Goal: Information Seeking & Learning: Find specific fact

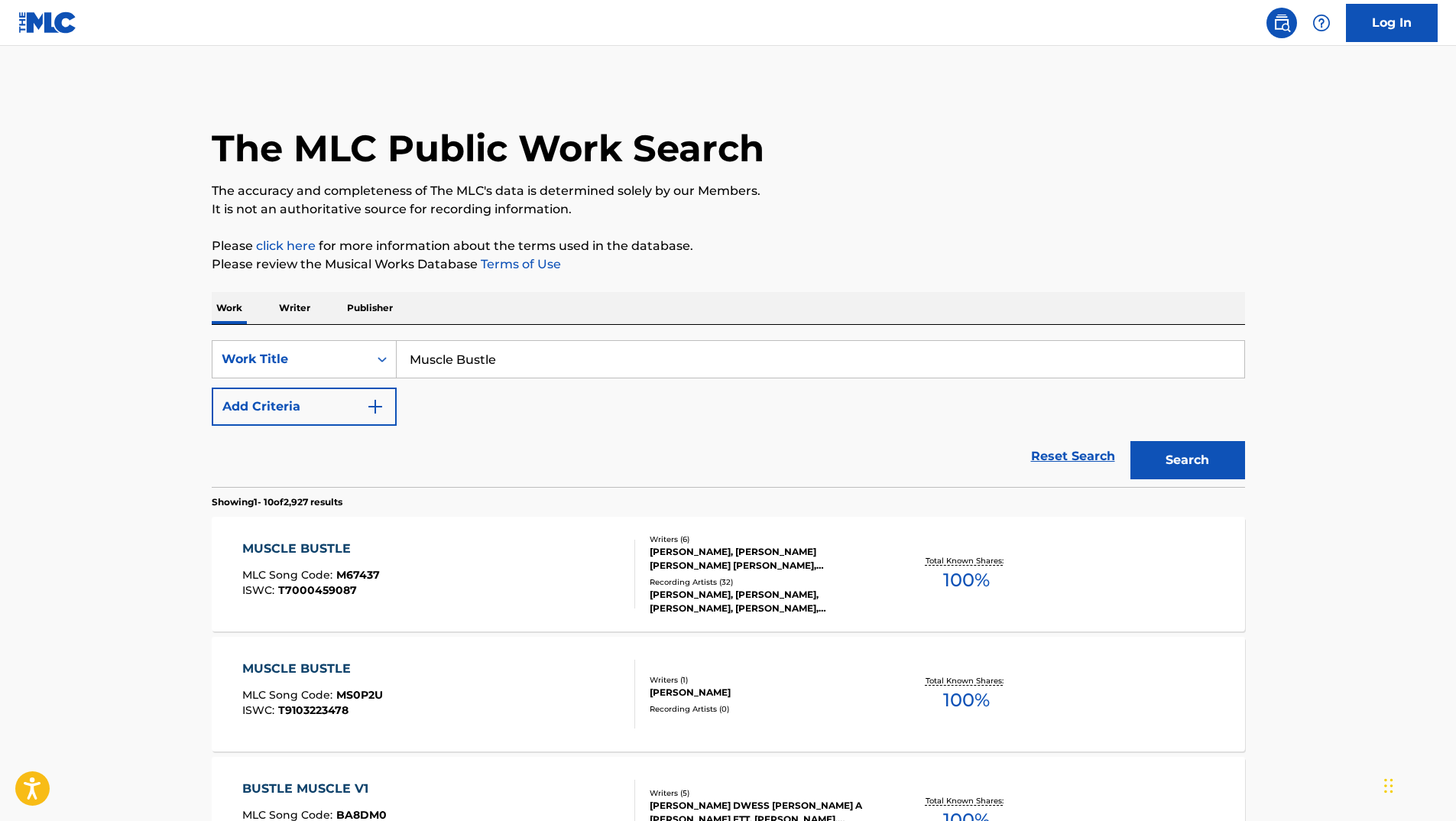
click at [297, 552] on div "MUSCLE BUSTLE" at bounding box center [311, 548] width 138 height 18
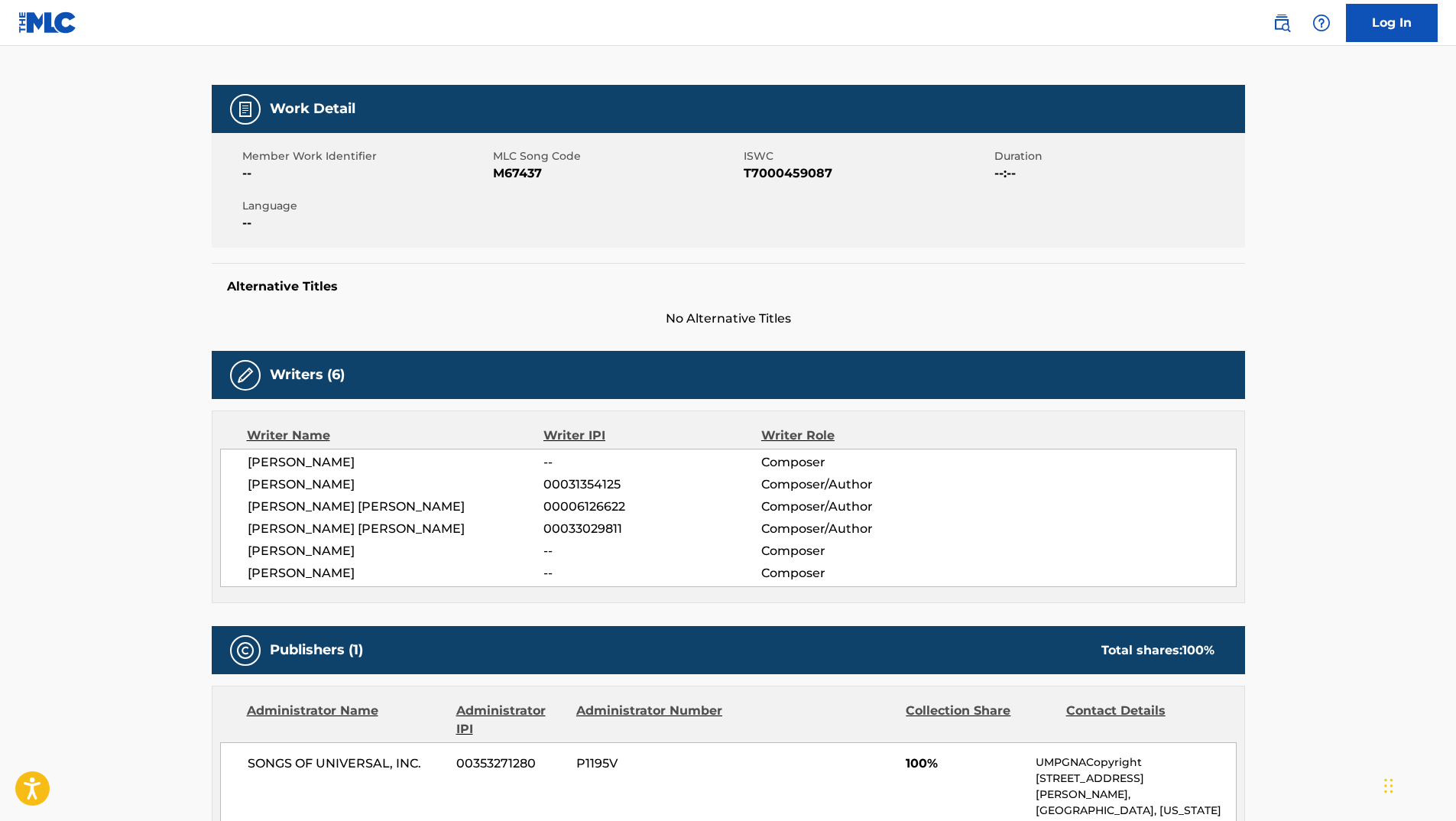
scroll to position [153, 0]
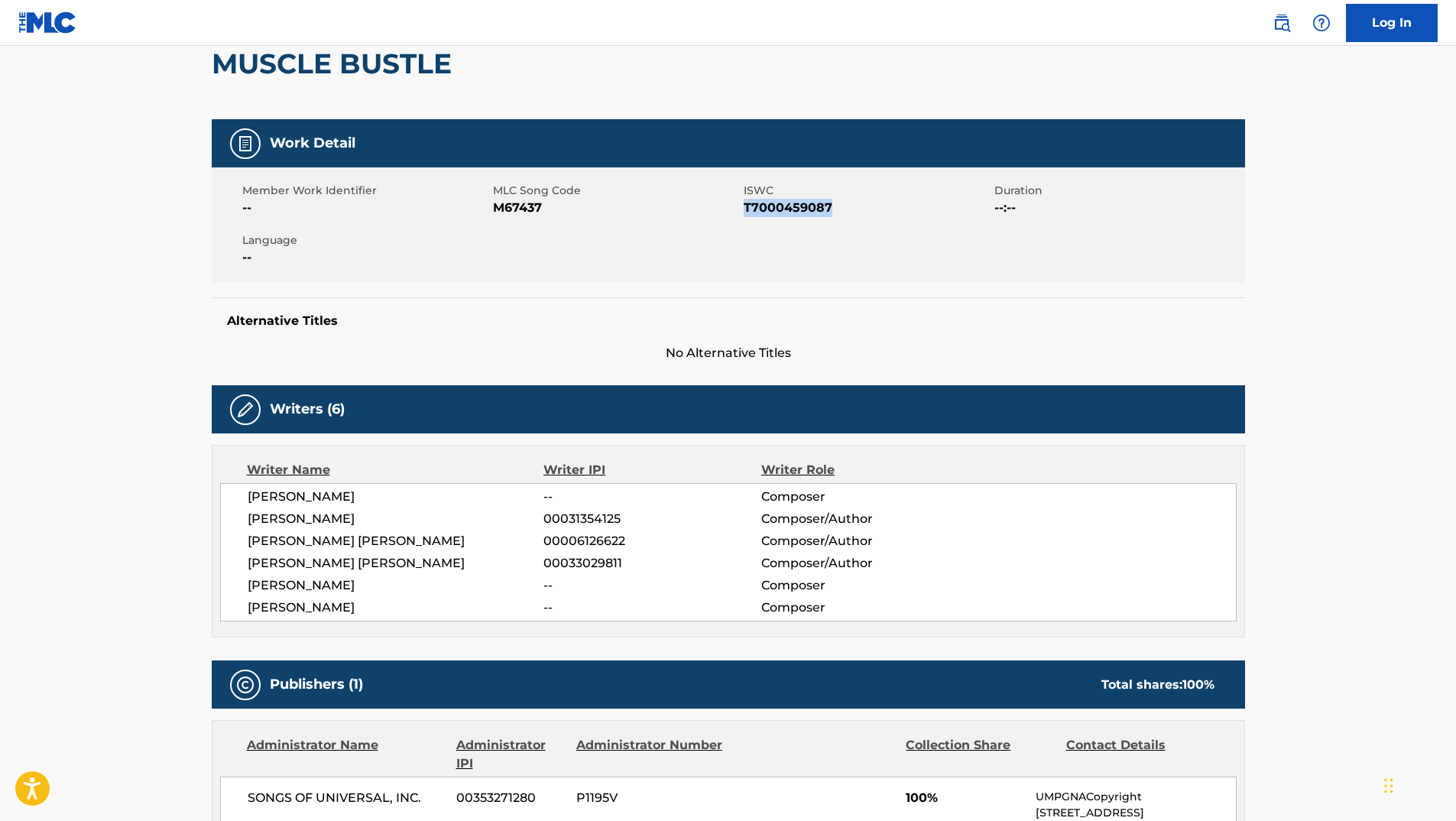
drag, startPoint x: 746, startPoint y: 211, endPoint x: 847, endPoint y: 210, distance: 101.0
click at [847, 210] on span "T7000459087" at bounding box center [867, 207] width 247 height 18
copy span "T7000459087"
drag, startPoint x: 493, startPoint y: 208, endPoint x: 545, endPoint y: 208, distance: 52.0
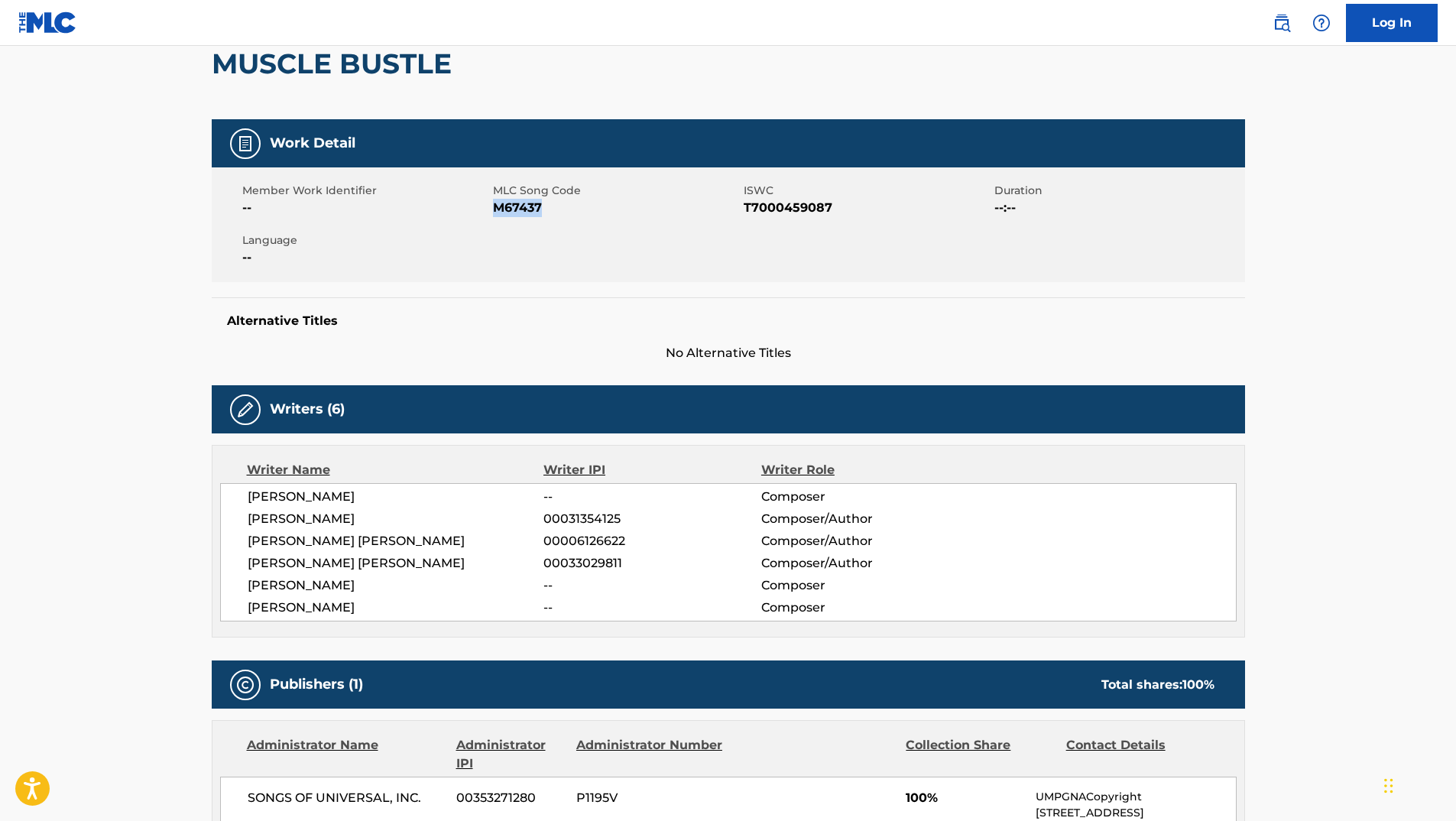
click at [545, 208] on span "M67437" at bounding box center [616, 207] width 247 height 18
copy span "M67437"
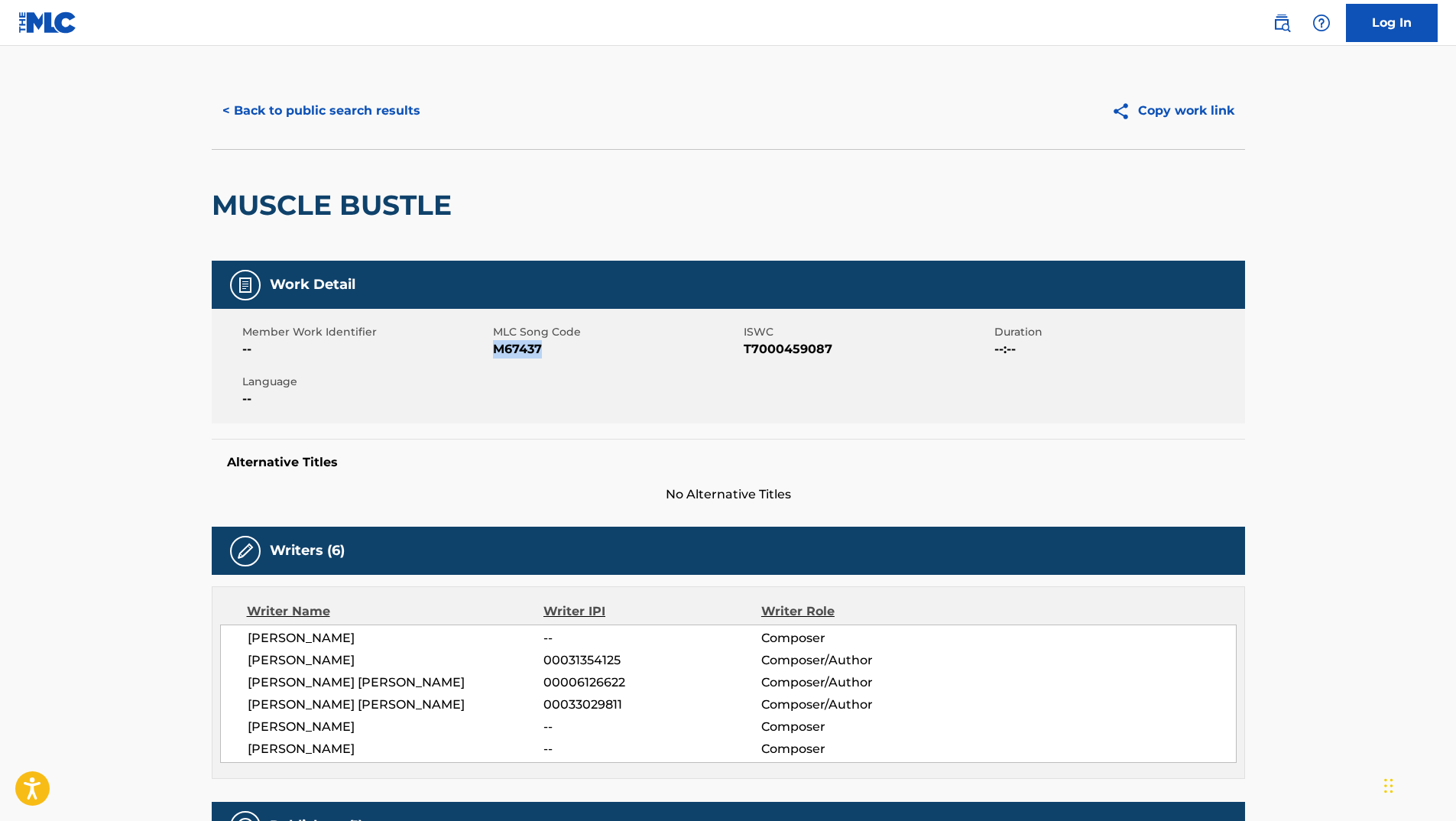
scroll to position [0, 0]
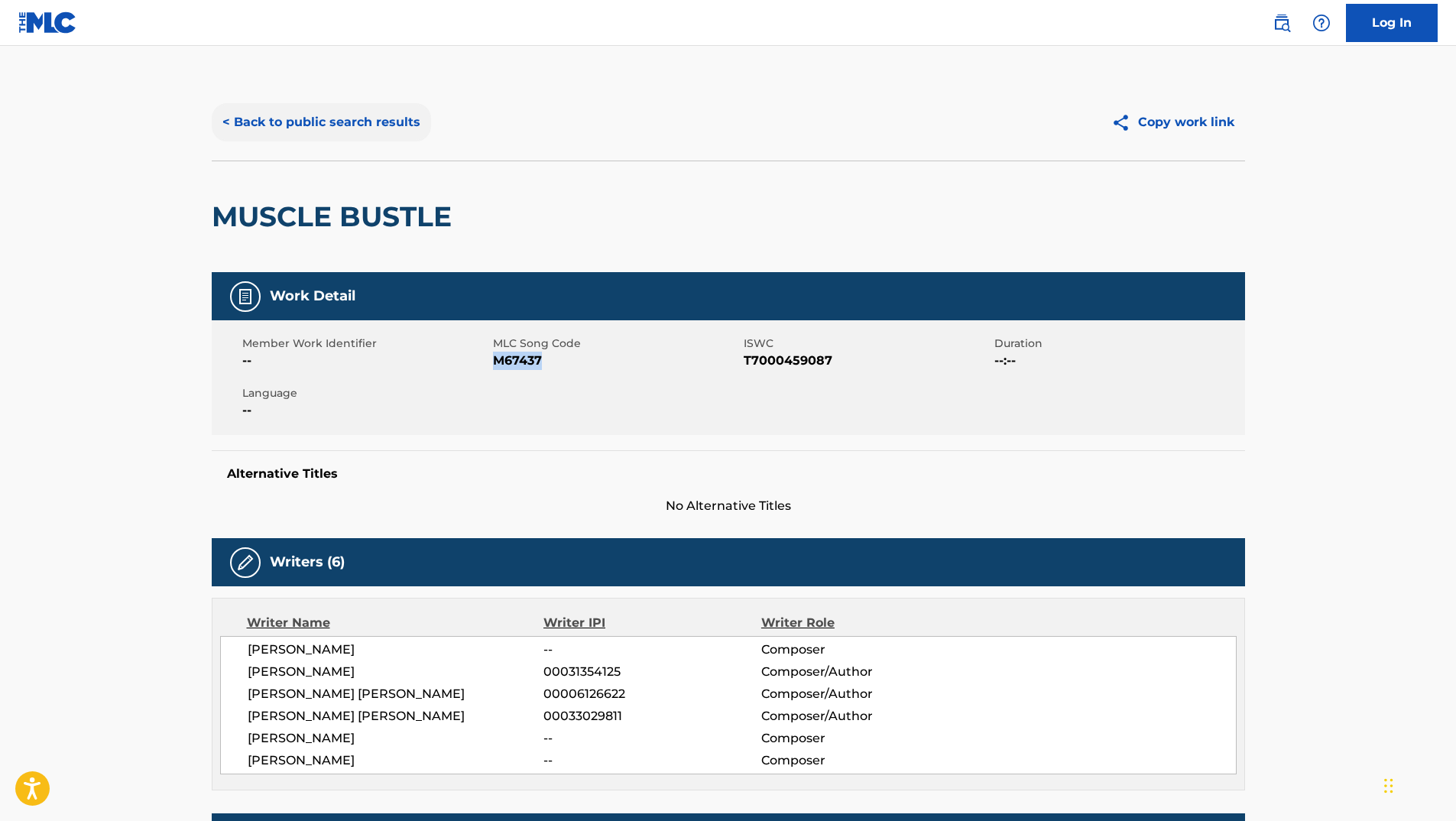
click at [300, 117] on button "< Back to public search results" at bounding box center [321, 122] width 219 height 39
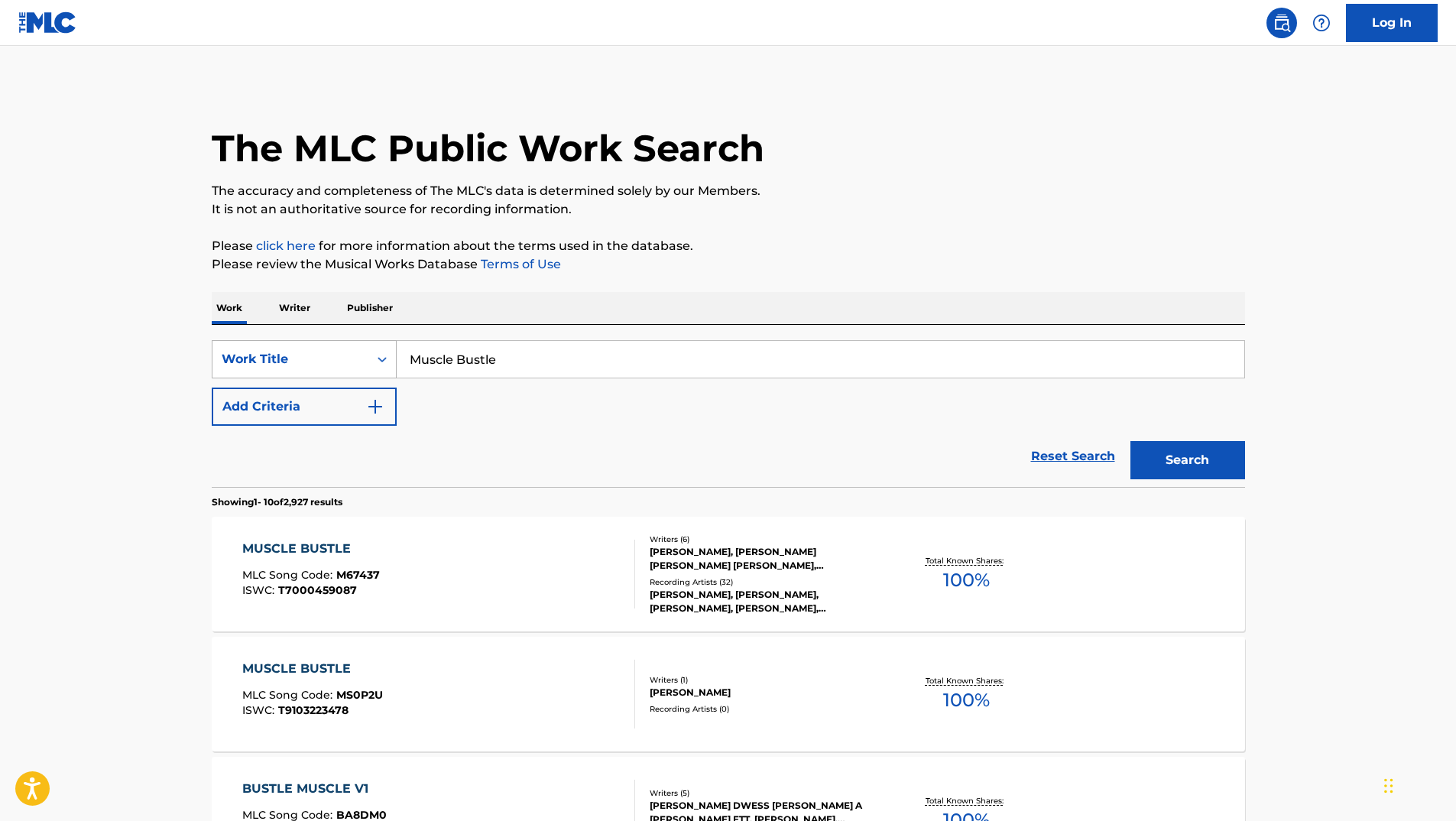
drag, startPoint x: 400, startPoint y: 366, endPoint x: 223, endPoint y: 353, distance: 177.5
click at [257, 360] on div "SearchWithCriteria4ce8d519-c1bc-4fff-b0ed-6a6bfef3ccef Work Title Muscle Bustle" at bounding box center [728, 359] width 1033 height 39
paste input "I Dream About Frankie"
type input "I Dream About Frankie"
click at [1157, 459] on button "Search" at bounding box center [1187, 460] width 115 height 39
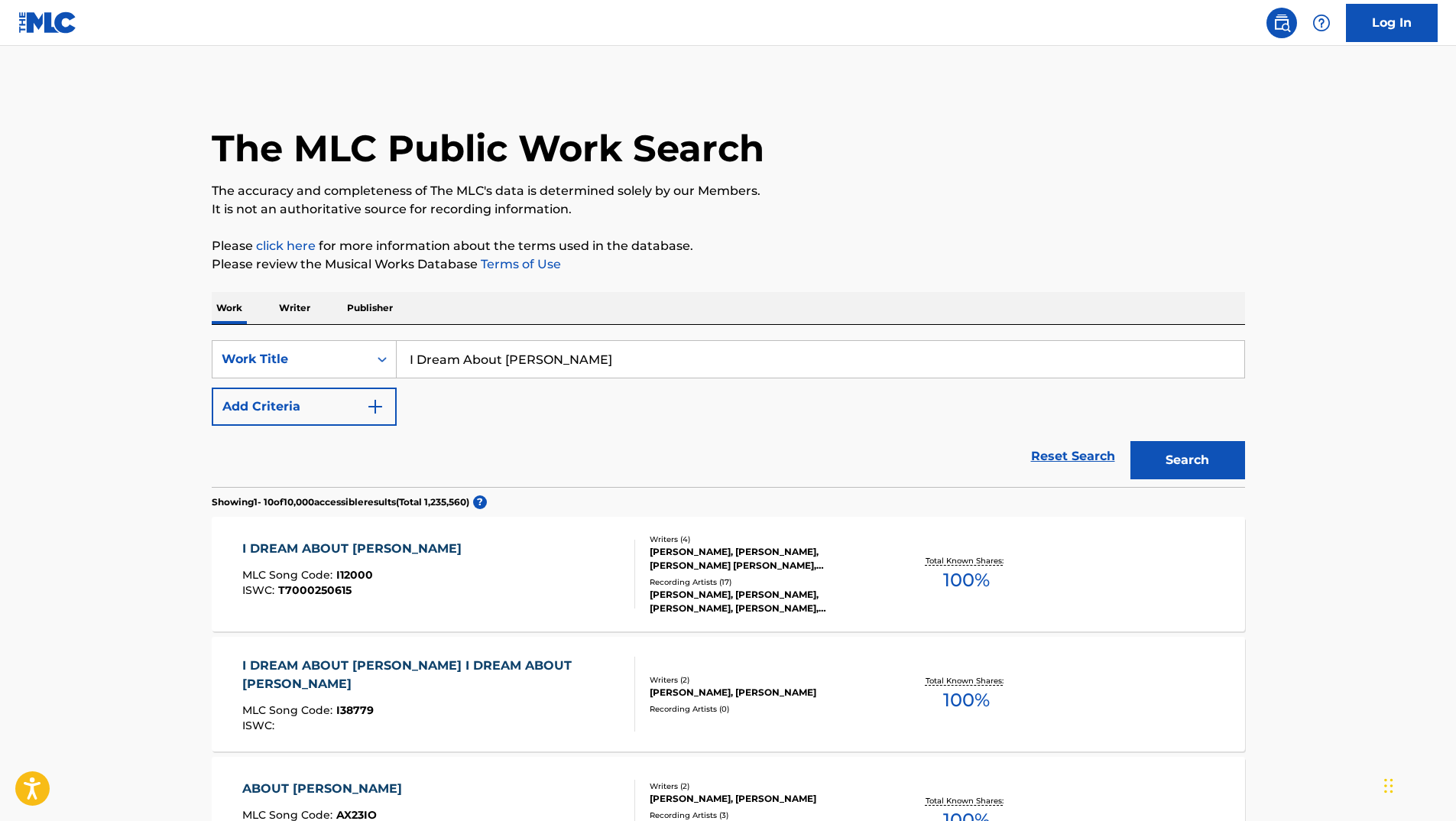
click at [322, 547] on div "I DREAM ABOUT FRANKIE" at bounding box center [355, 548] width 227 height 18
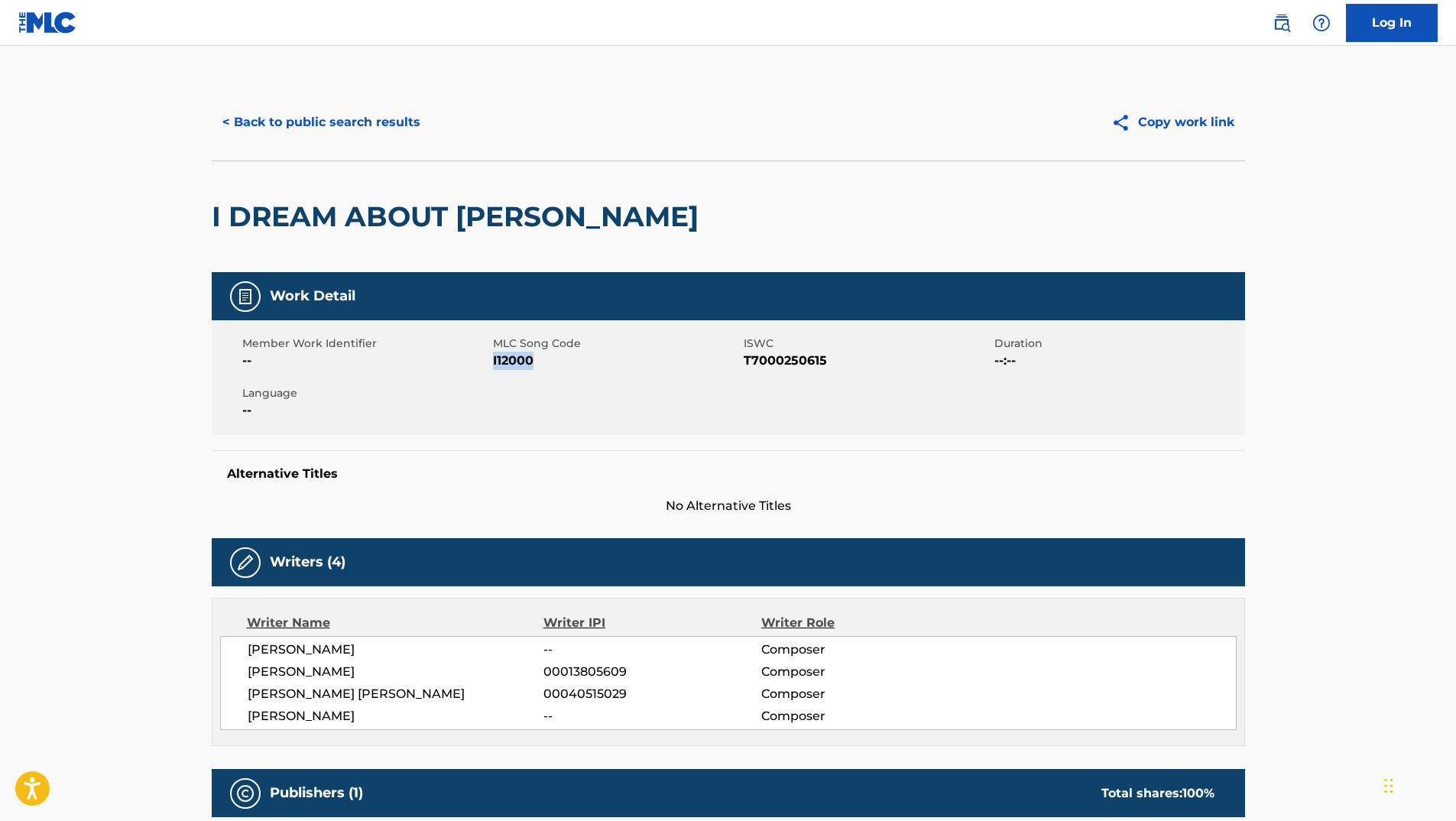
drag, startPoint x: 495, startPoint y: 359, endPoint x: 601, endPoint y: 358, distance: 106.0
click at [601, 358] on span "I12000" at bounding box center [616, 360] width 247 height 18
copy span "I12000"
drag, startPoint x: 746, startPoint y: 360, endPoint x: 855, endPoint y: 354, distance: 109.2
click at [855, 354] on span "T7000250615" at bounding box center [867, 360] width 247 height 18
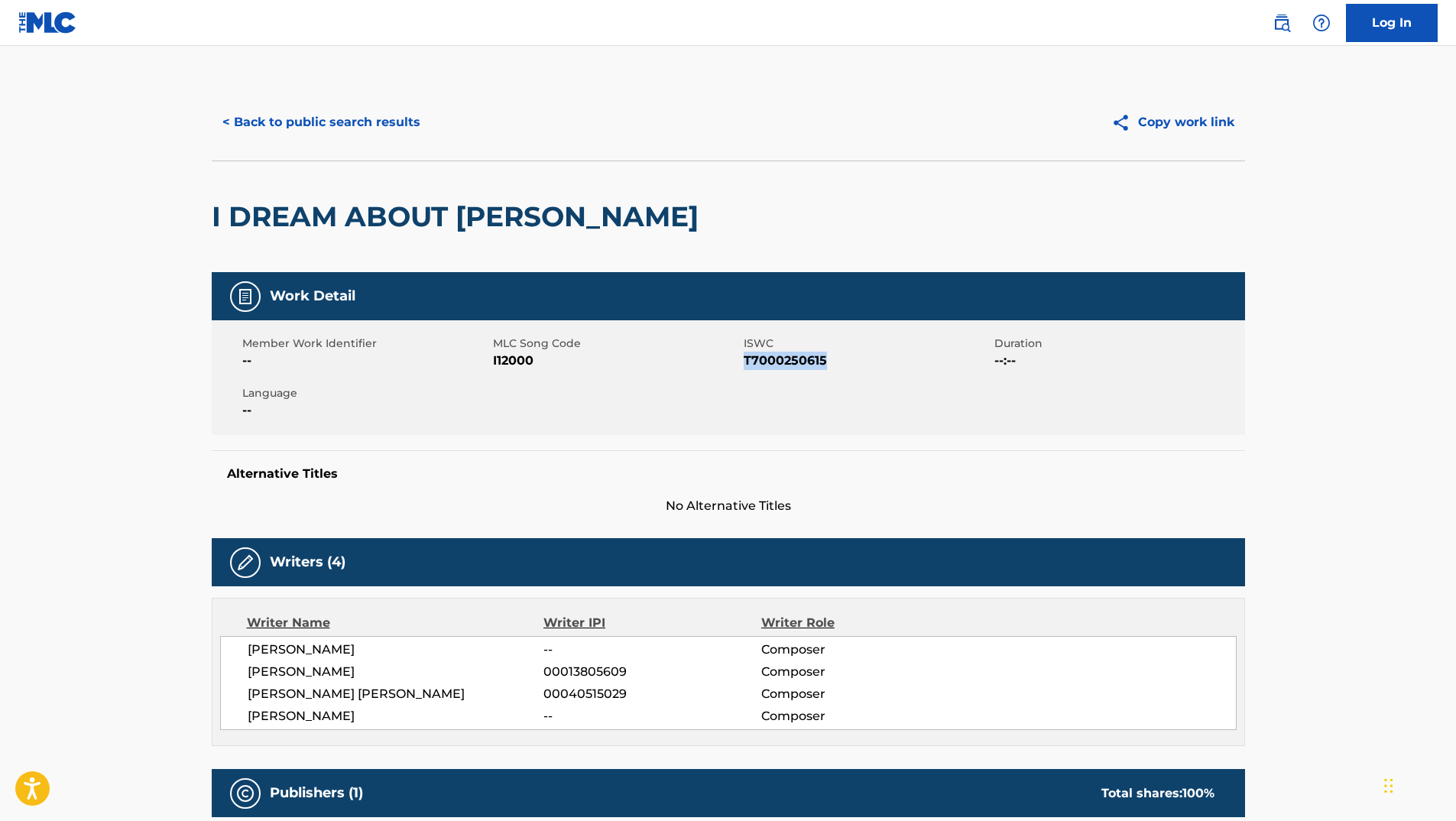
copy span "T7000250615"
click at [334, 125] on button "< Back to public search results" at bounding box center [321, 122] width 219 height 39
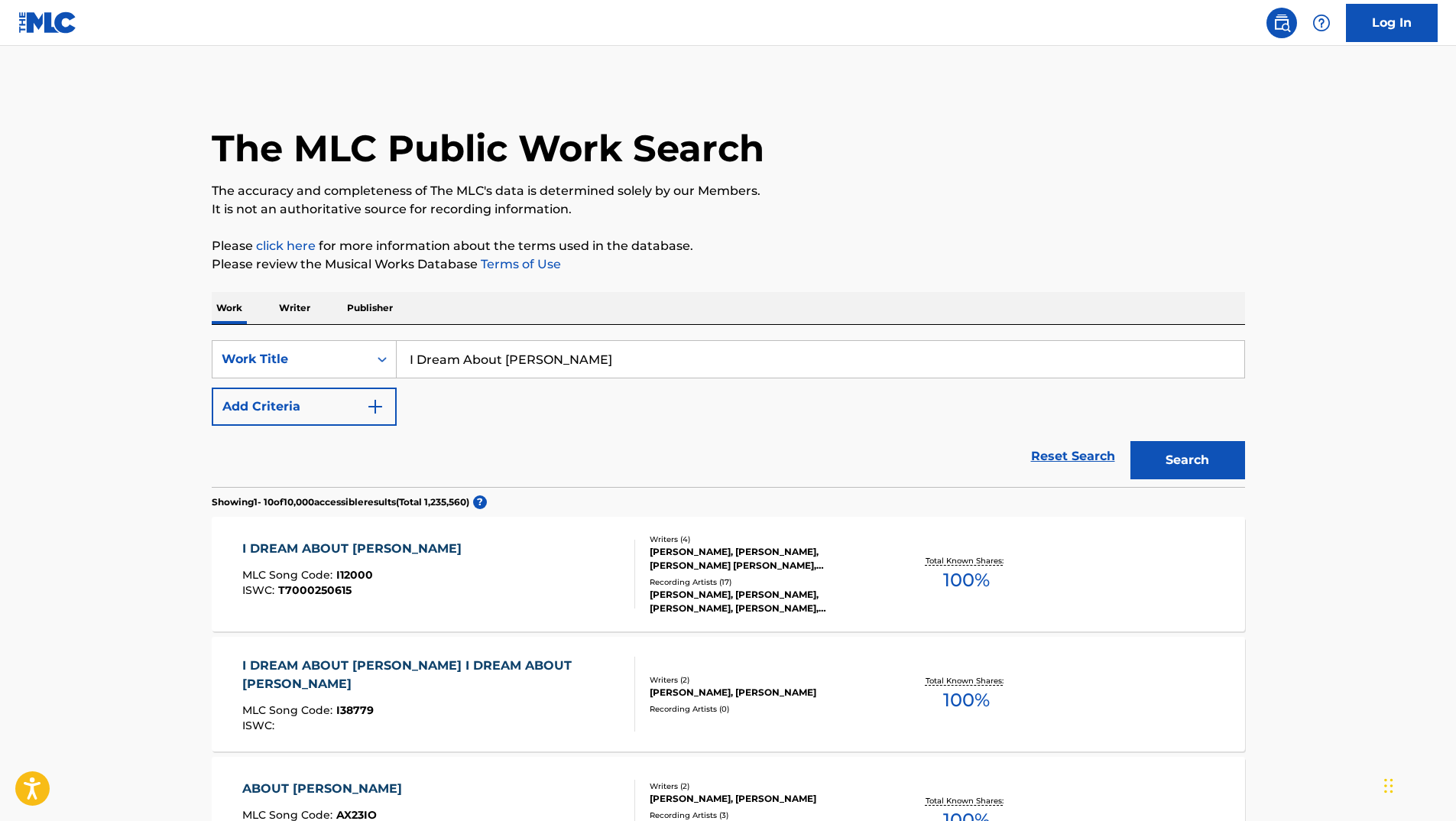
drag, startPoint x: 619, startPoint y: 346, endPoint x: 217, endPoint y: 331, distance: 402.3
click at [218, 332] on div "SearchWithCriteria4ce8d519-c1bc-4fff-b0ed-6a6bfef3ccef Work Title I Dream About…" at bounding box center [728, 405] width 1033 height 162
paste input "A Girl Needs a Boy"
type input "A Girl Needs a Boy"
click at [1224, 448] on button "Search" at bounding box center [1187, 460] width 115 height 39
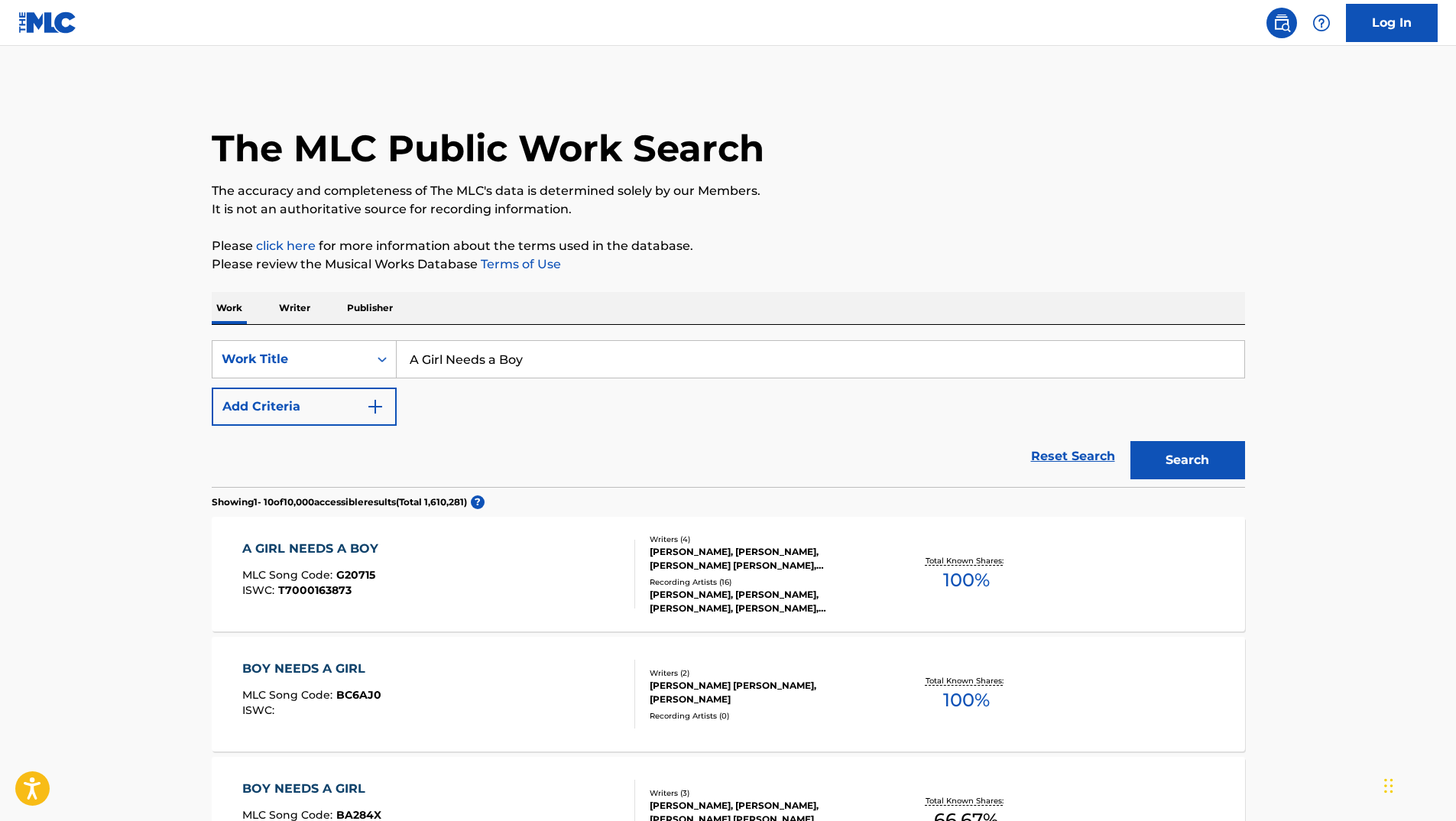
click at [259, 544] on div "A GIRL NEEDS A BOY" at bounding box center [314, 548] width 144 height 18
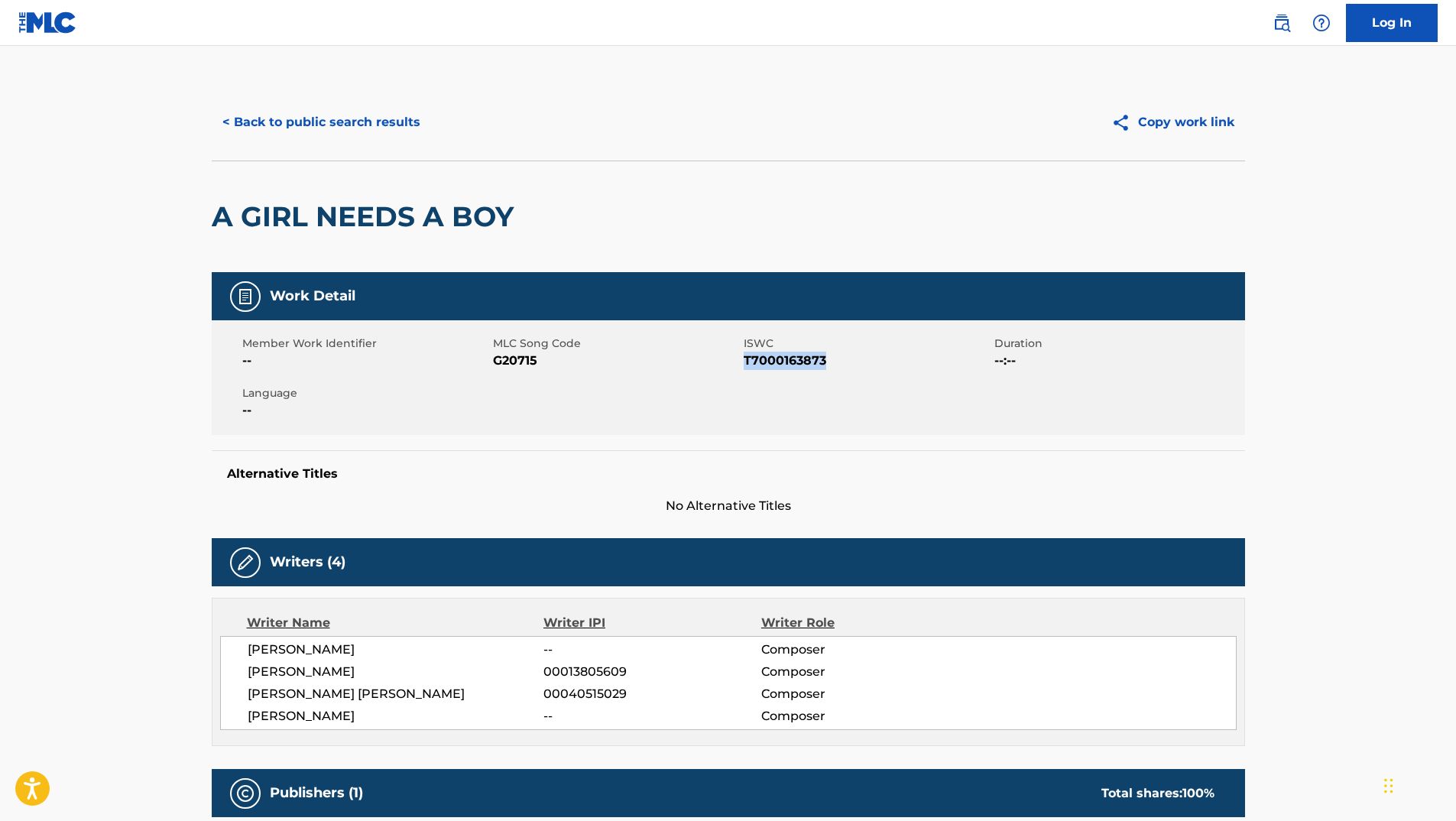
drag, startPoint x: 744, startPoint y: 363, endPoint x: 850, endPoint y: 366, distance: 106.0
click at [850, 366] on span "T7000163873" at bounding box center [867, 360] width 247 height 18
copy span "T7000163873"
drag, startPoint x: 492, startPoint y: 366, endPoint x: 552, endPoint y: 366, distance: 60.0
click at [552, 366] on span "G20715" at bounding box center [616, 360] width 247 height 18
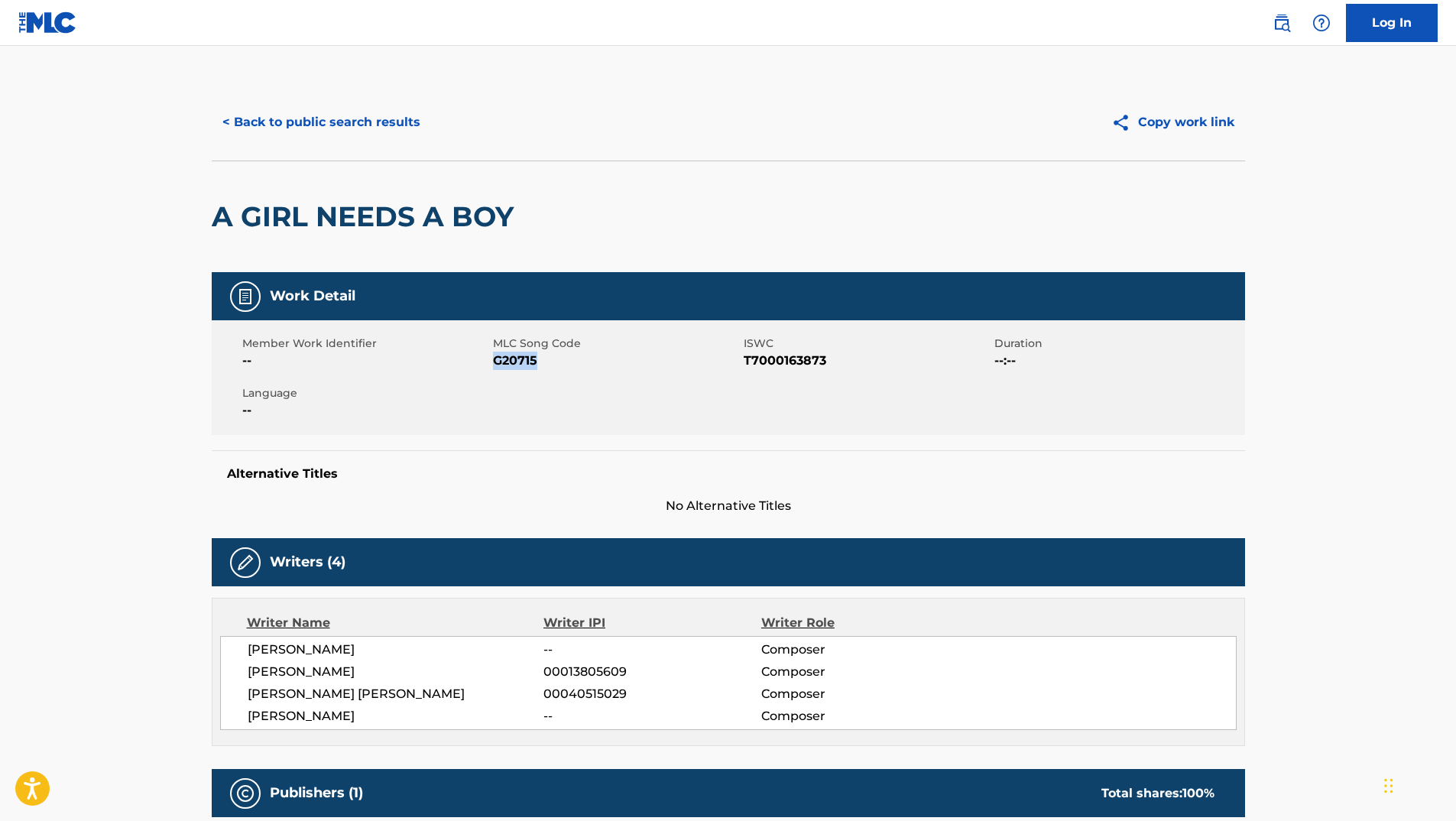
copy span "G20715"
click at [353, 108] on button "< Back to public search results" at bounding box center [321, 122] width 219 height 39
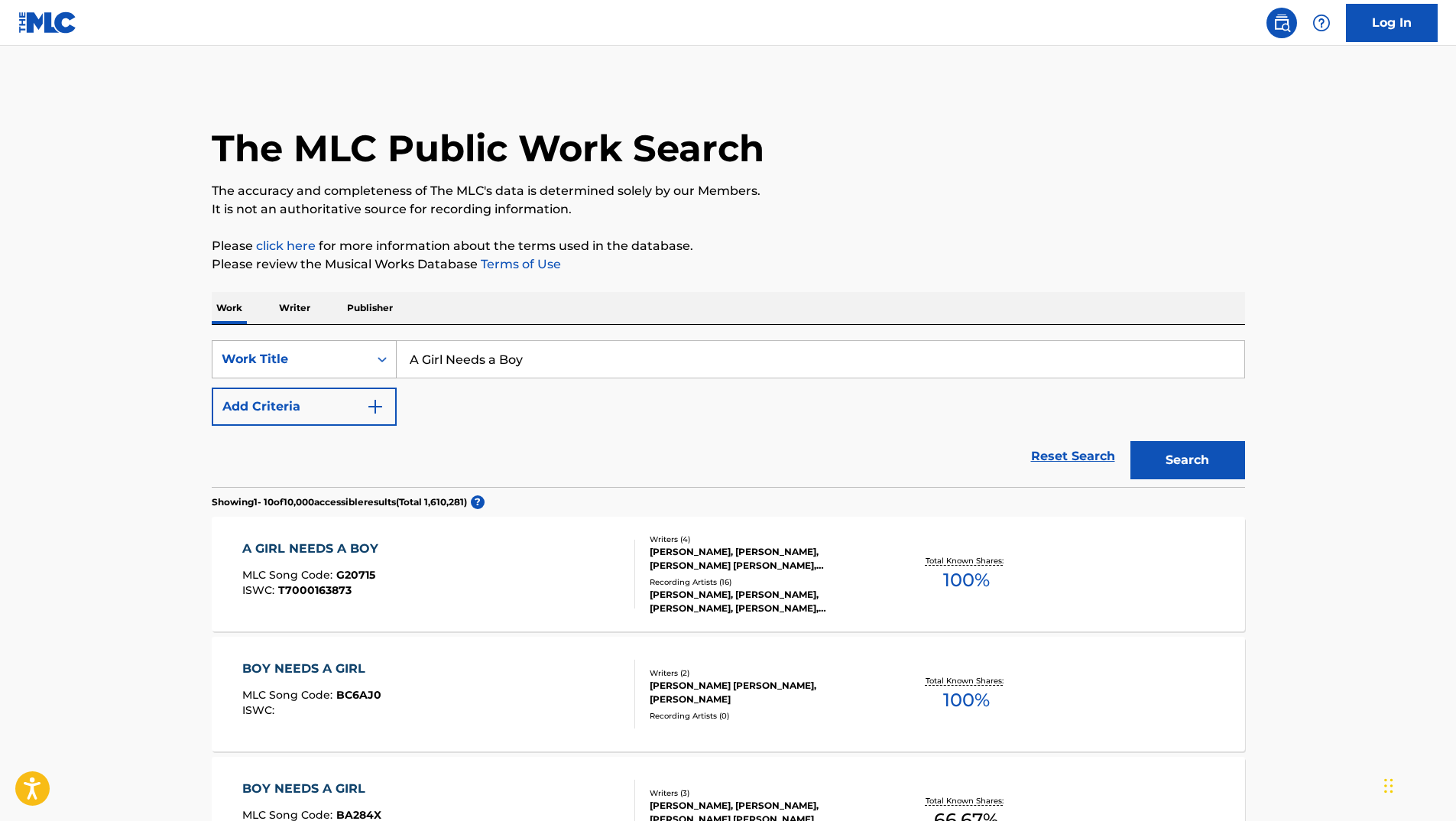
drag, startPoint x: 580, startPoint y: 348, endPoint x: 259, endPoint y: 340, distance: 321.1
click at [264, 342] on div "SearchWithCriteria4ce8d519-c1bc-4fff-b0ed-6a6bfef3ccef Work Title A Girl Needs …" at bounding box center [728, 359] width 1033 height 39
paste input "Naminamina"
click at [1154, 447] on button "Search" at bounding box center [1187, 460] width 115 height 39
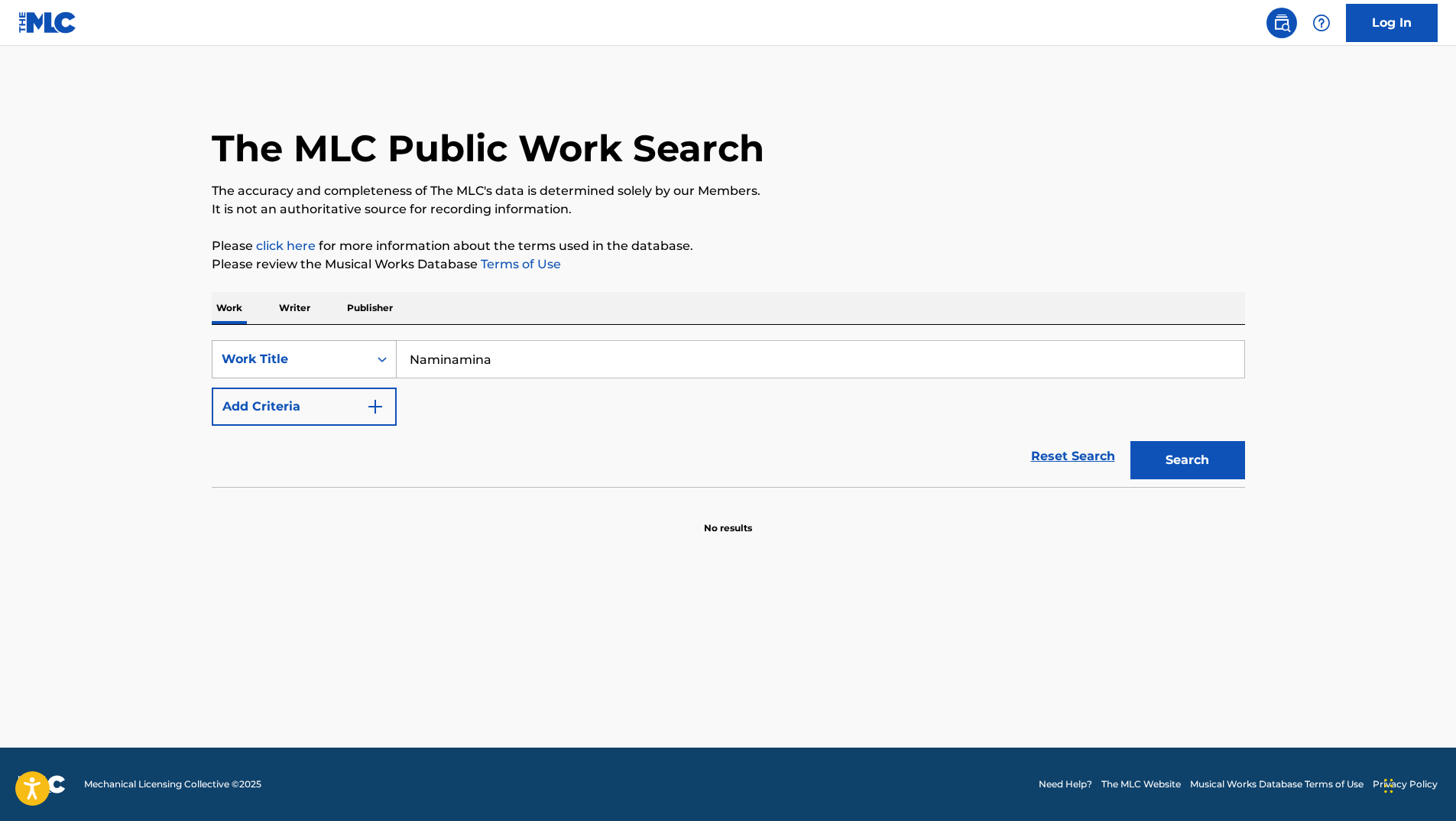
drag, startPoint x: 547, startPoint y: 356, endPoint x: 367, endPoint y: 358, distance: 180.0
click at [374, 358] on div "SearchWithCriteria4ce8d519-c1bc-4fff-b0ed-6a6bfef3ccef Work Title Naminamina" at bounding box center [728, 359] width 1033 height 39
paste input "Whatta Mouse"
type input "Whatta Mouse"
click at [1189, 456] on button "Search" at bounding box center [1187, 460] width 115 height 39
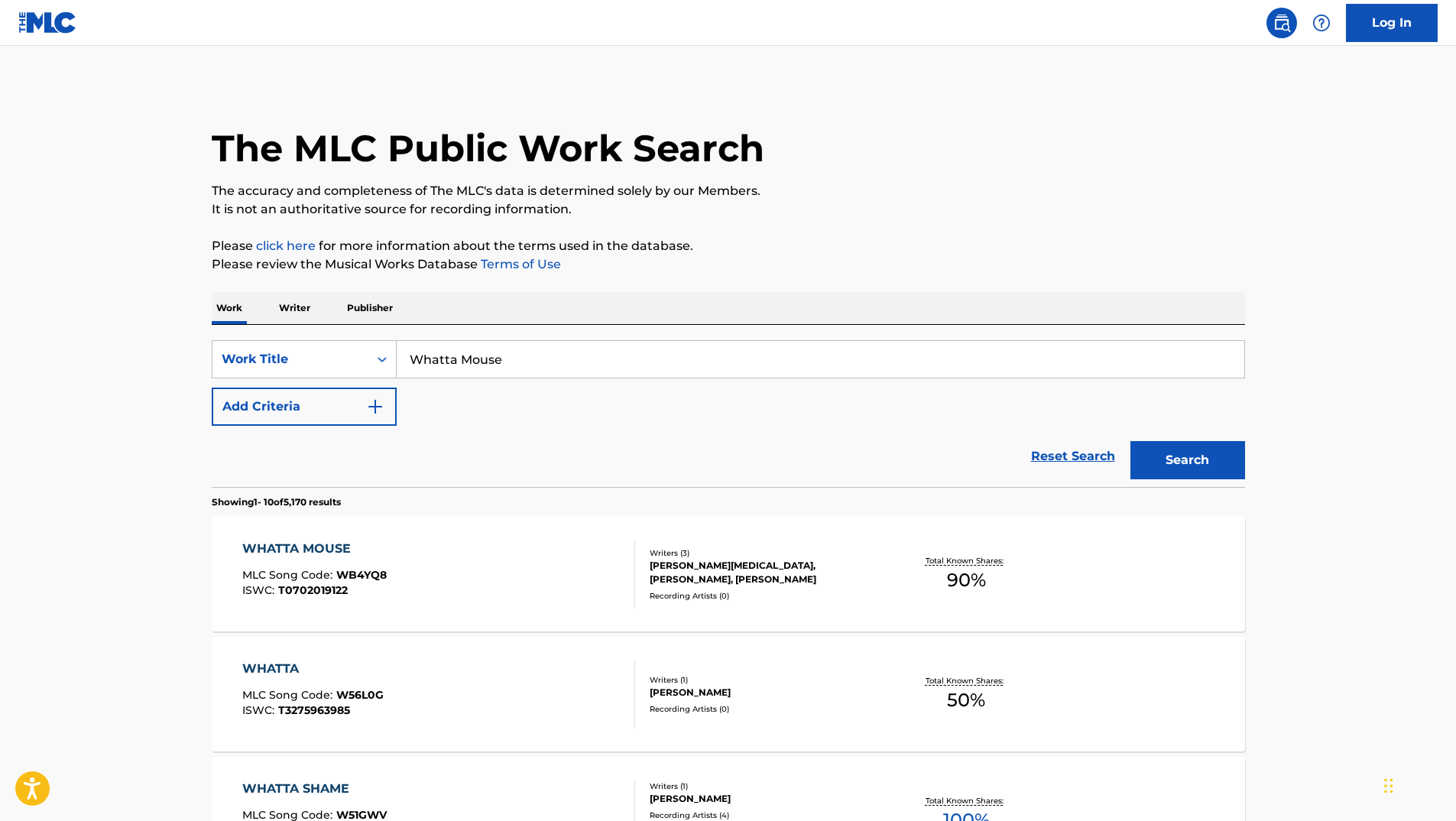
click at [331, 551] on div "WHATTA MOUSE" at bounding box center [314, 548] width 145 height 18
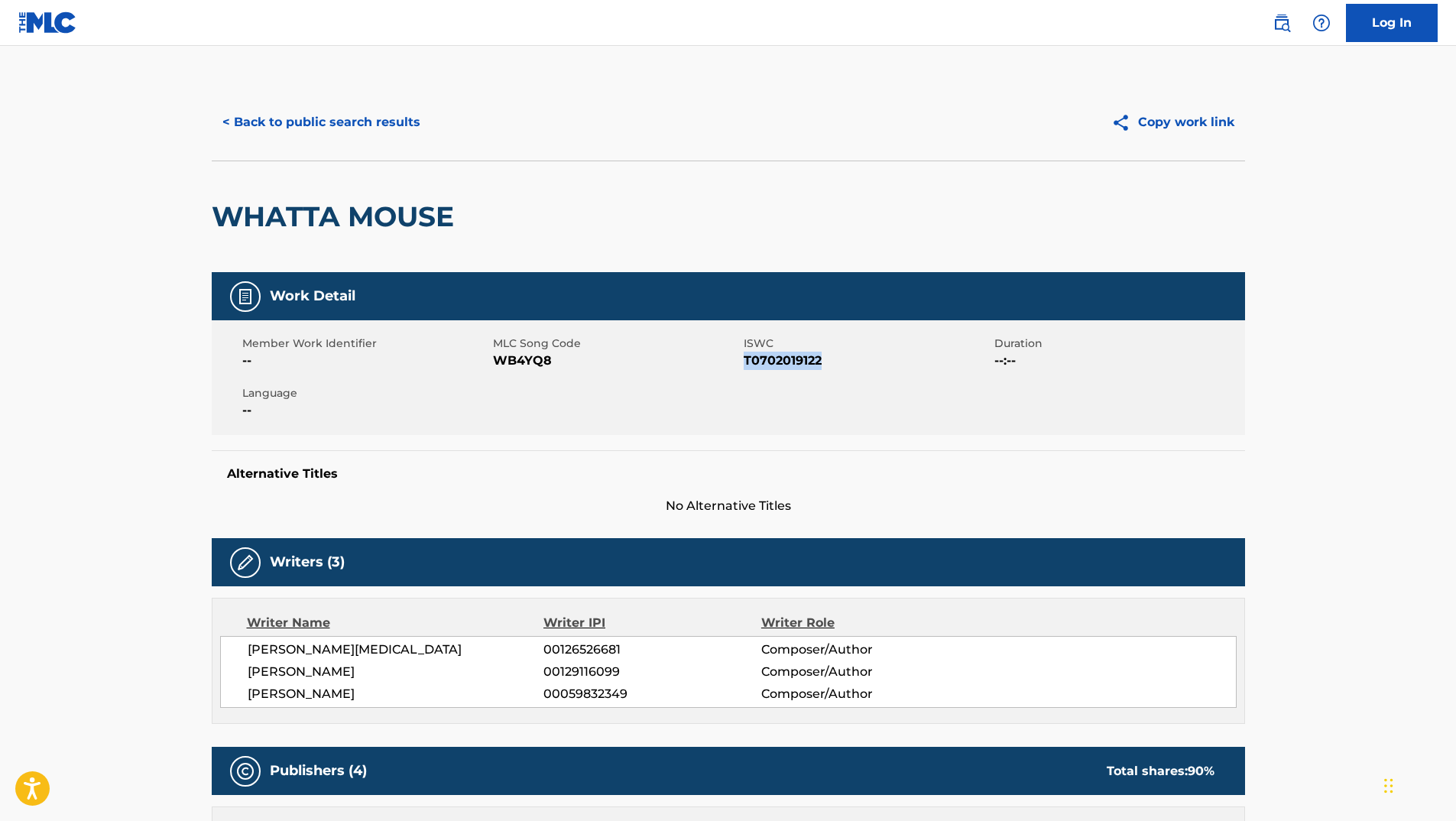
drag, startPoint x: 744, startPoint y: 360, endPoint x: 861, endPoint y: 360, distance: 117.0
click at [861, 360] on span "T0702019122" at bounding box center [867, 360] width 247 height 18
copy span "T0702019122"
drag, startPoint x: 494, startPoint y: 361, endPoint x: 559, endPoint y: 366, distance: 65.2
click at [559, 366] on span "WB4YQ8" at bounding box center [616, 360] width 247 height 18
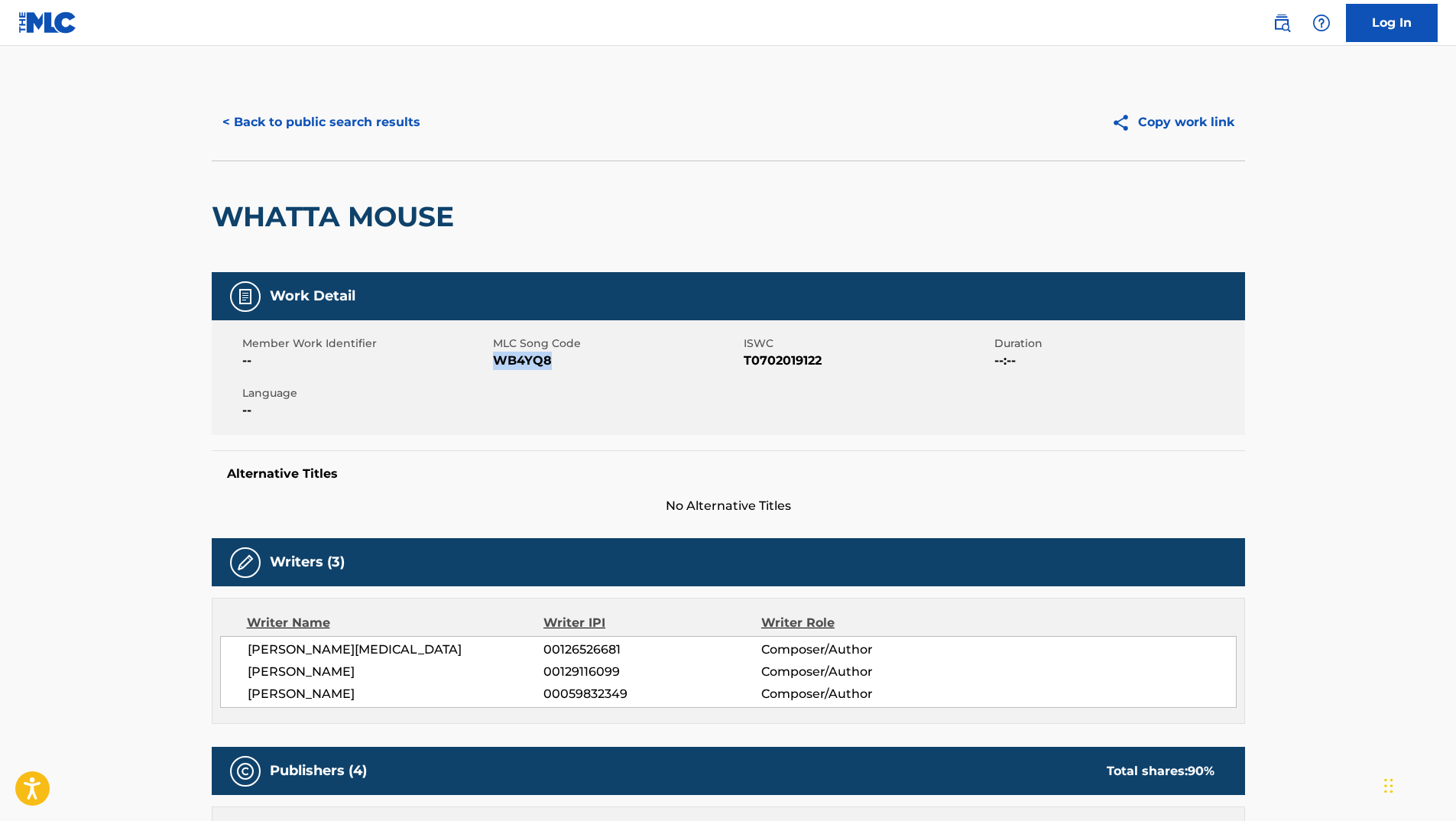
copy span "WB4YQ8"
click at [274, 119] on button "< Back to public search results" at bounding box center [321, 122] width 219 height 39
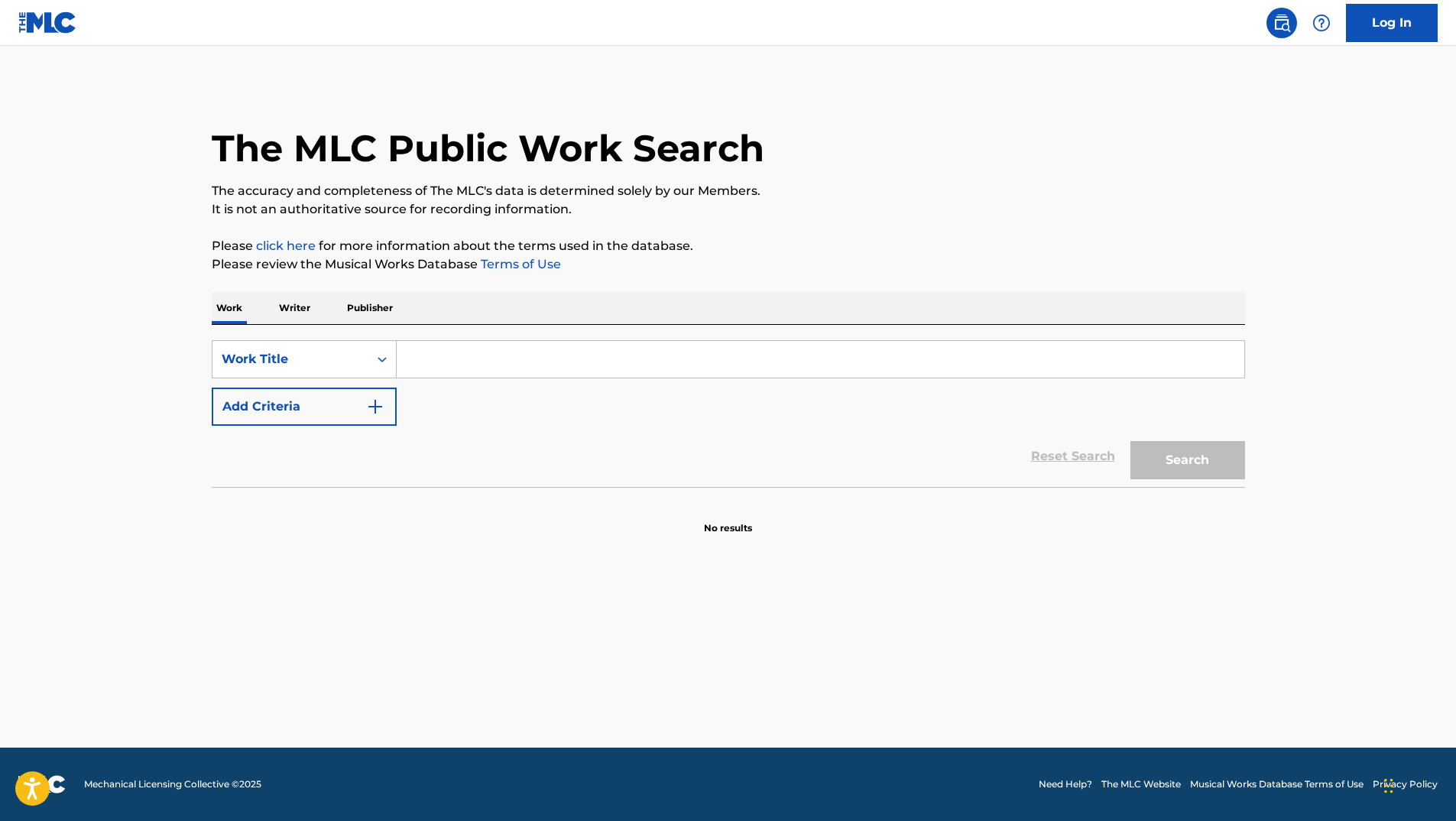
click at [499, 341] on input "Search Form" at bounding box center [820, 359] width 847 height 37
paste input "Tommy e la sedia vuota"
type input "Tommy e la sedia vuota"
click at [1199, 459] on button "Search" at bounding box center [1187, 460] width 115 height 39
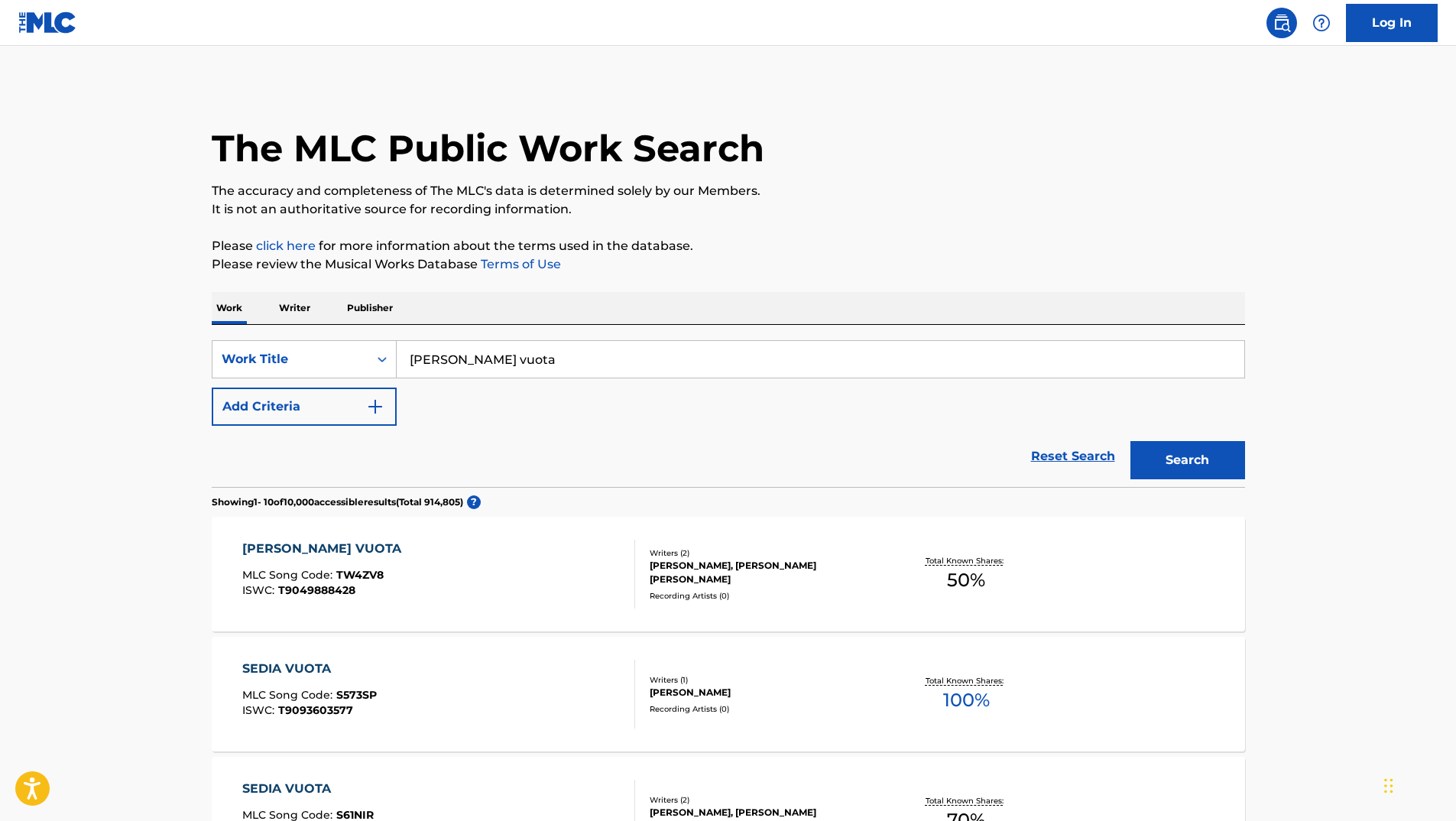
click at [333, 545] on div "TOMMY E LA SEDIA VUOTA" at bounding box center [325, 548] width 167 height 18
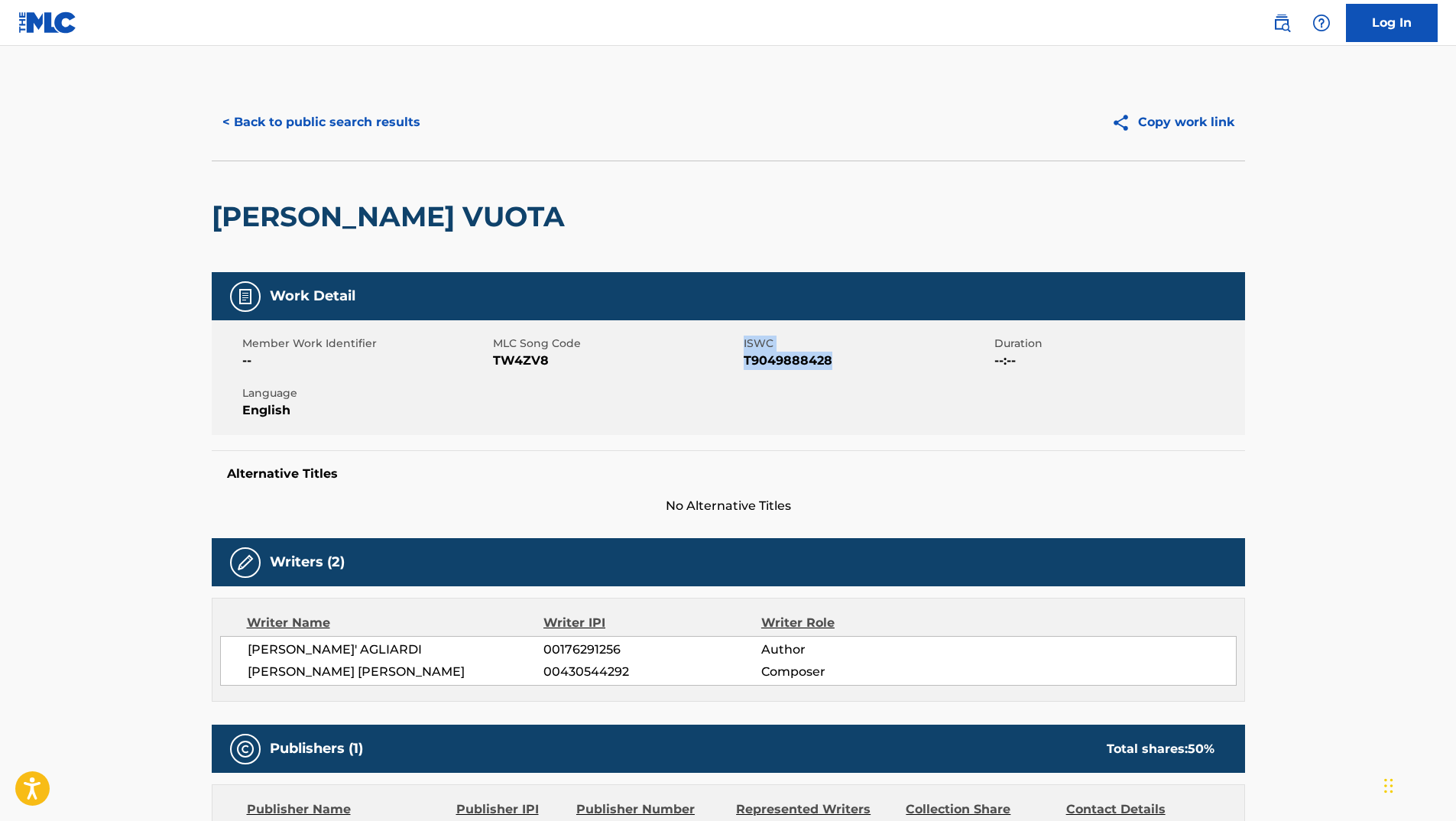
drag, startPoint x: 741, startPoint y: 361, endPoint x: 849, endPoint y: 366, distance: 108.1
click at [849, 366] on div "Member Work Identifier -- MLC Song Code TW4ZV8 ISWC T9049888428 Duration --:-- …" at bounding box center [728, 378] width 1033 height 115
click at [849, 366] on span "T9049888428" at bounding box center [867, 360] width 247 height 18
drag, startPoint x: 746, startPoint y: 363, endPoint x: 859, endPoint y: 366, distance: 113.0
click at [859, 366] on span "T9049888428" at bounding box center [867, 360] width 247 height 18
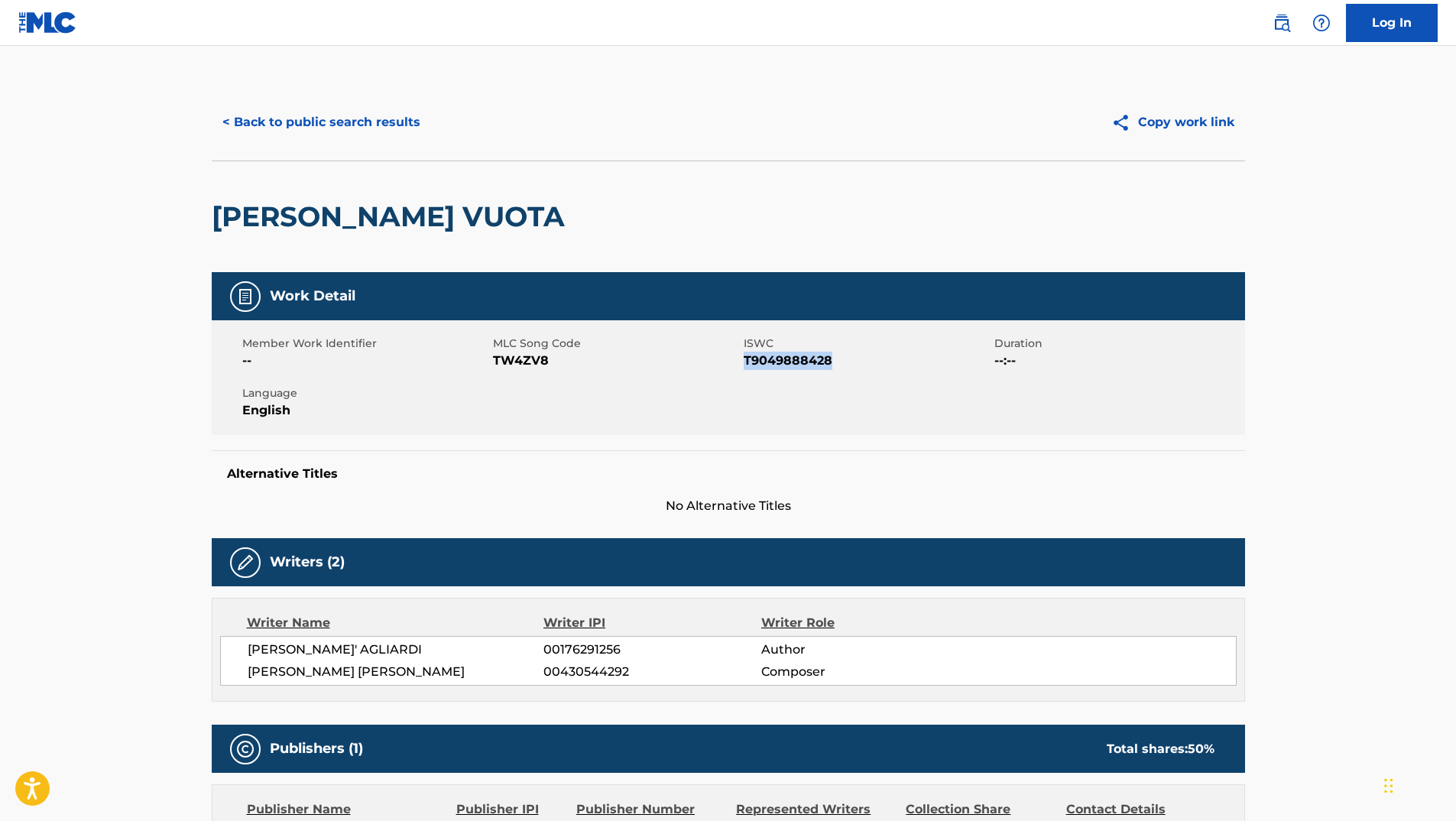
copy span "T9049888428"
drag, startPoint x: 494, startPoint y: 361, endPoint x: 553, endPoint y: 361, distance: 59.0
click at [553, 361] on span "TW4ZV8" at bounding box center [616, 360] width 247 height 18
copy span "TW4ZV8"
drag, startPoint x: 205, startPoint y: 210, endPoint x: 754, endPoint y: 211, distance: 549.0
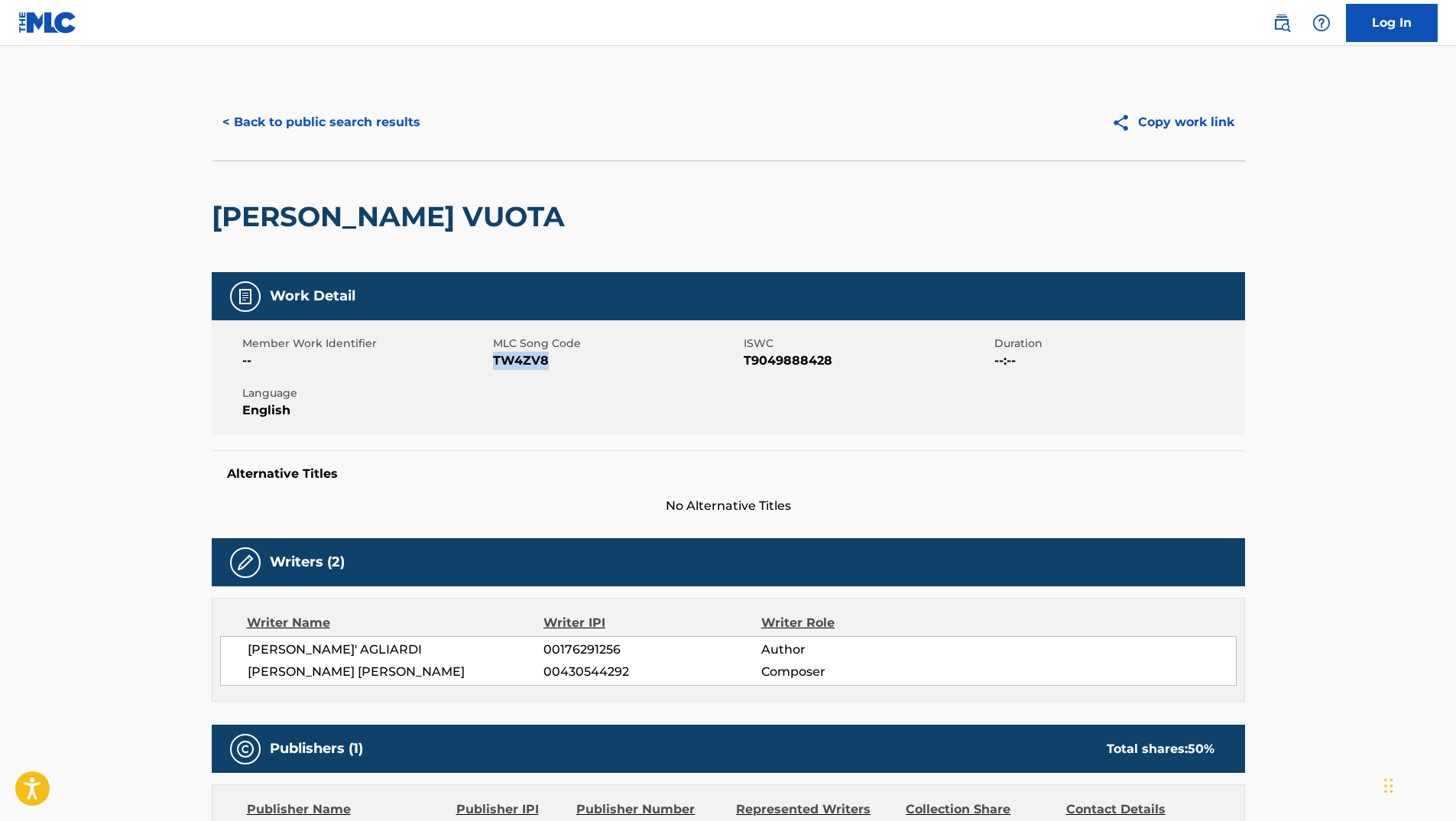
click at [754, 211] on div "< Back to public search results Copy work link TOMMY E LA SEDIA VUOTA Work Deta…" at bounding box center [728, 549] width 1070 height 931
copy h2 "TOMMY E LA SEDIA VUOTA"
click at [366, 124] on button "< Back to public search results" at bounding box center [321, 122] width 219 height 39
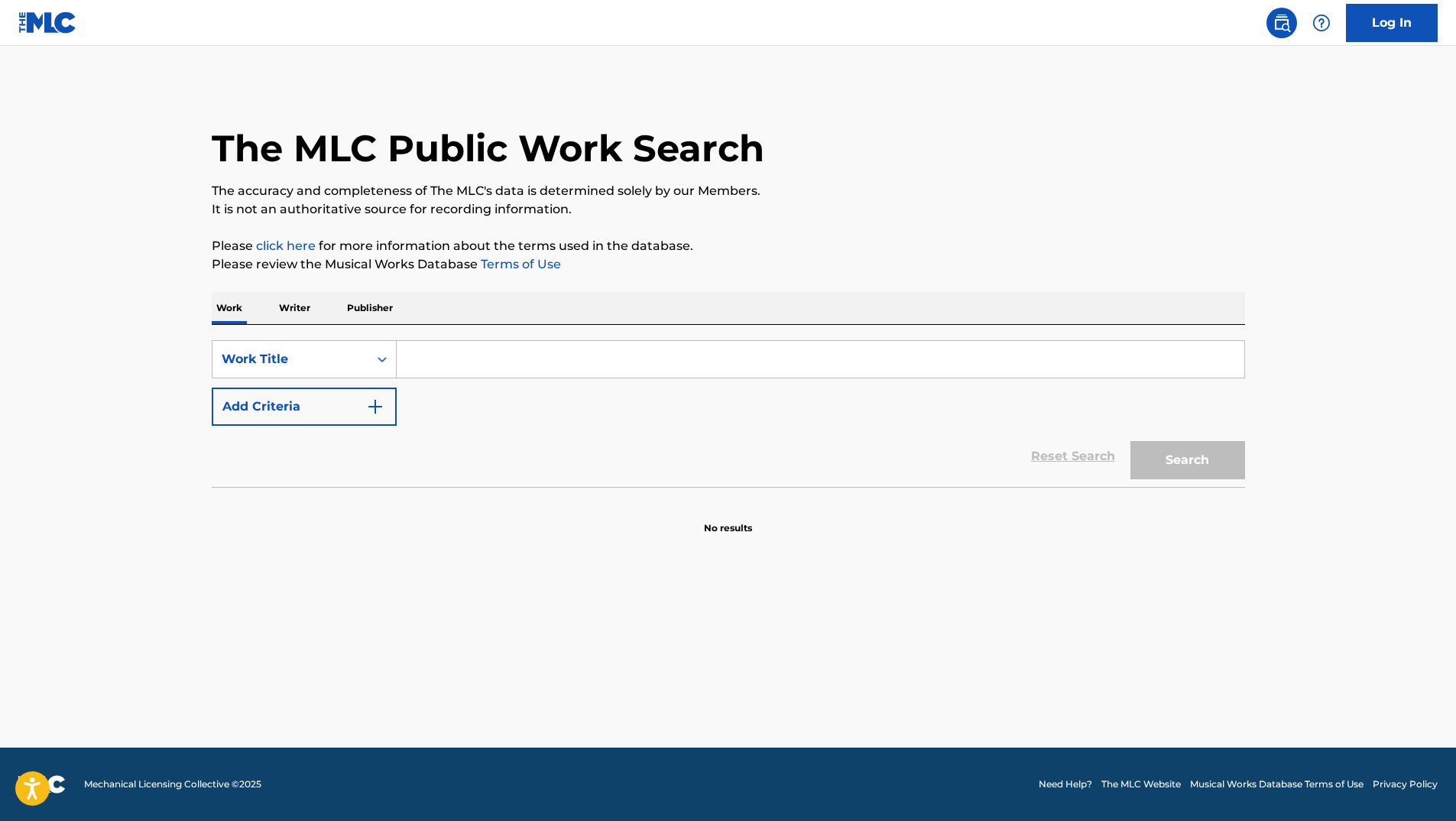
click at [513, 365] on input "Search Form" at bounding box center [820, 359] width 847 height 37
paste input "1247079"
type input "1247079"
drag, startPoint x: 507, startPoint y: 364, endPoint x: 189, endPoint y: 368, distance: 318.0
click at [208, 374] on div "The MLC Public Work Search The accuracy and completeness of The MLC's data is d…" at bounding box center [728, 309] width 1070 height 451
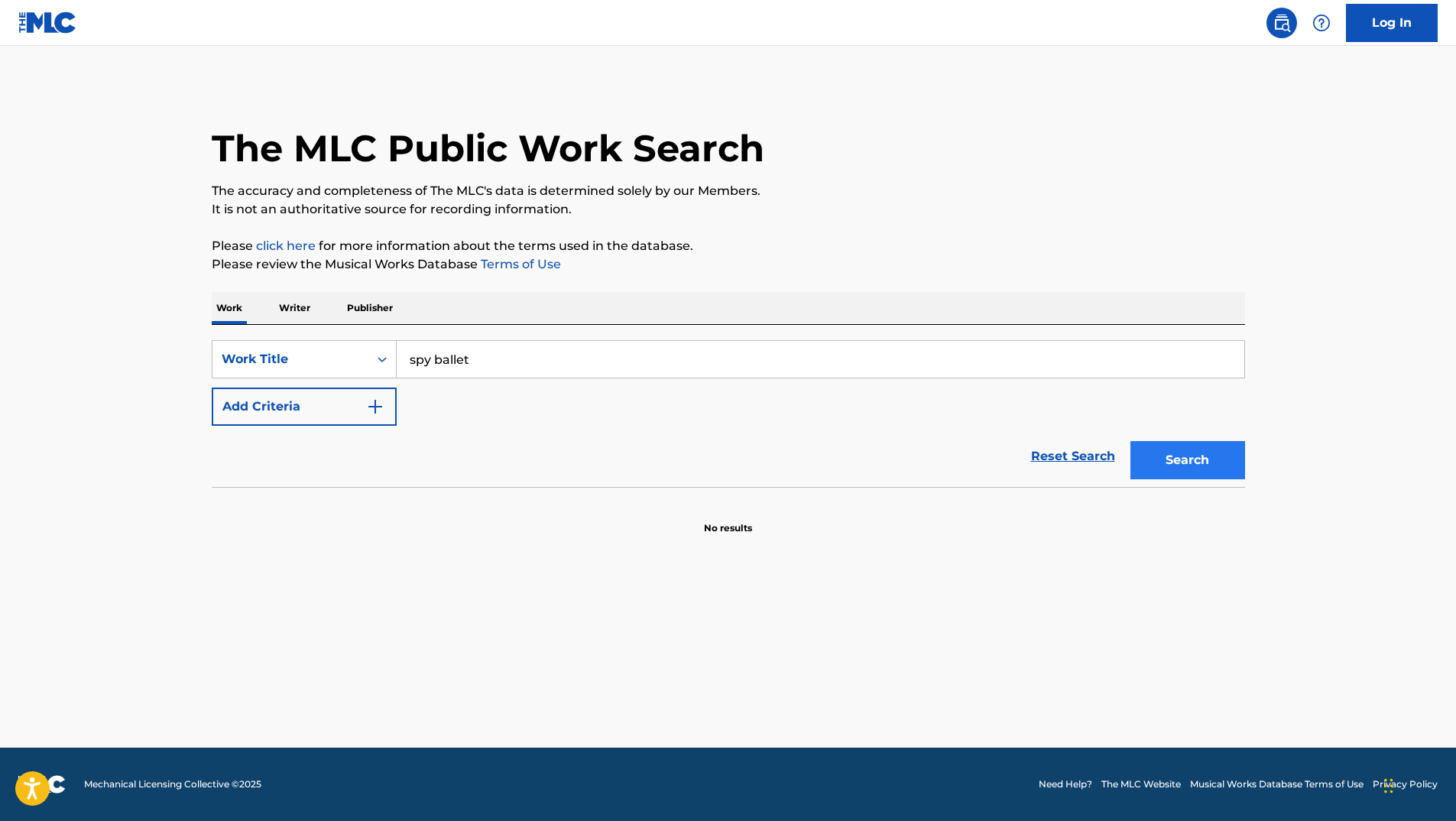
type input "spy ballet"
click at [1170, 471] on button "Search" at bounding box center [1187, 460] width 115 height 39
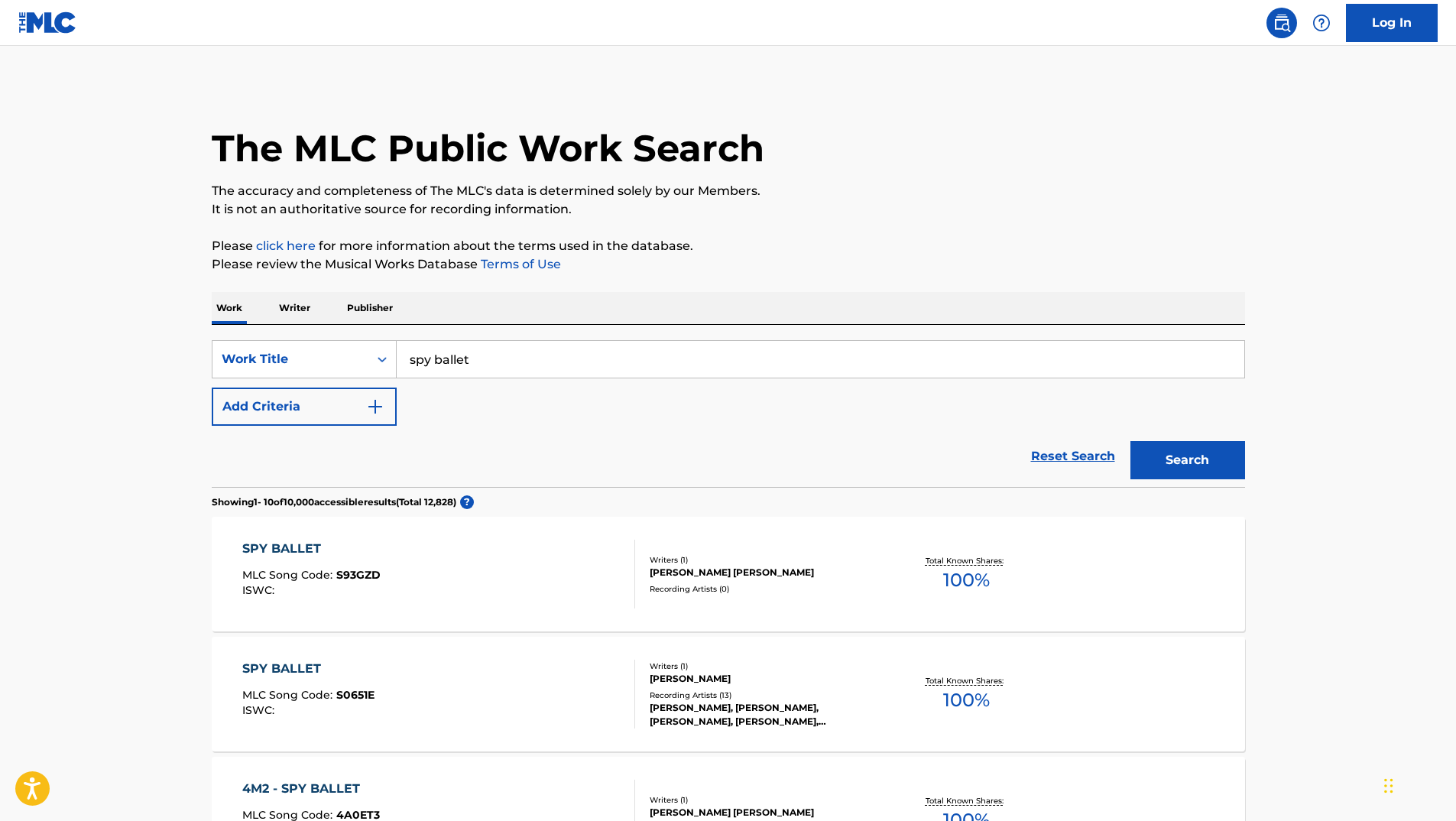
click at [312, 539] on div "SPY BALLET" at bounding box center [312, 548] width 139 height 18
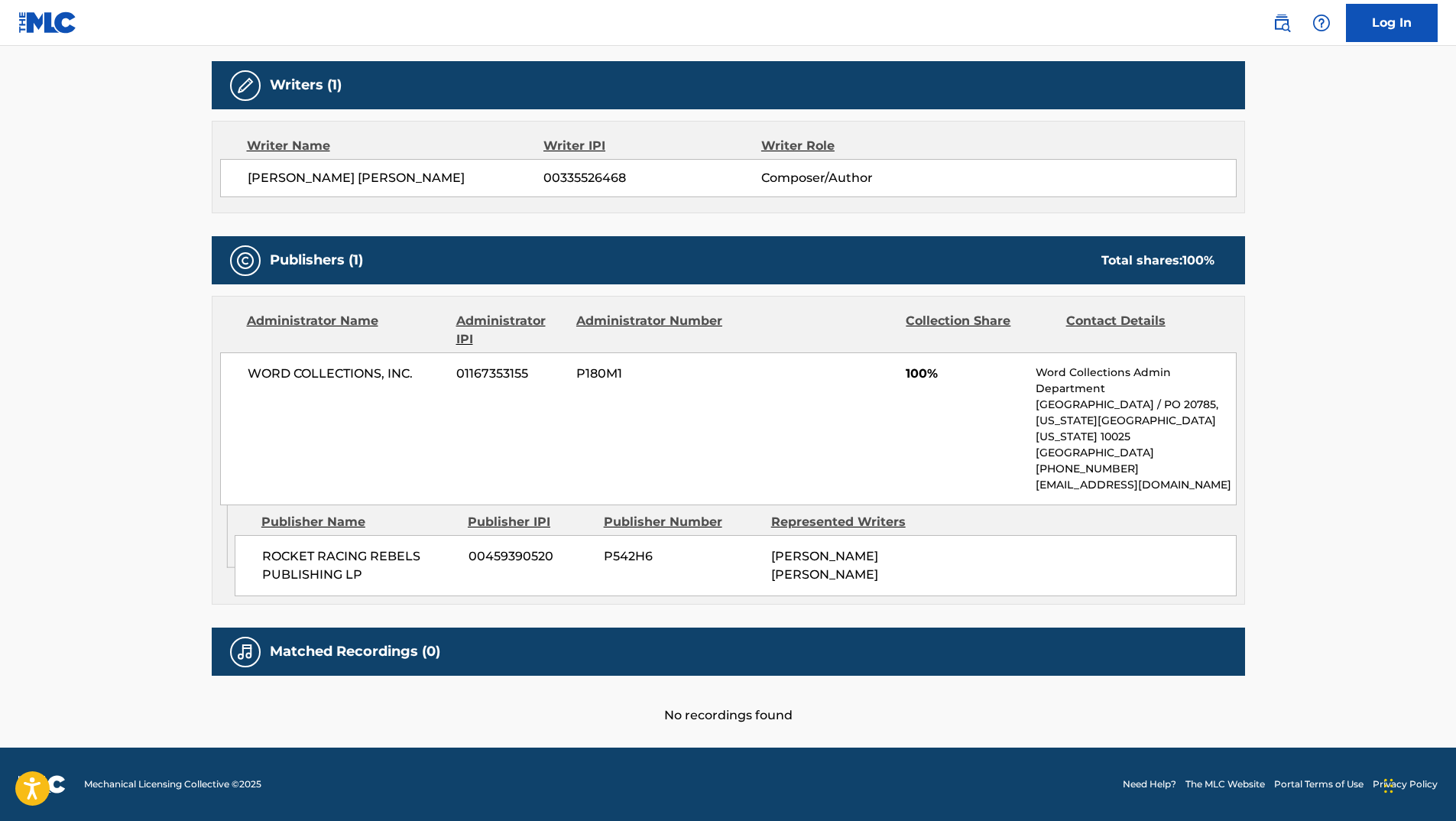
scroll to position [18, 0]
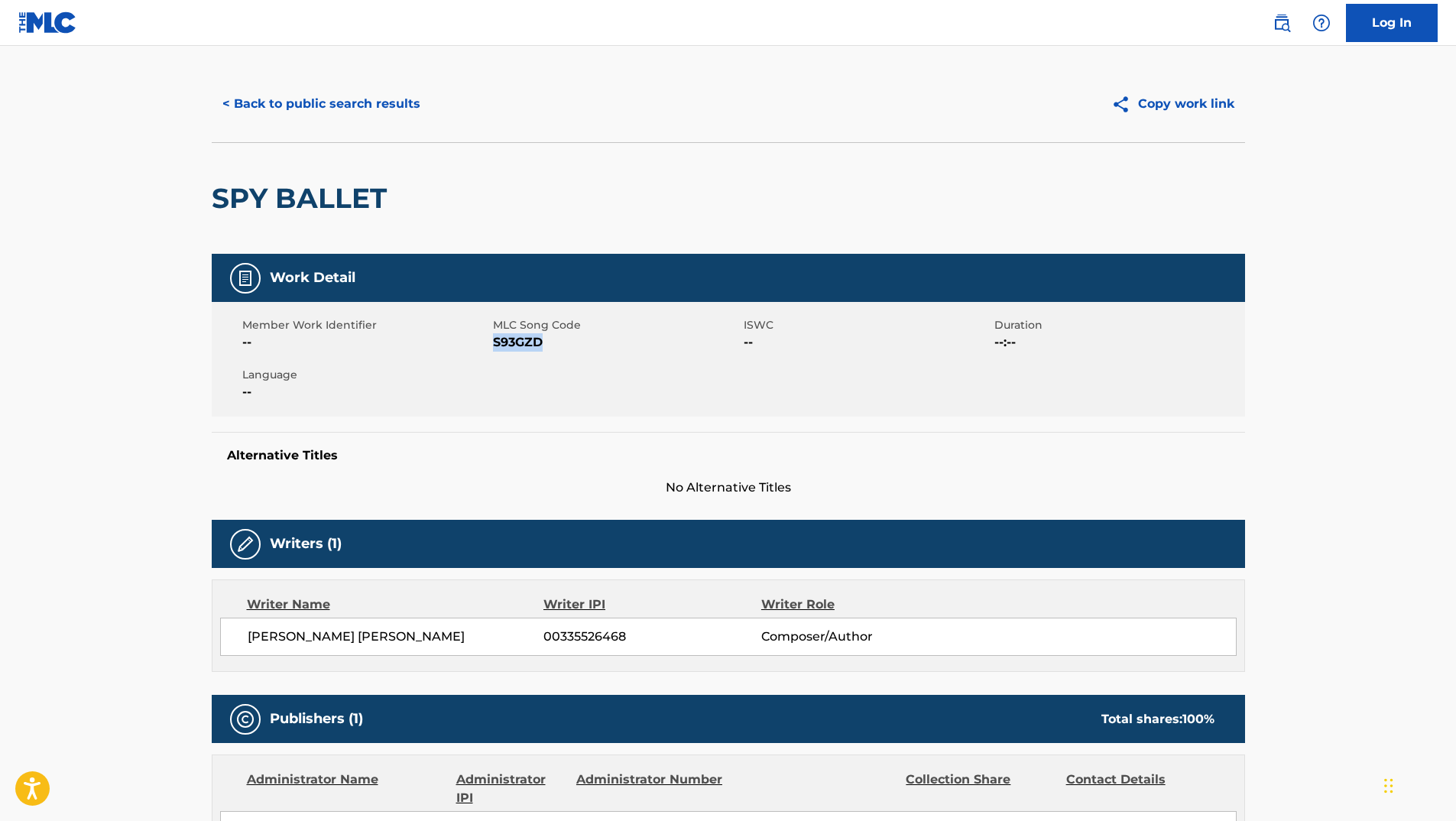
drag, startPoint x: 496, startPoint y: 345, endPoint x: 545, endPoint y: 346, distance: 49.0
click at [545, 346] on span "S93GZD" at bounding box center [616, 342] width 247 height 18
copy span "S93GZD"
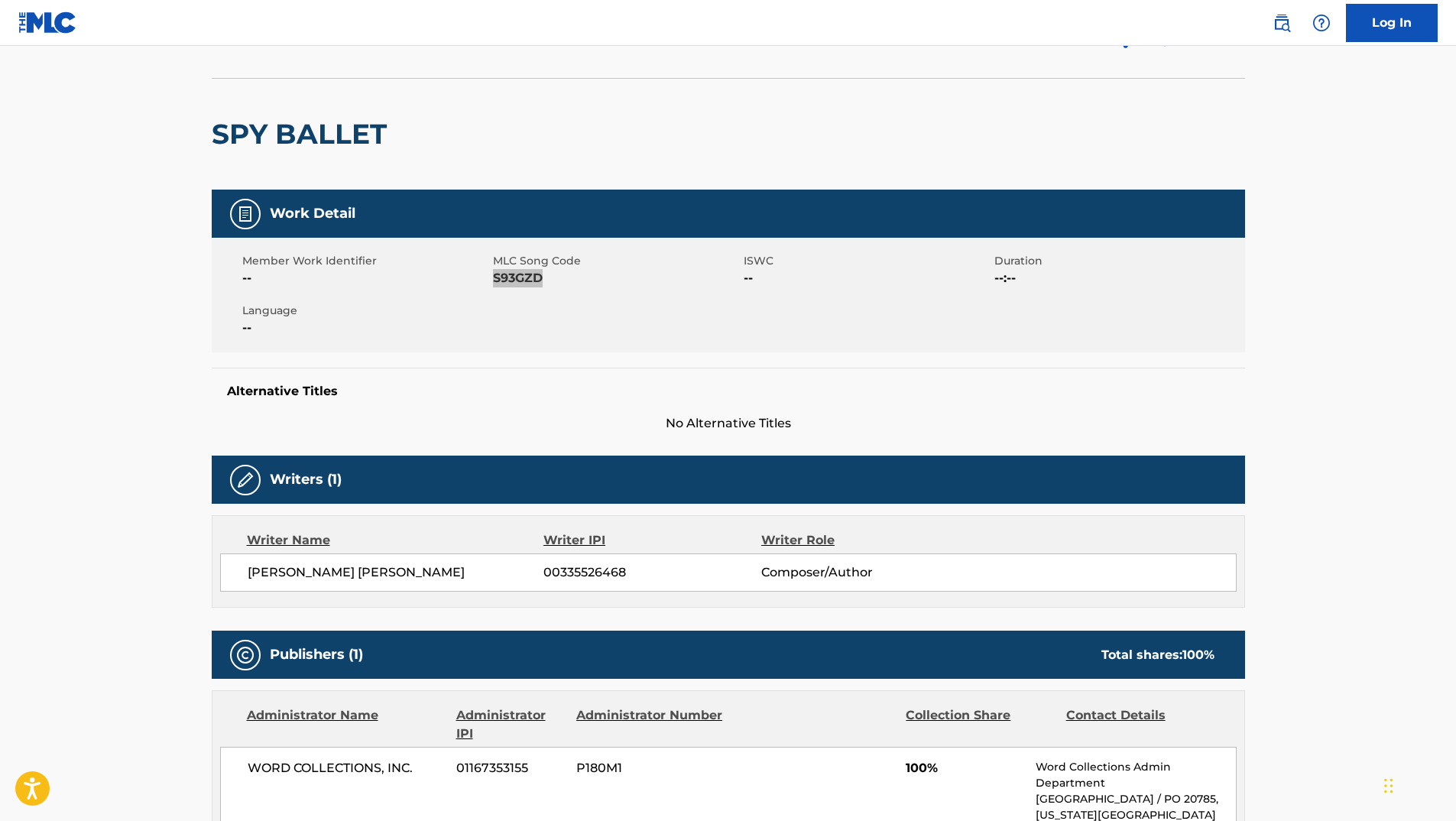
scroll to position [477, 0]
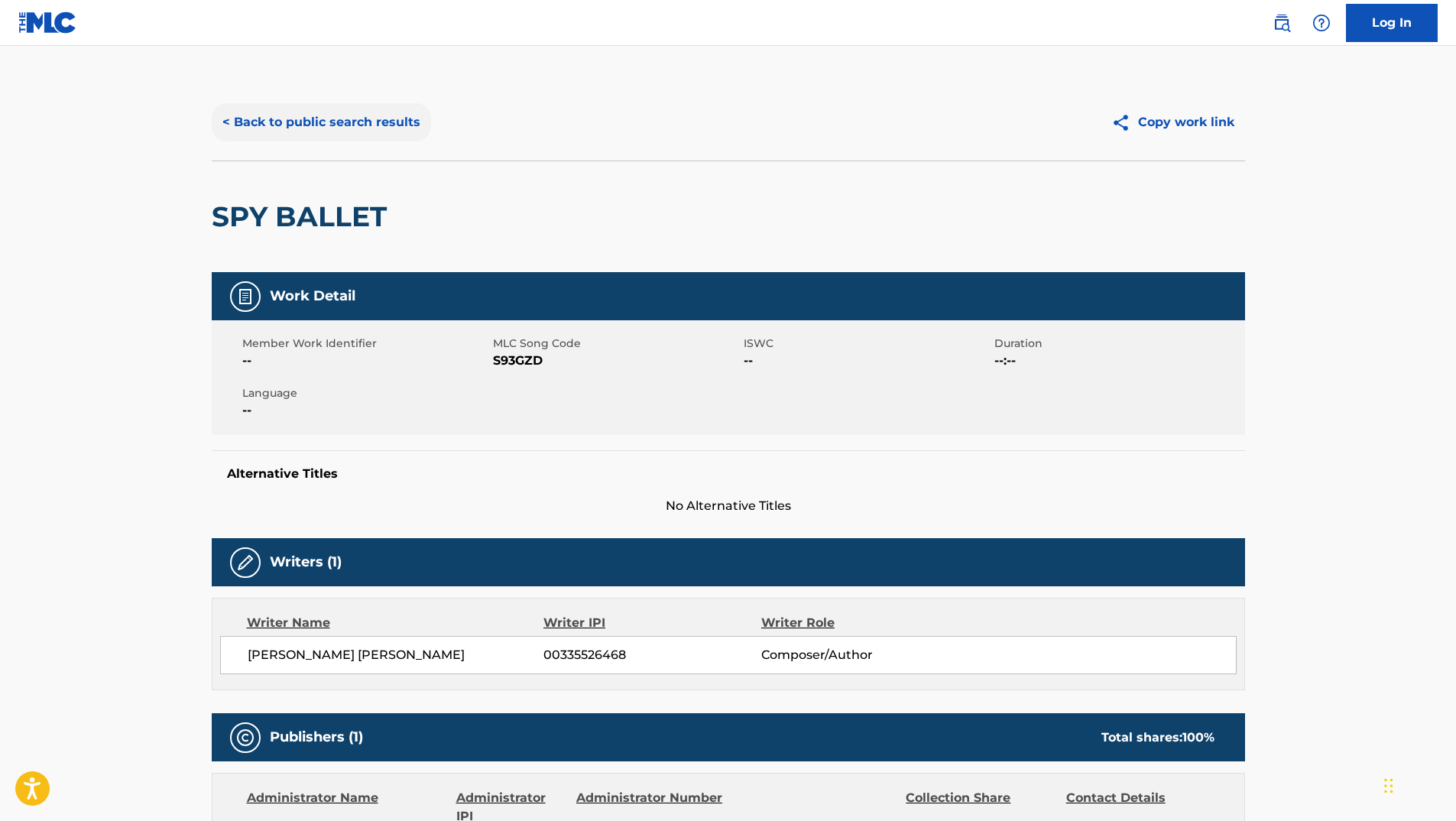
click at [372, 128] on button "< Back to public search results" at bounding box center [321, 122] width 219 height 39
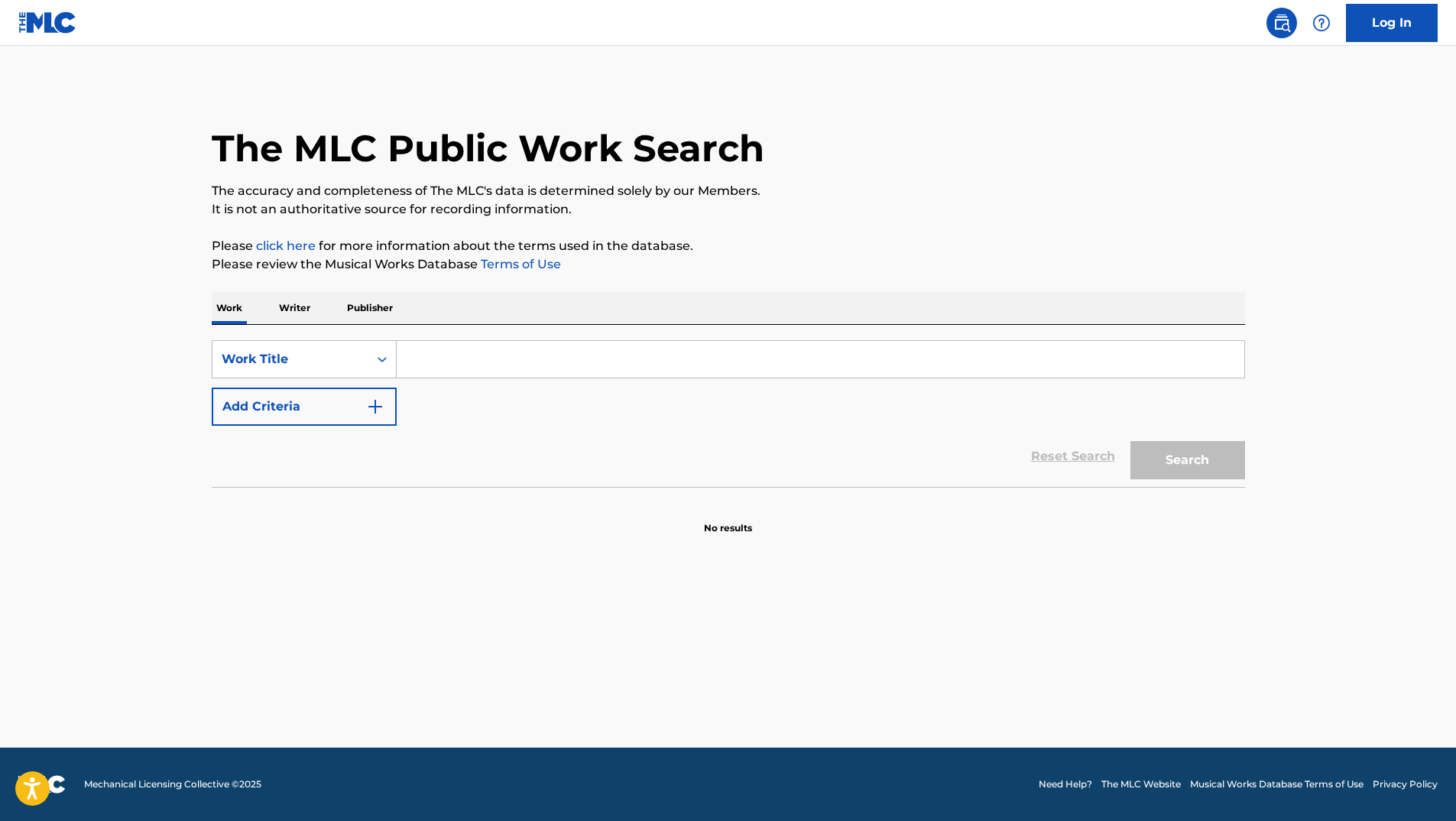
click at [509, 355] on input "Search Form" at bounding box center [820, 359] width 847 height 37
paste input "Zero Gravity"
type input "Zero Gravity"
click at [1192, 463] on button "Search" at bounding box center [1187, 460] width 115 height 39
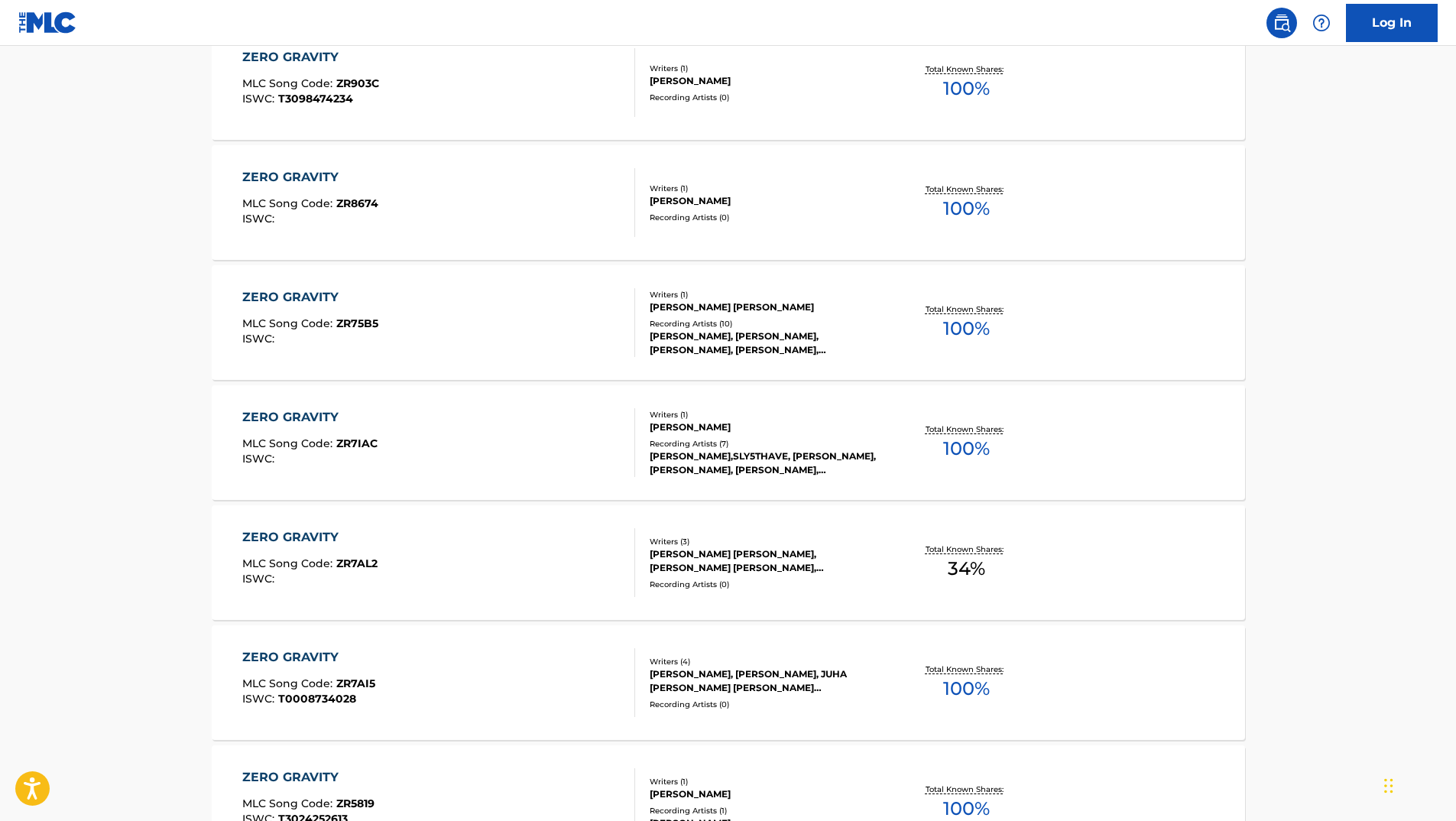
scroll to position [153, 0]
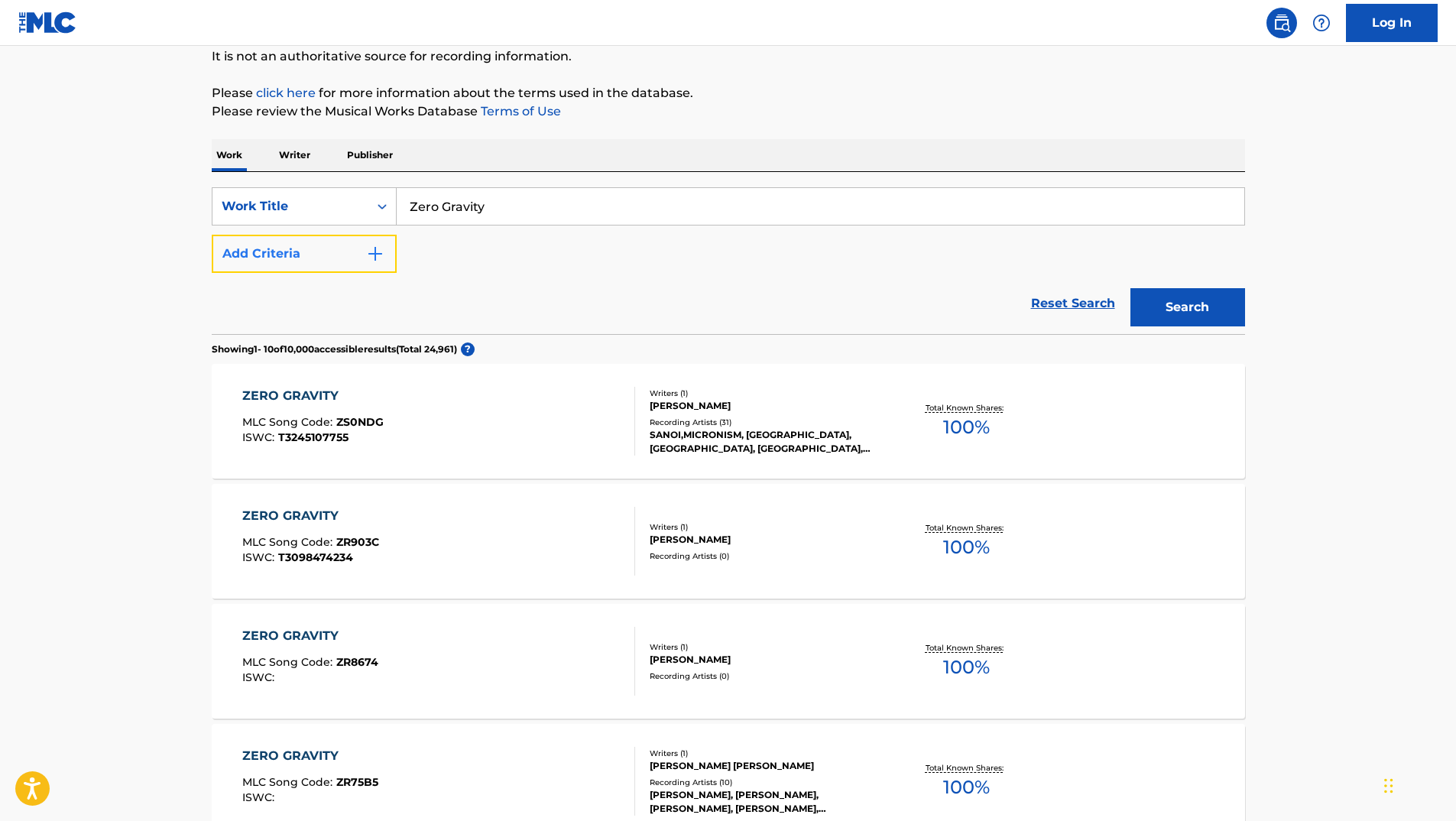
click at [288, 259] on button "Add Criteria" at bounding box center [304, 253] width 185 height 39
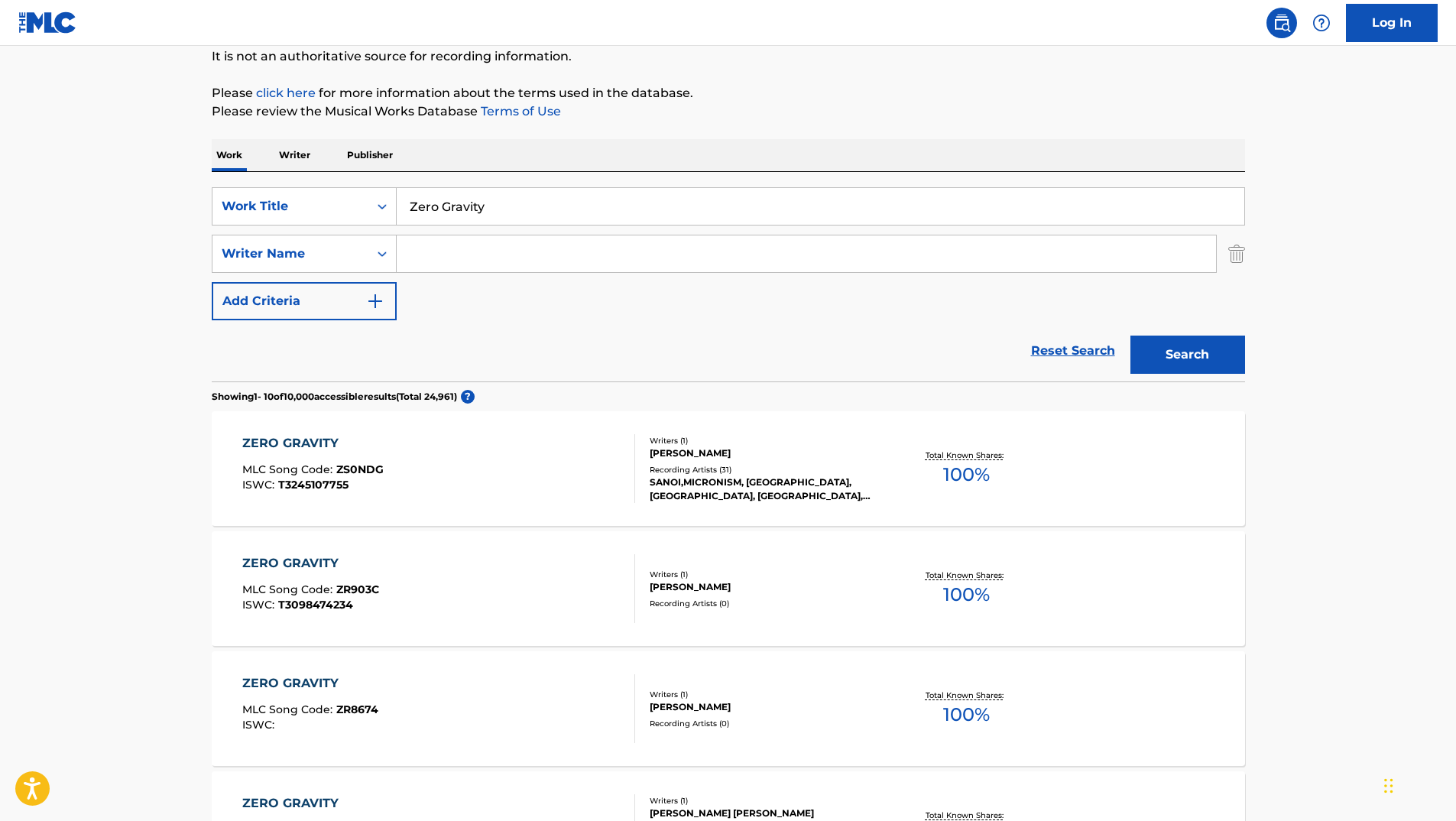
click at [472, 246] on input "Search Form" at bounding box center [805, 253] width 819 height 37
type input "[PERSON_NAME]"
click at [1130, 336] on button "Search" at bounding box center [1187, 354] width 115 height 39
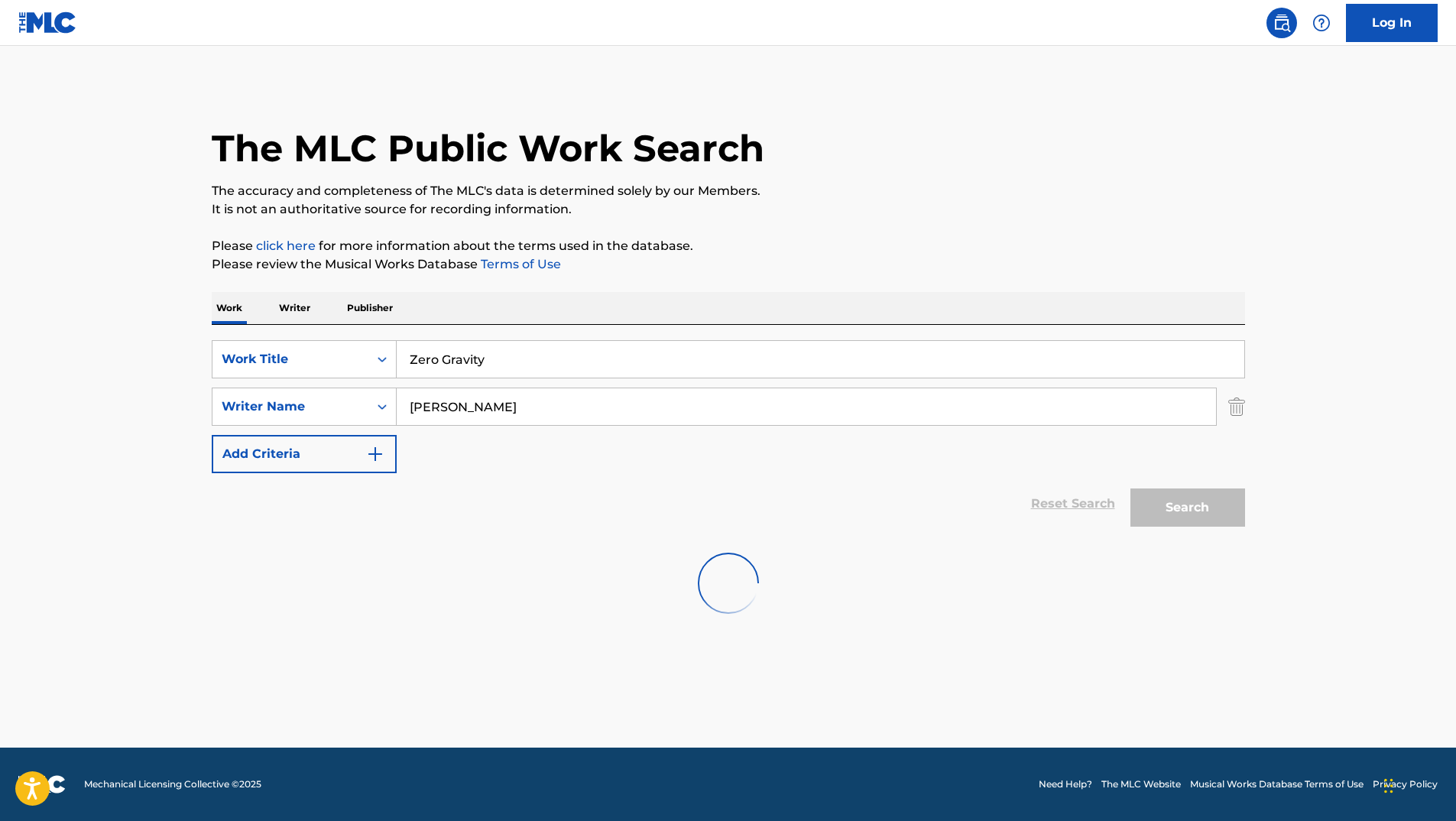
scroll to position [0, 0]
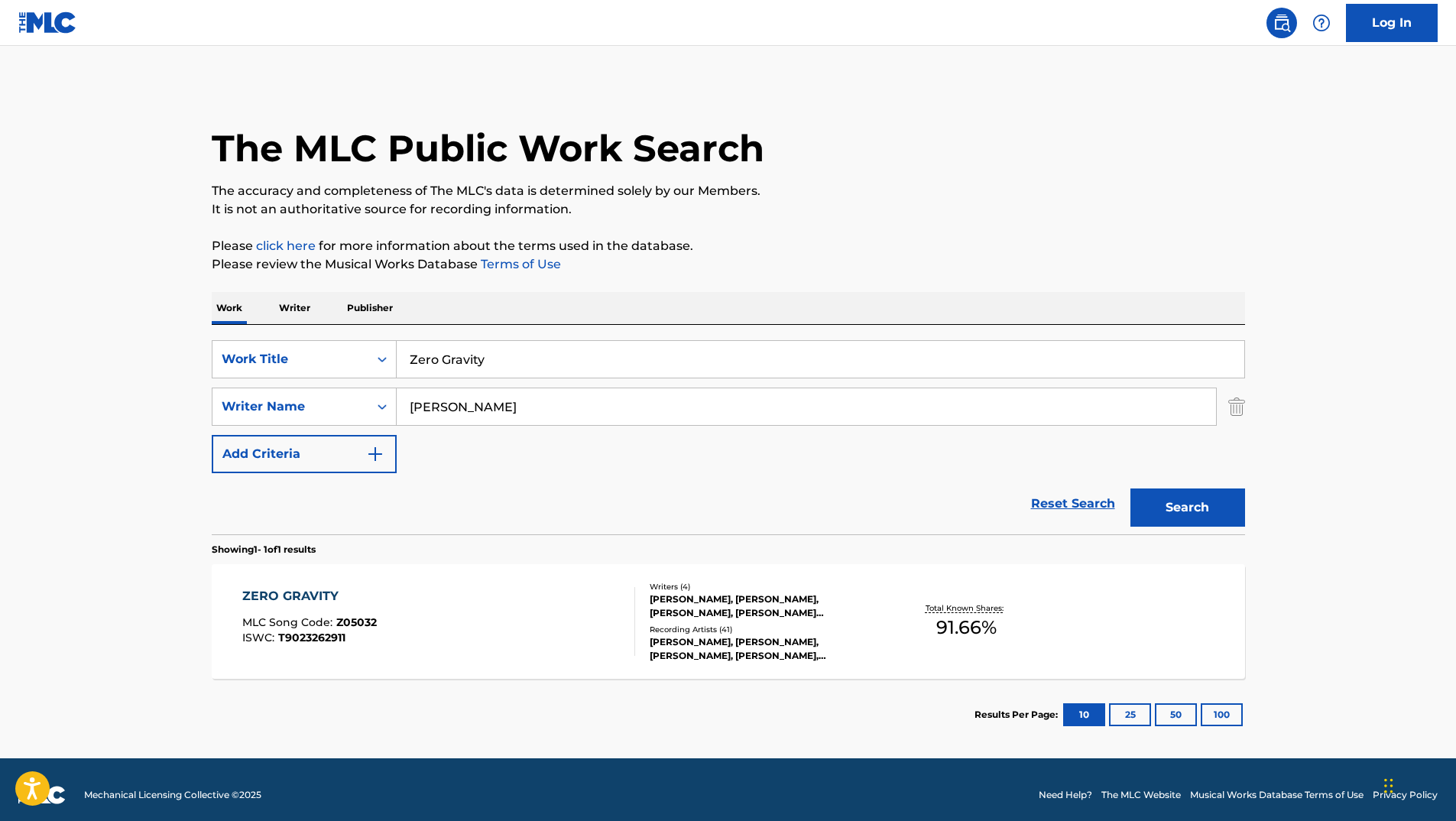
click at [288, 587] on div "ZERO GRAVITY" at bounding box center [309, 596] width 134 height 18
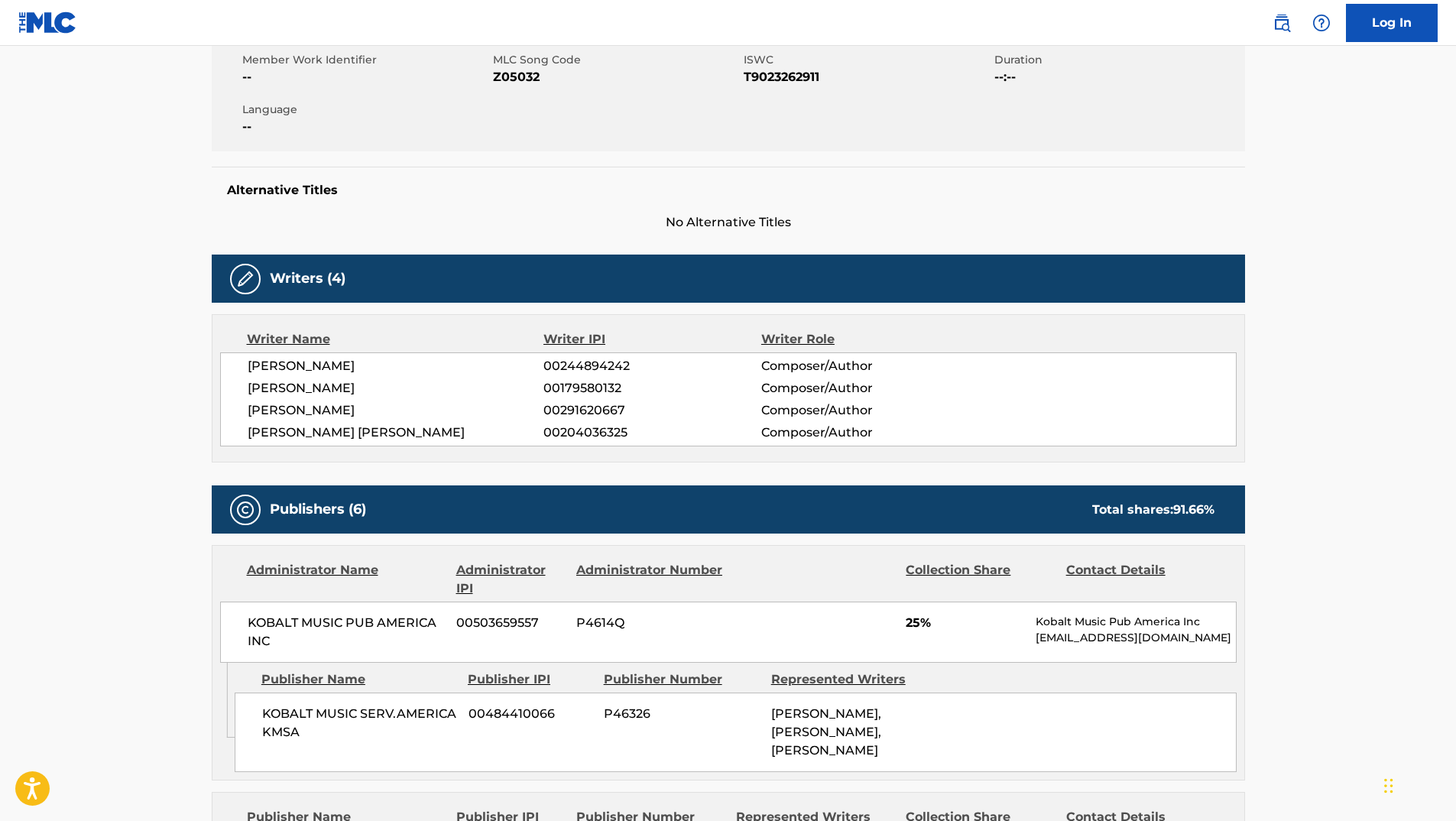
scroll to position [153, 0]
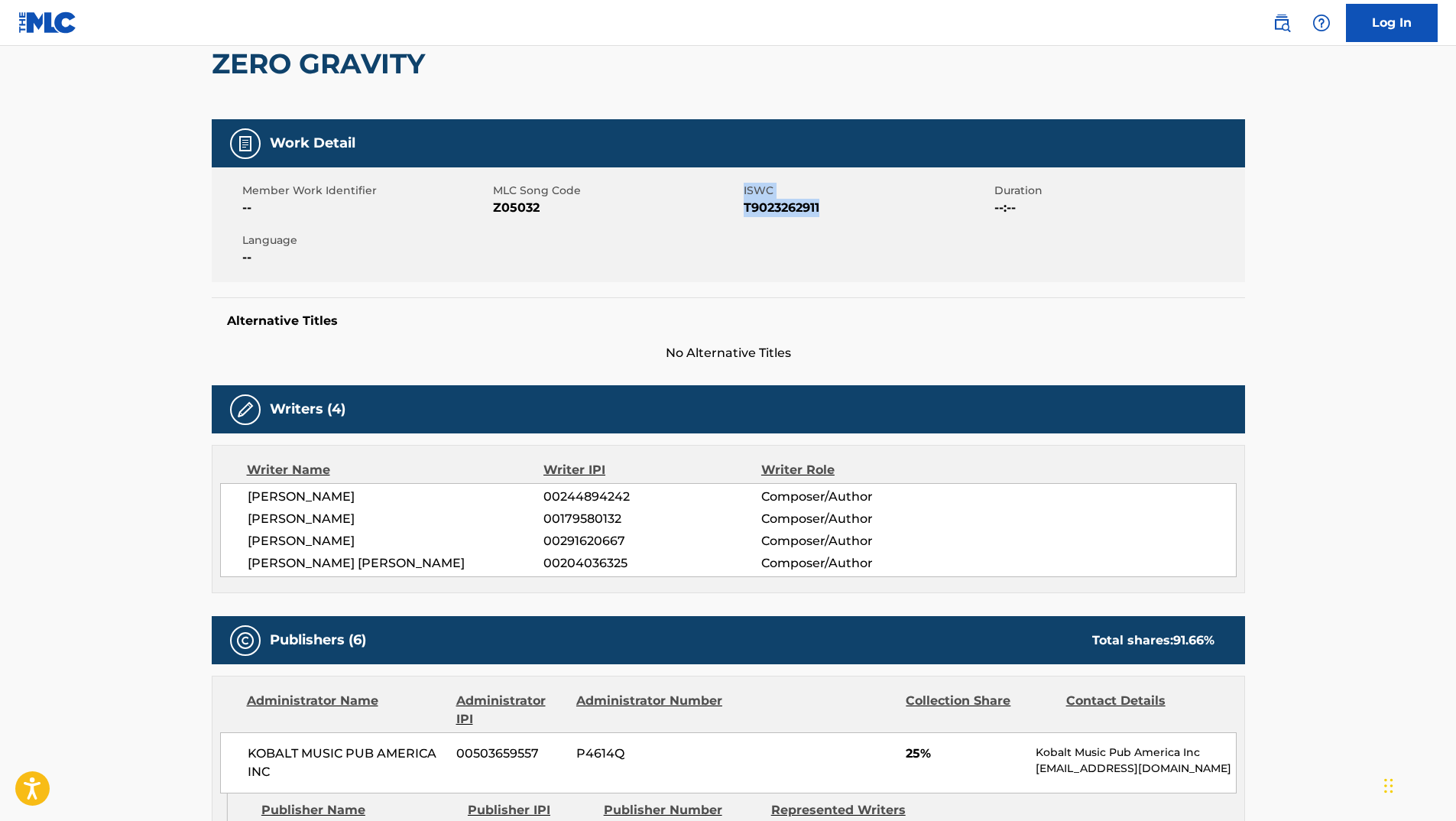
drag, startPoint x: 793, startPoint y: 205, endPoint x: 829, endPoint y: 205, distance: 36.0
click at [829, 205] on div "Member Work Identifier -- MLC Song Code Z05032 ISWC T9023262911 Duration --:-- …" at bounding box center [728, 224] width 1033 height 115
click at [829, 205] on span "T9023262911" at bounding box center [867, 207] width 247 height 18
drag, startPoint x: 745, startPoint y: 209, endPoint x: 869, endPoint y: 204, distance: 124.1
click at [869, 204] on span "T9023262911" at bounding box center [867, 207] width 247 height 18
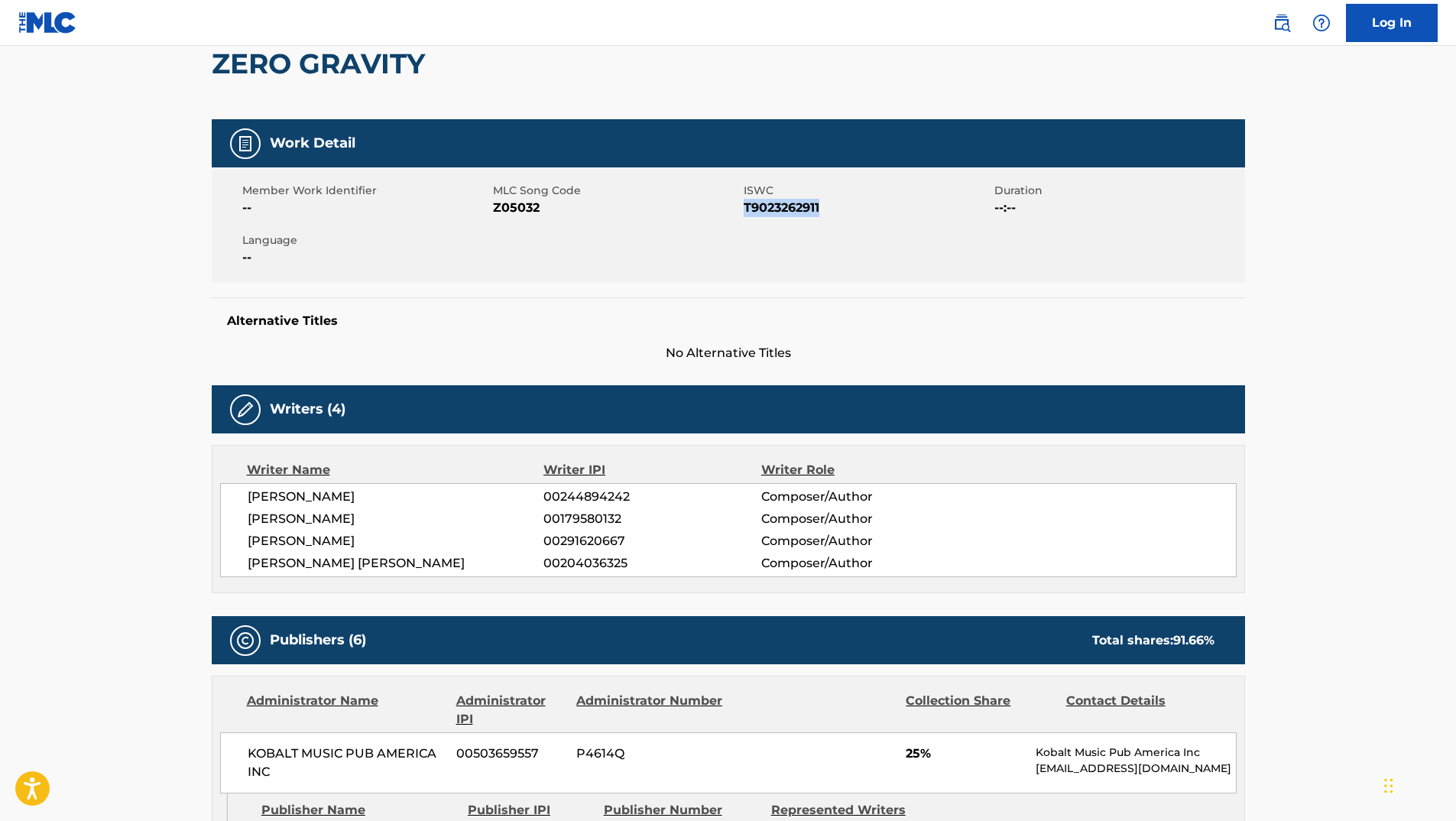
copy span "T9023262911"
drag, startPoint x: 491, startPoint y: 205, endPoint x: 512, endPoint y: 205, distance: 21.0
click at [512, 205] on div "Member Work Identifier -- MLC Song Code Z05032 ISWC T9023262911 Duration --:-- …" at bounding box center [728, 224] width 1033 height 115
drag, startPoint x: 512, startPoint y: 205, endPoint x: 497, endPoint y: 216, distance: 18.6
click at [497, 216] on span "Z05032" at bounding box center [616, 207] width 247 height 18
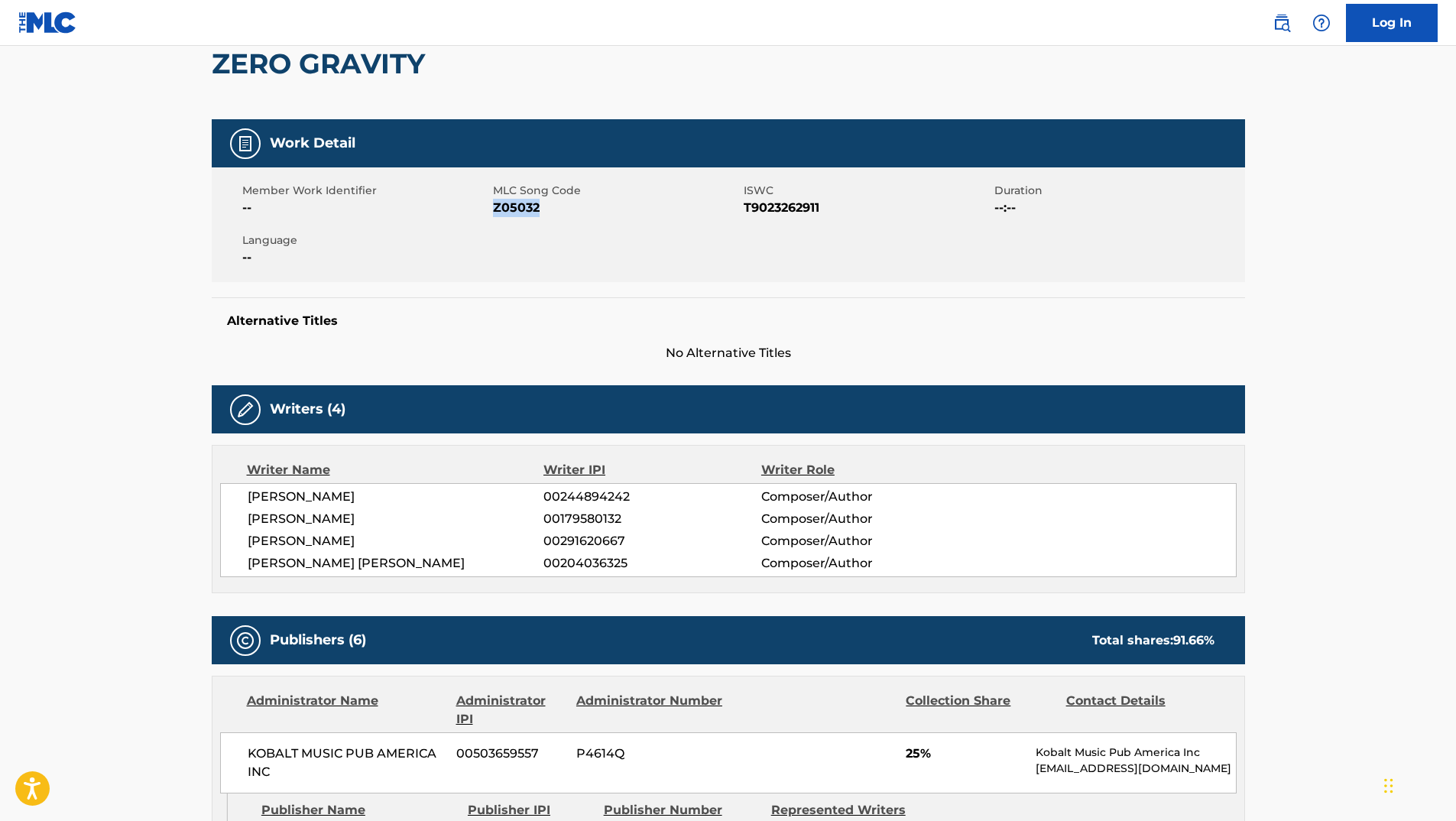
drag, startPoint x: 498, startPoint y: 205, endPoint x: 564, endPoint y: 205, distance: 66.0
click at [564, 205] on span "Z05032" at bounding box center [616, 207] width 247 height 18
copy span "Z05032"
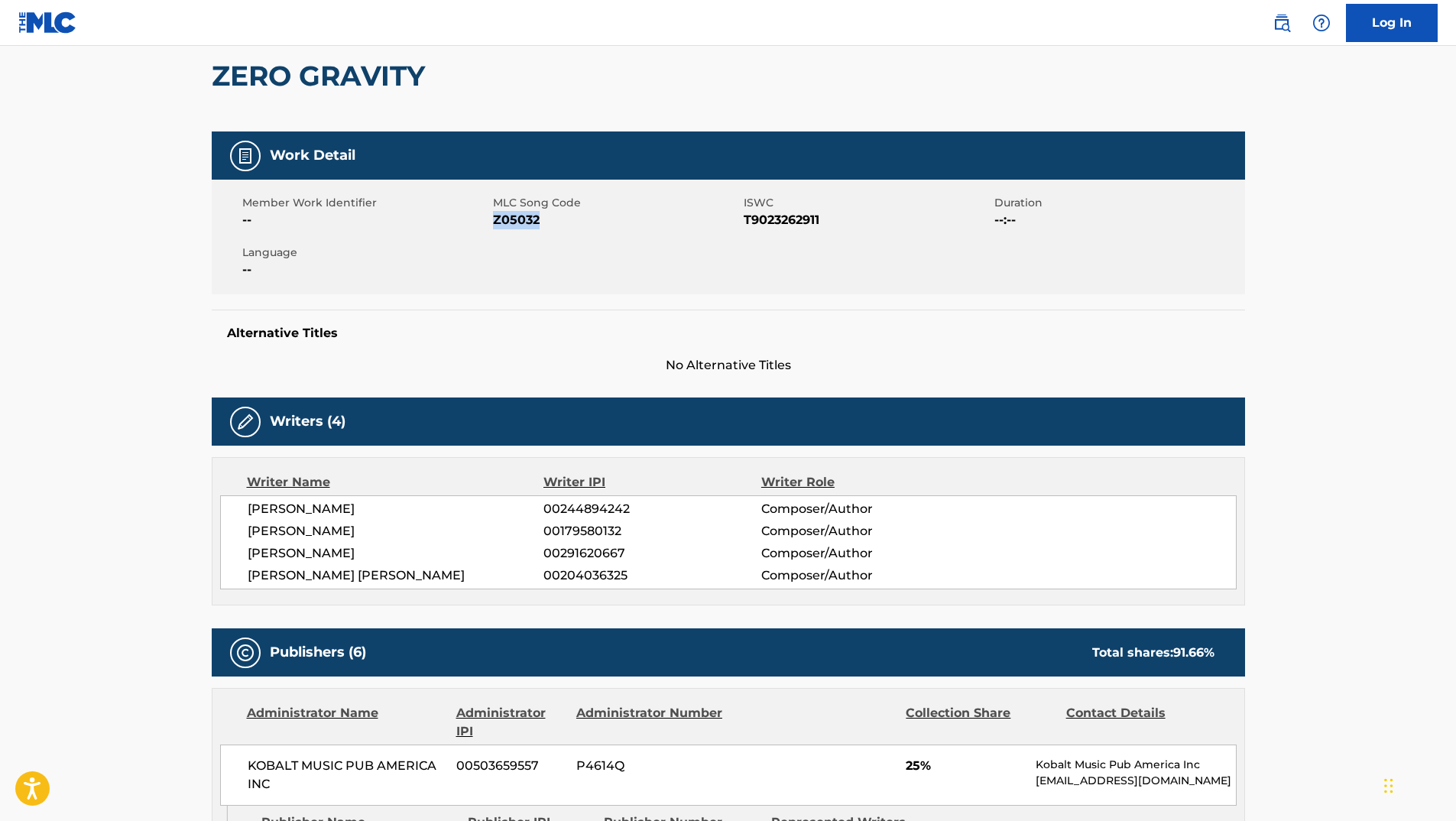
scroll to position [0, 0]
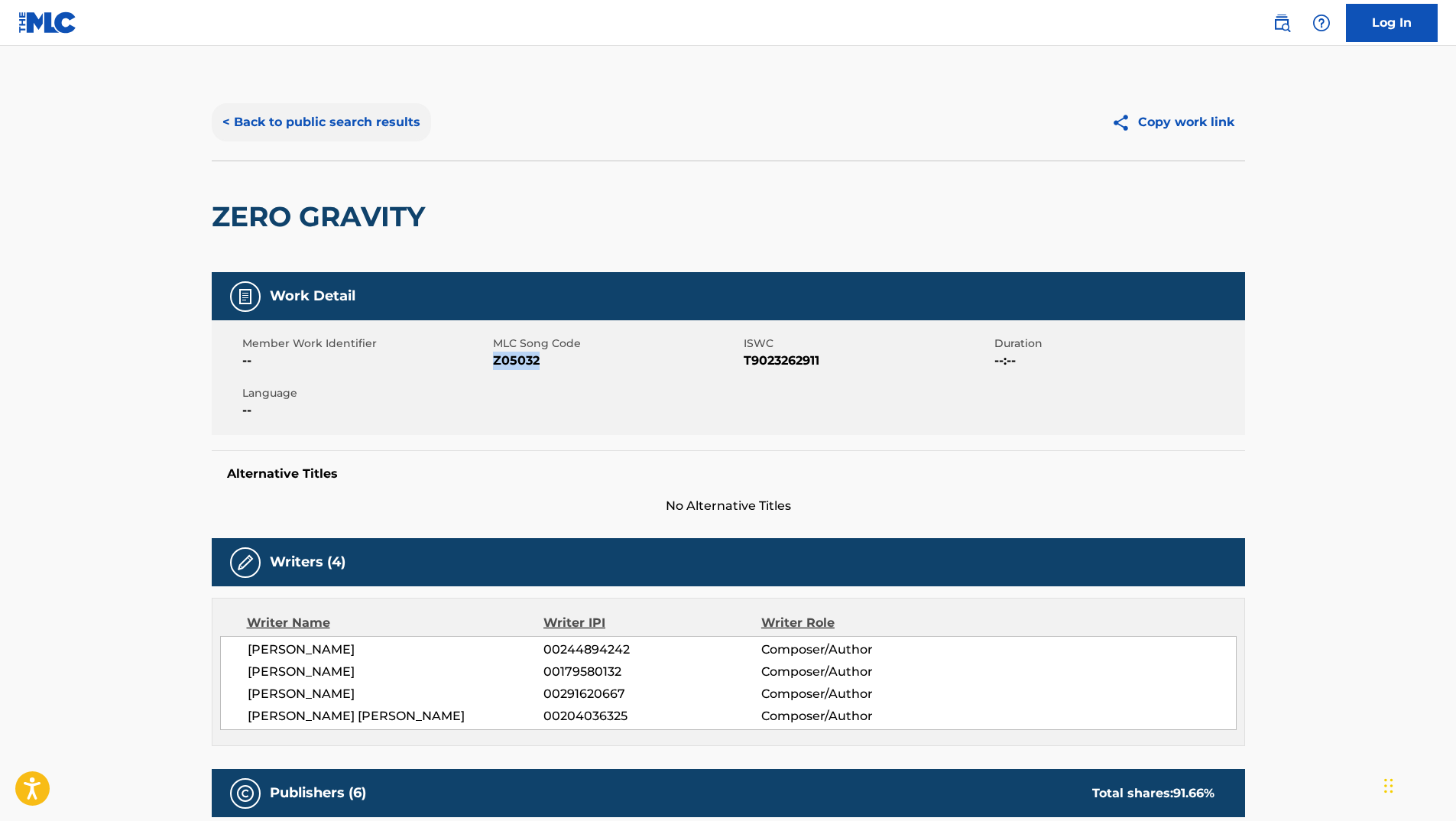
click at [393, 122] on button "< Back to public search results" at bounding box center [321, 122] width 219 height 39
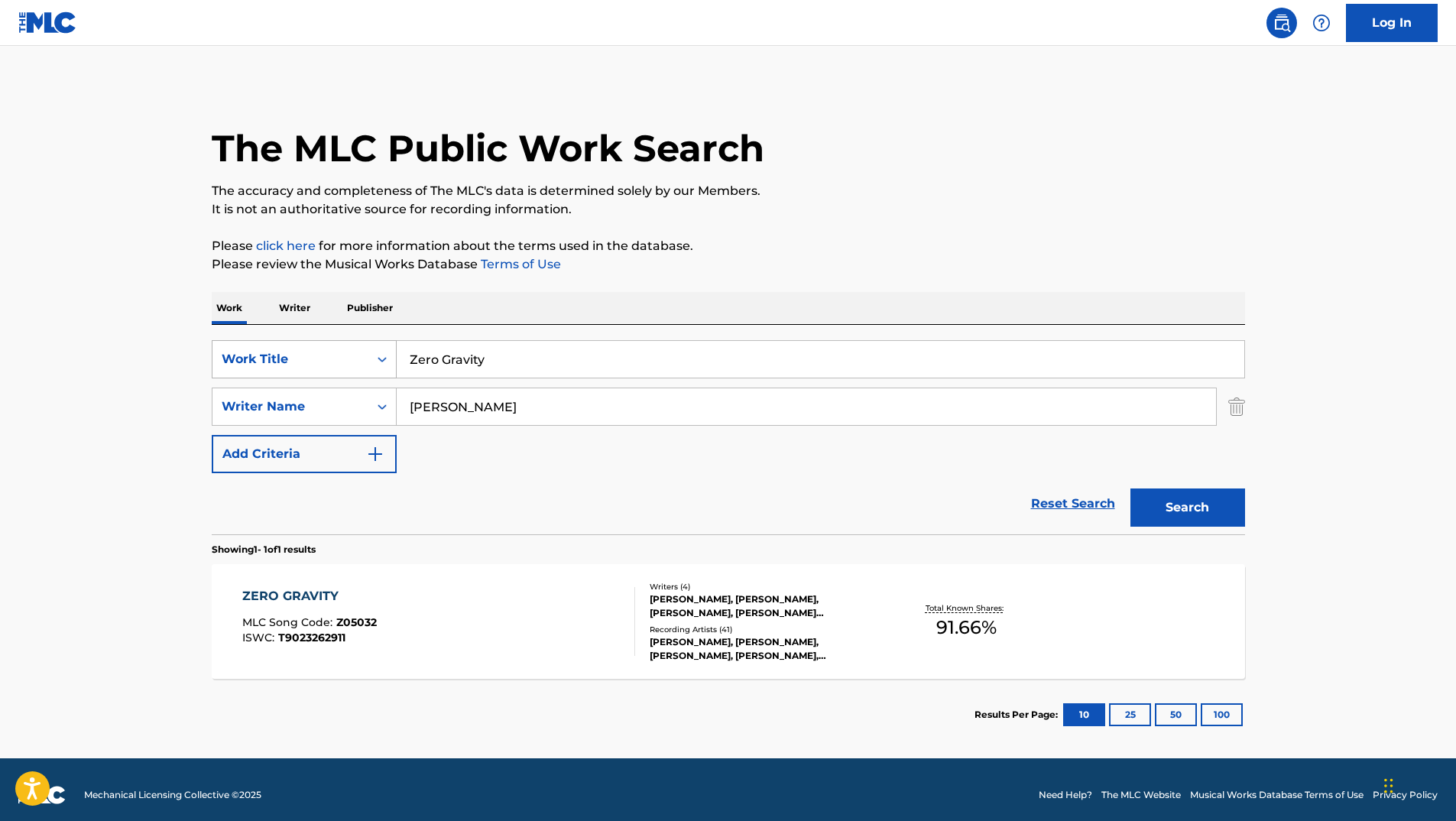
drag, startPoint x: 531, startPoint y: 347, endPoint x: 297, endPoint y: 338, distance: 234.2
click at [312, 340] on div "SearchWithCriteria9d0bcb19-045c-4e1d-9cf2-97237d95a32e Work Title Zero Gravity" at bounding box center [728, 359] width 1033 height 39
type input "aliens of the deep"
drag, startPoint x: 544, startPoint y: 411, endPoint x: 345, endPoint y: 390, distance: 200.1
click at [361, 391] on div "SearchWithCriteria120eb3cb-9dcc-4dcd-af62-ea7f3397b83c Writer Name [PERSON_NAME]" at bounding box center [728, 407] width 1033 height 39
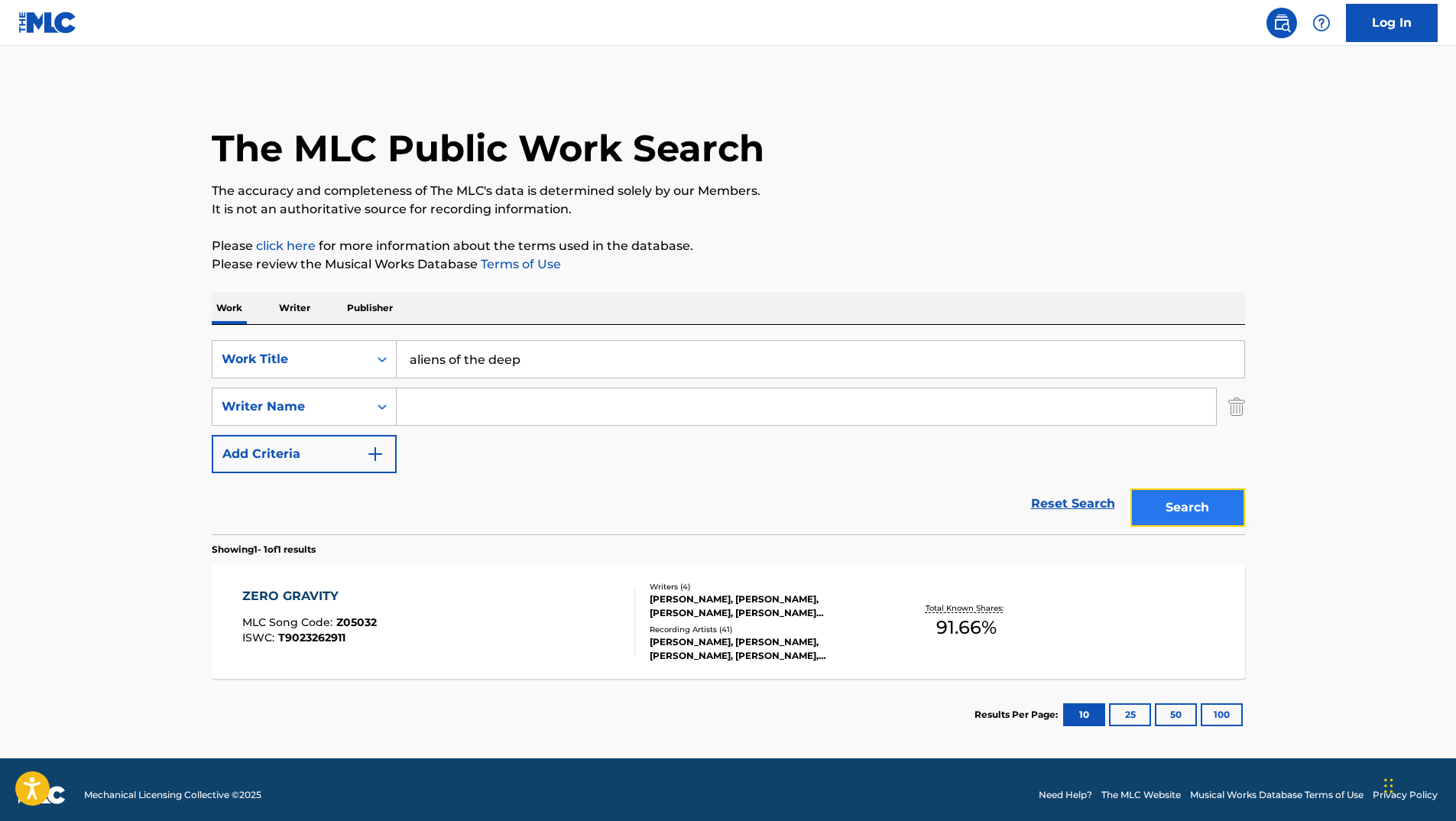
click at [1171, 514] on button "Search" at bounding box center [1187, 507] width 115 height 39
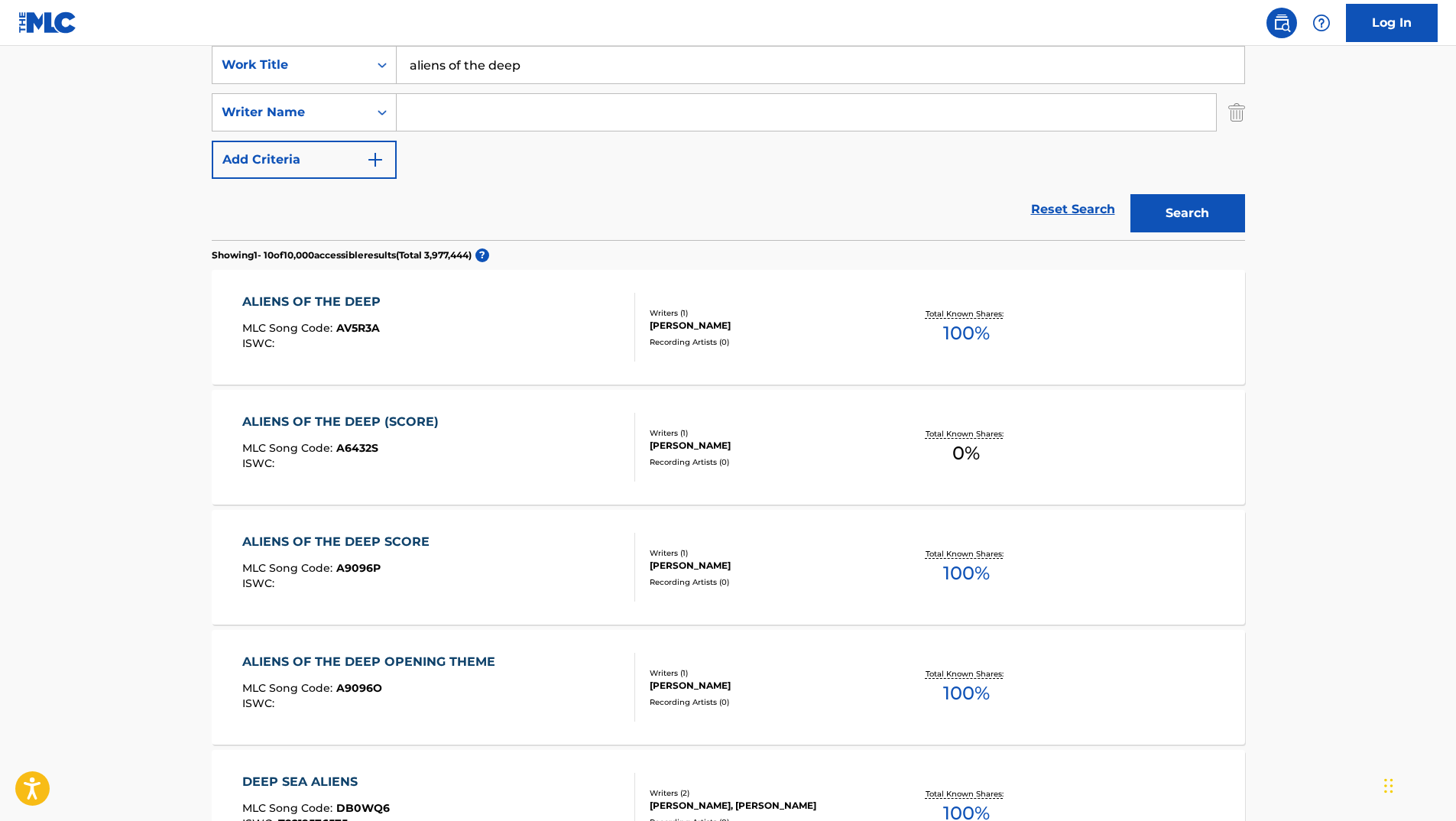
scroll to position [306, 0]
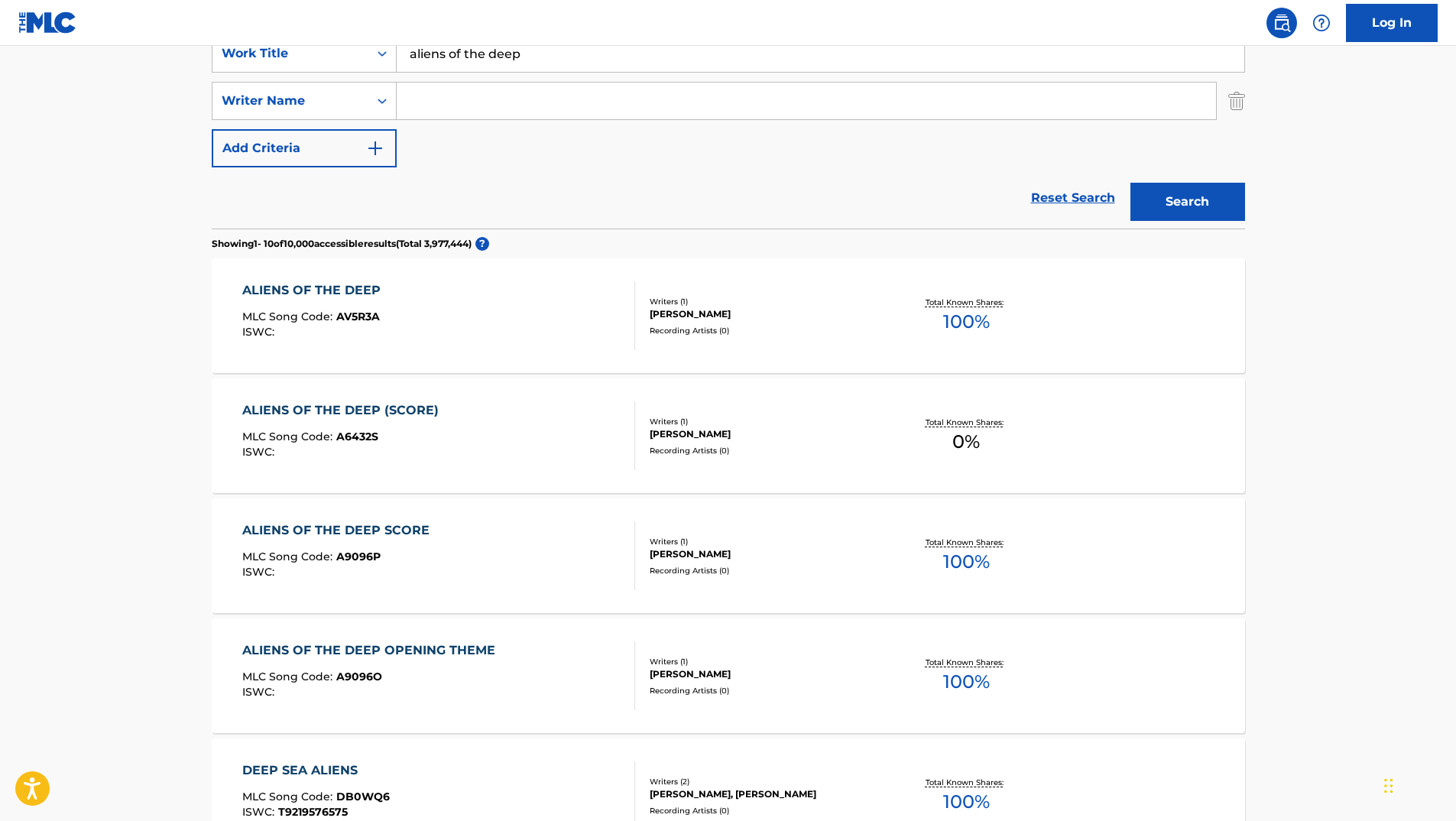
click at [358, 531] on div "ALIENS OF THE DEEP SCORE" at bounding box center [340, 530] width 195 height 18
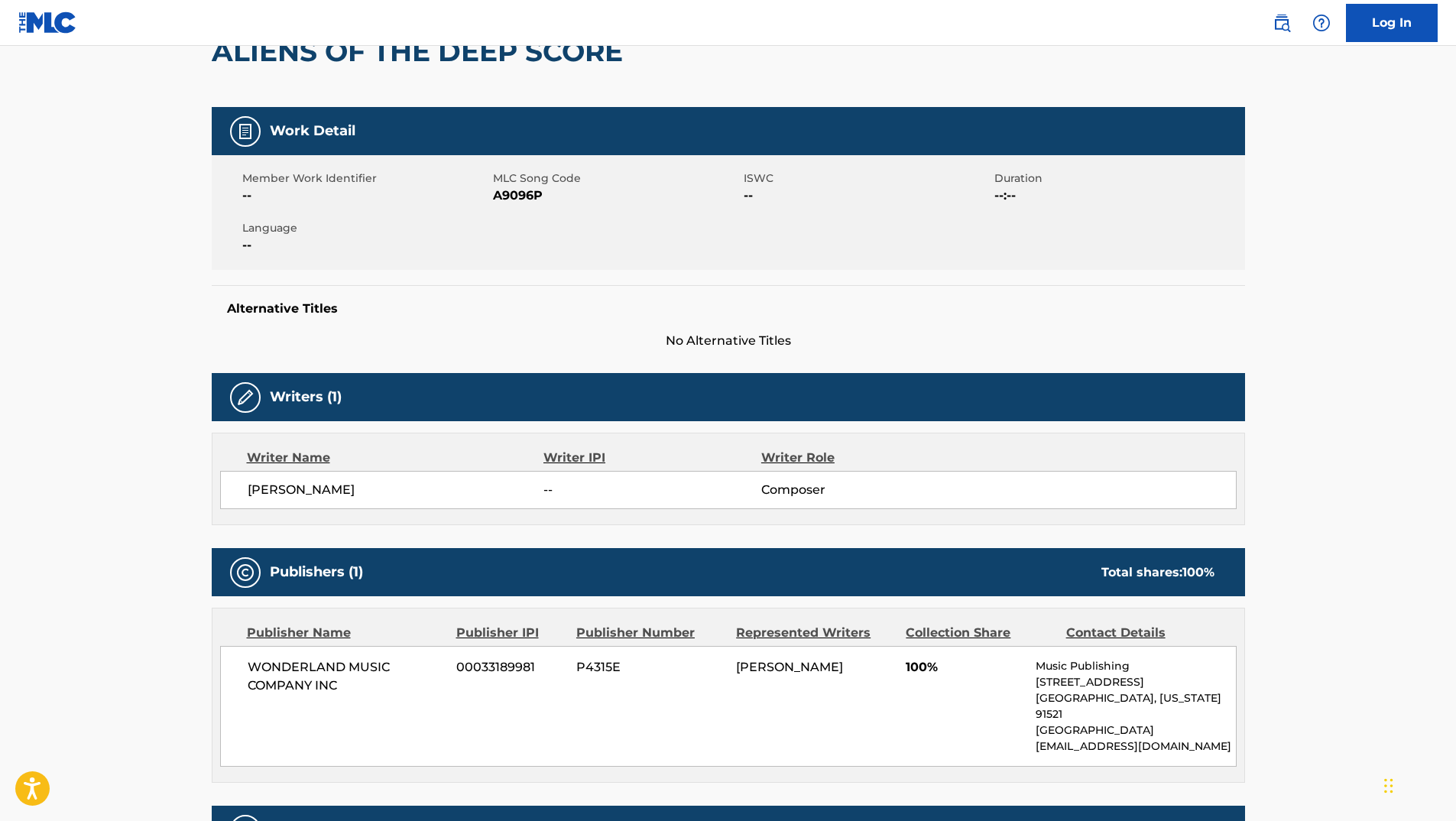
scroll to position [153, 0]
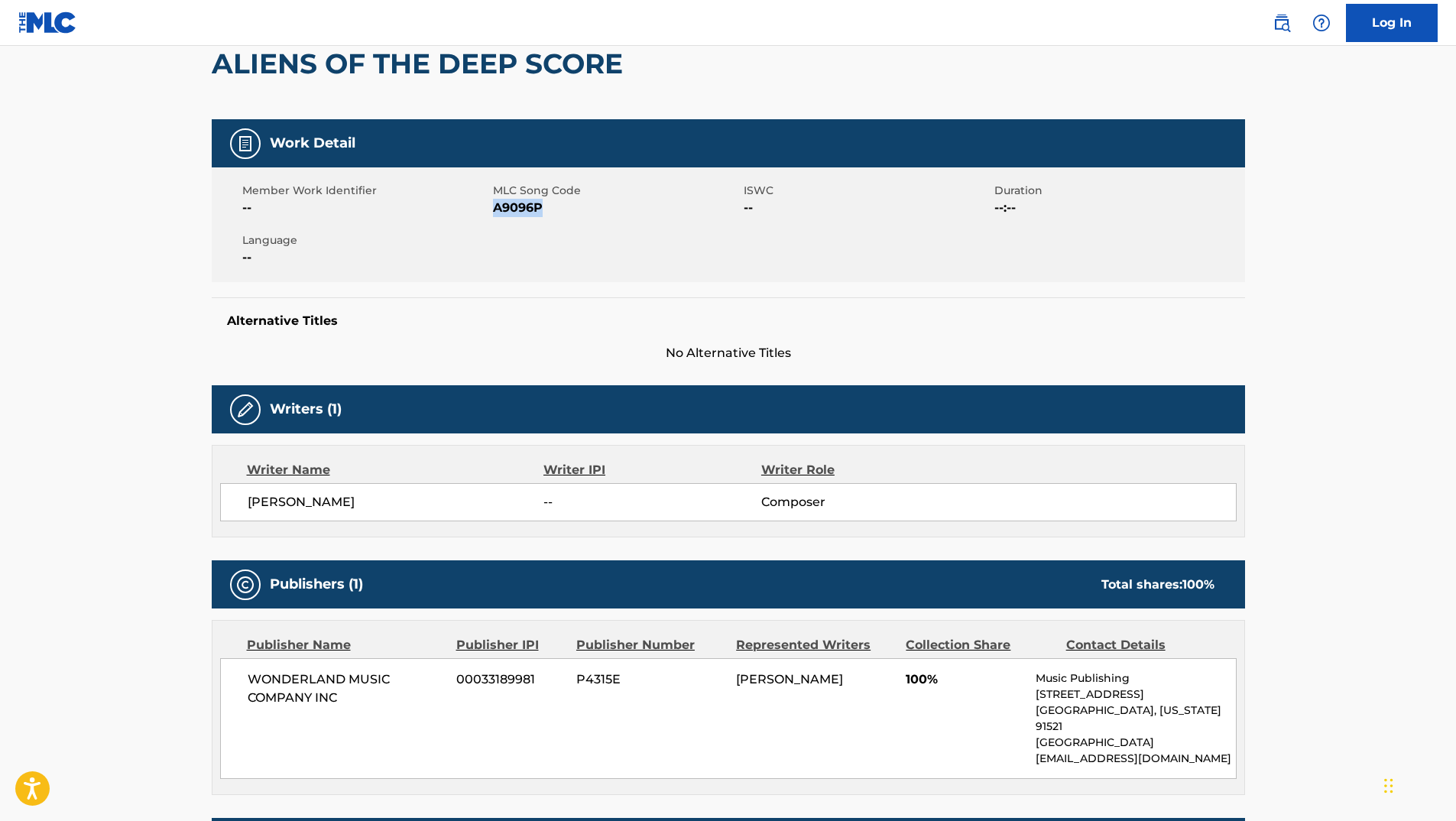
drag, startPoint x: 493, startPoint y: 207, endPoint x: 552, endPoint y: 214, distance: 59.4
click at [552, 214] on span "A9096P" at bounding box center [616, 207] width 247 height 18
copy span "A9096P"
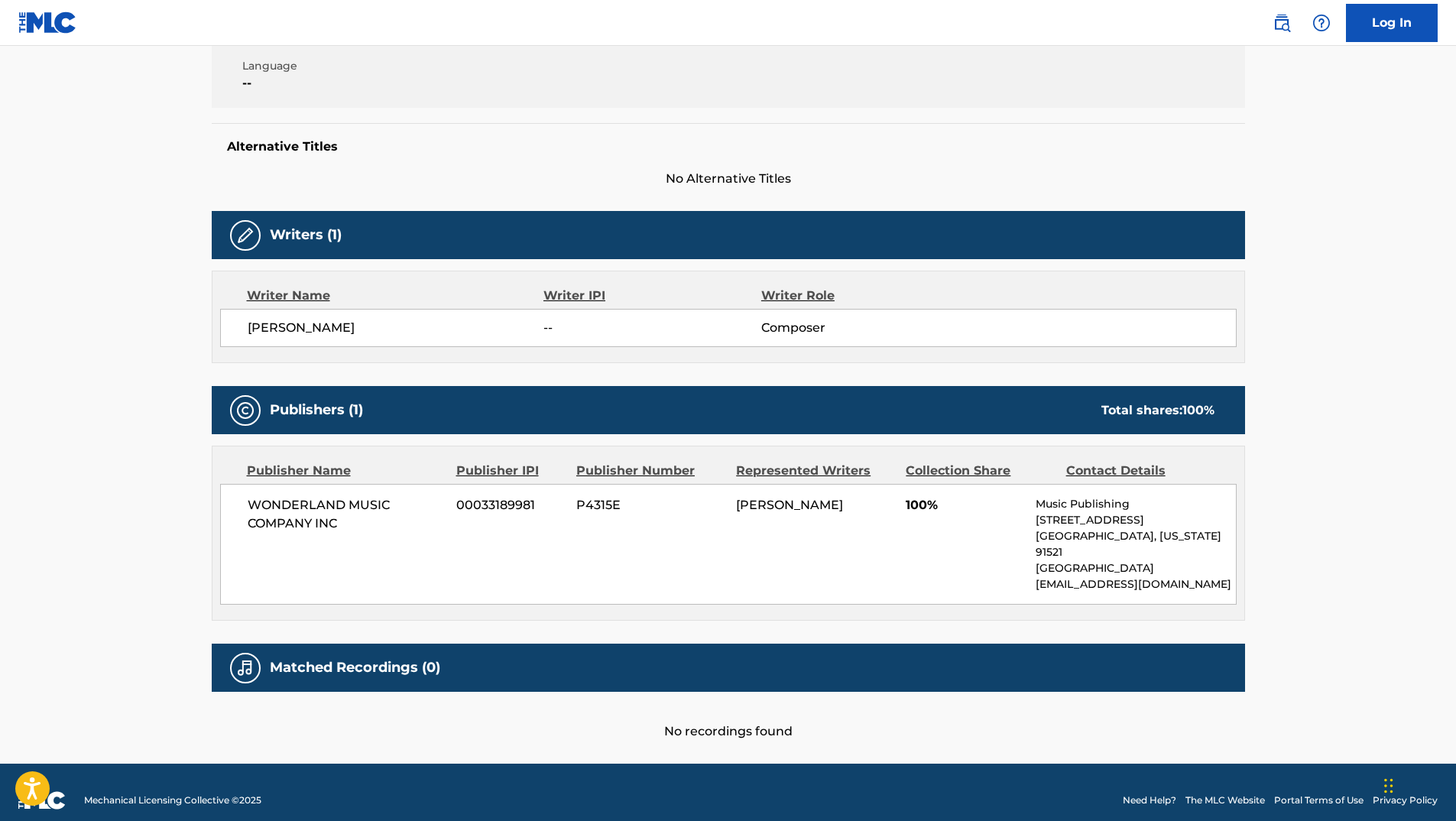
scroll to position [0, 0]
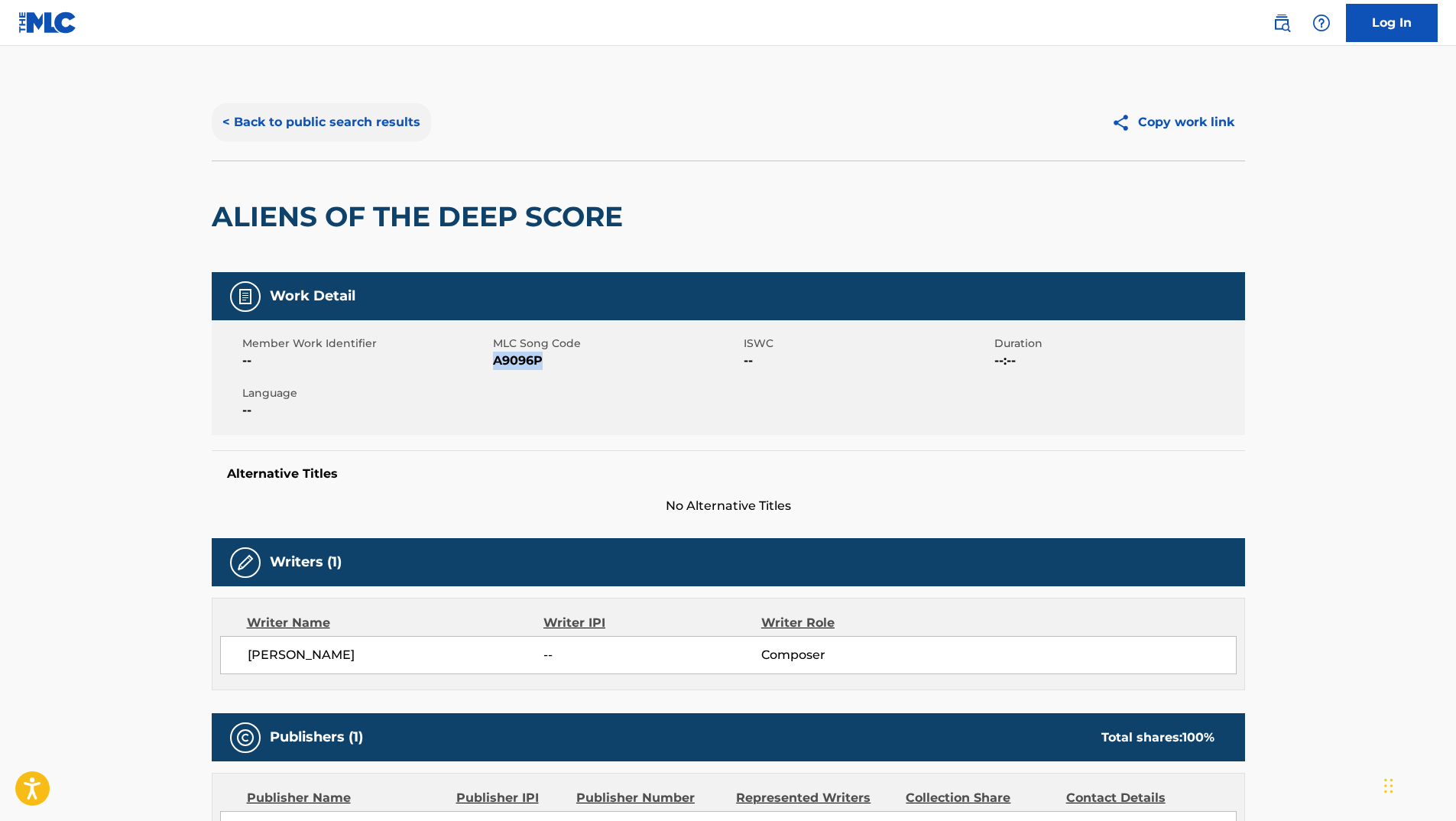
click at [291, 110] on button "< Back to public search results" at bounding box center [321, 122] width 219 height 39
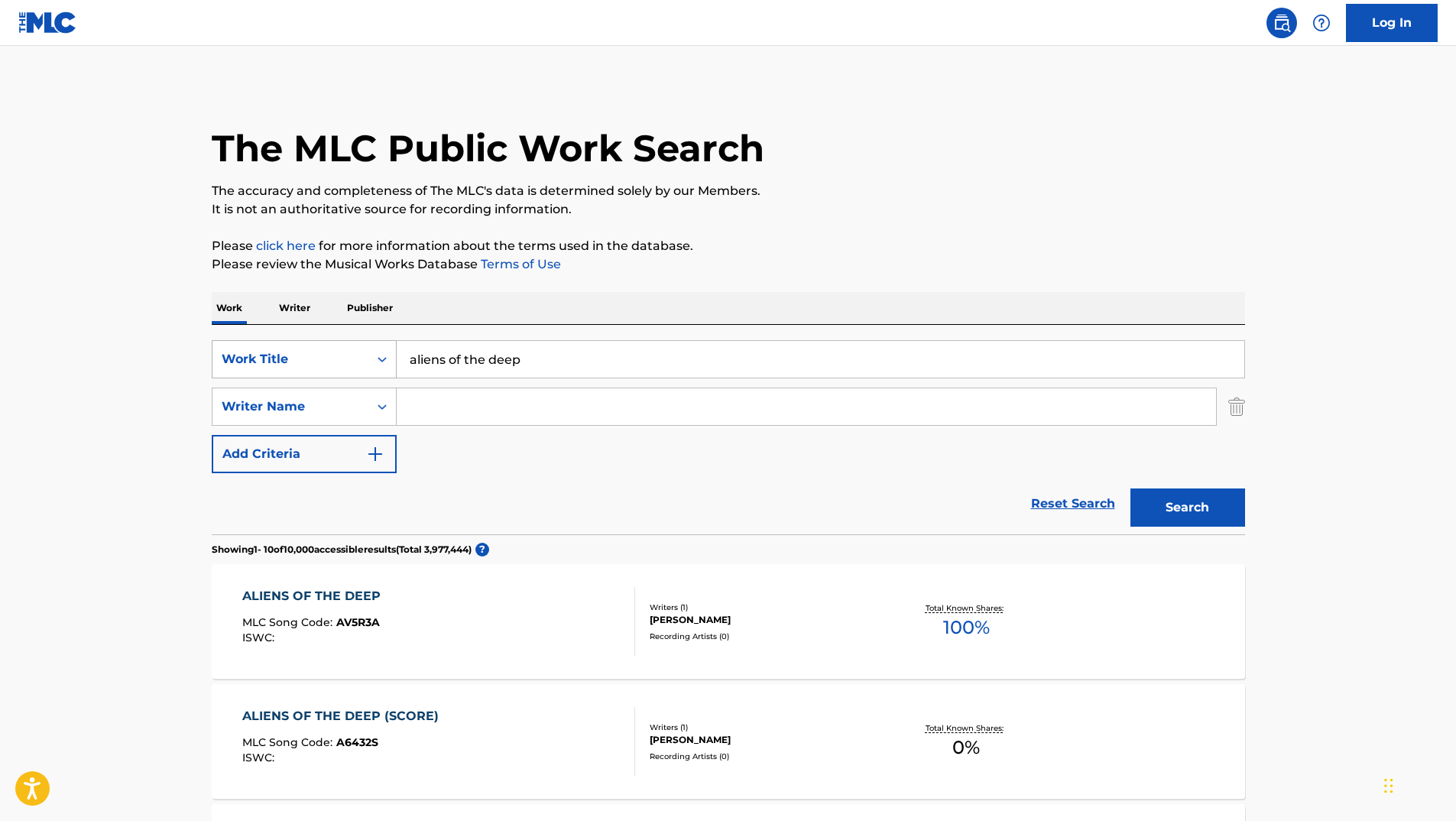
drag, startPoint x: 556, startPoint y: 348, endPoint x: 310, endPoint y: 341, distance: 246.1
click at [310, 341] on div "SearchWithCriteria9d0bcb19-045c-4e1d-9cf2-97237d95a32e Work Title aliens of the…" at bounding box center [728, 359] width 1033 height 39
paste input "She Will Be Loved"
type input "She Will Be Loved"
click at [1221, 513] on button "Search" at bounding box center [1187, 507] width 115 height 39
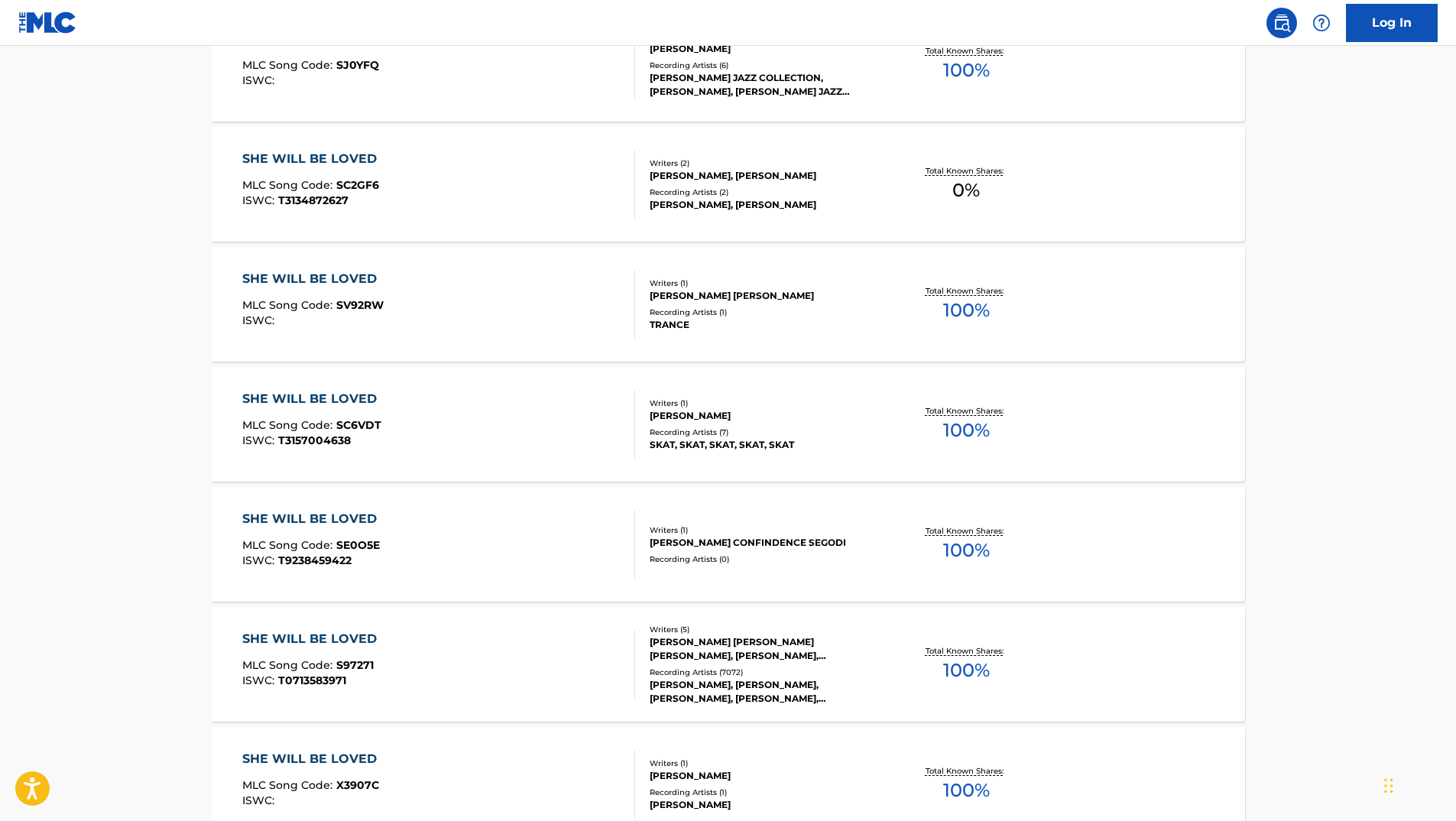
scroll to position [993, 0]
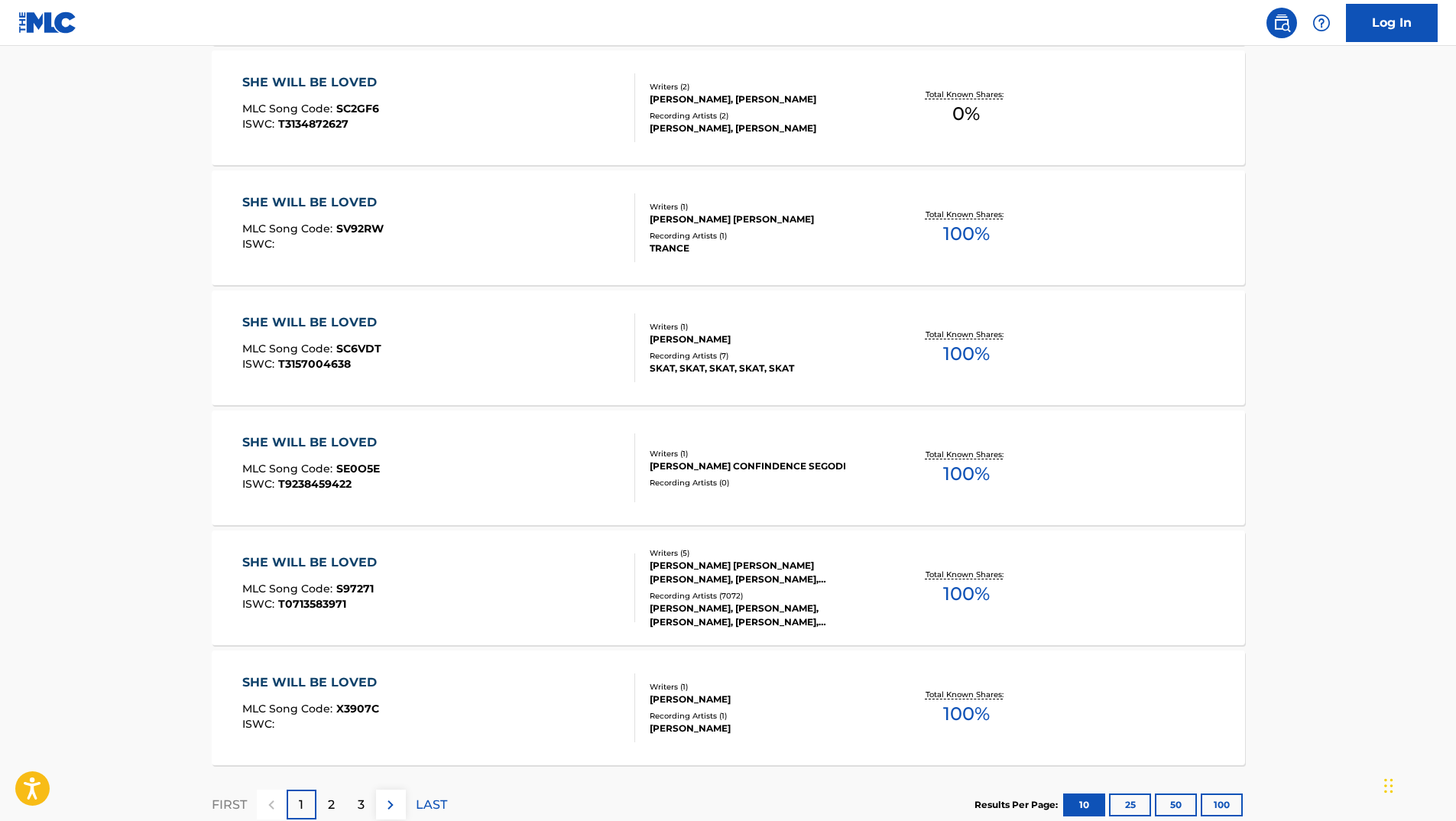
click at [327, 566] on div "SHE WILL BE LOVED" at bounding box center [313, 562] width 142 height 18
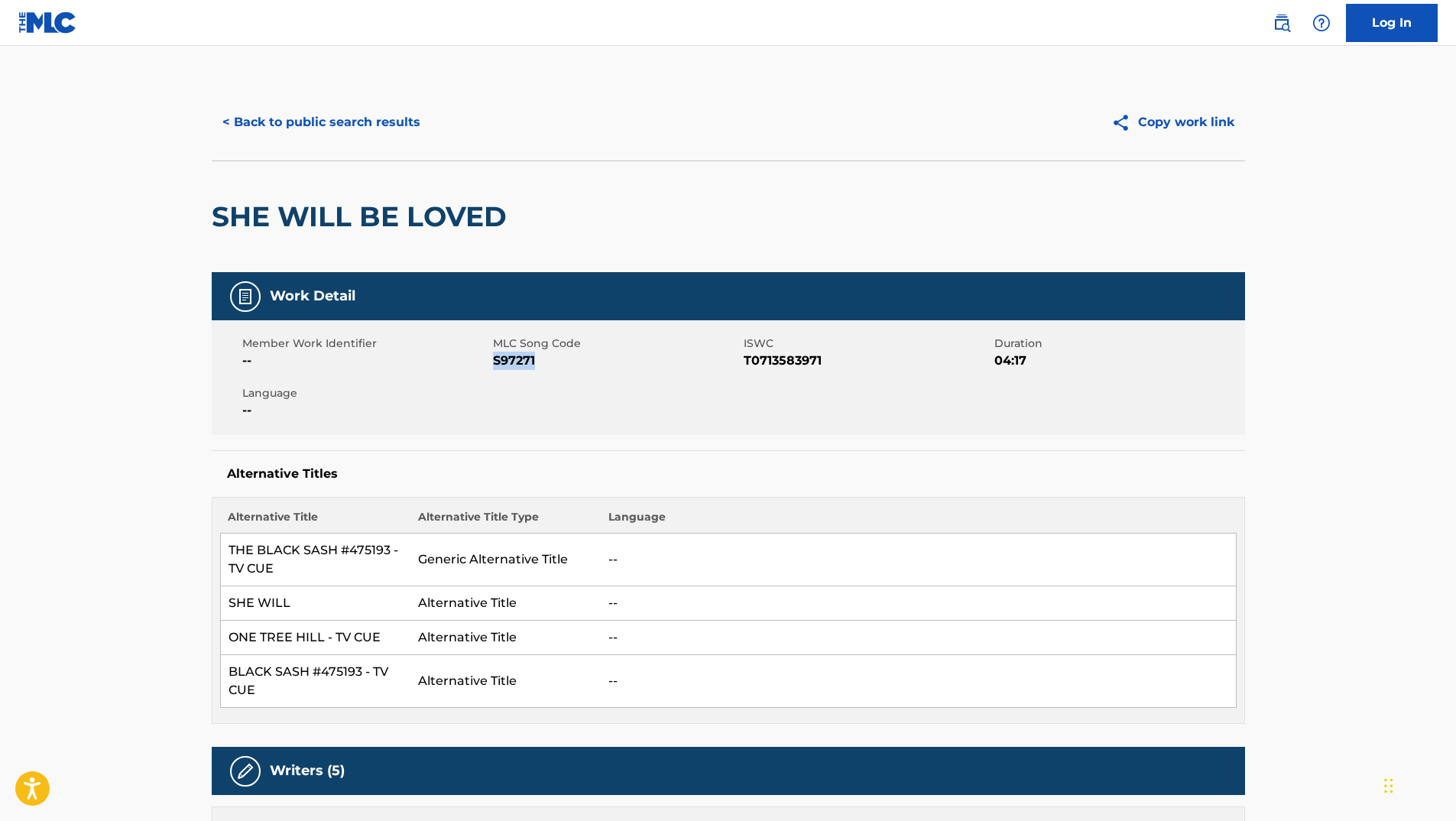
drag, startPoint x: 494, startPoint y: 360, endPoint x: 549, endPoint y: 361, distance: 55.0
click at [549, 361] on span "S97271" at bounding box center [616, 360] width 247 height 18
copy span "S97271"
drag, startPoint x: 744, startPoint y: 360, endPoint x: 851, endPoint y: 360, distance: 107.0
click at [851, 360] on span "T0713583971" at bounding box center [867, 360] width 247 height 18
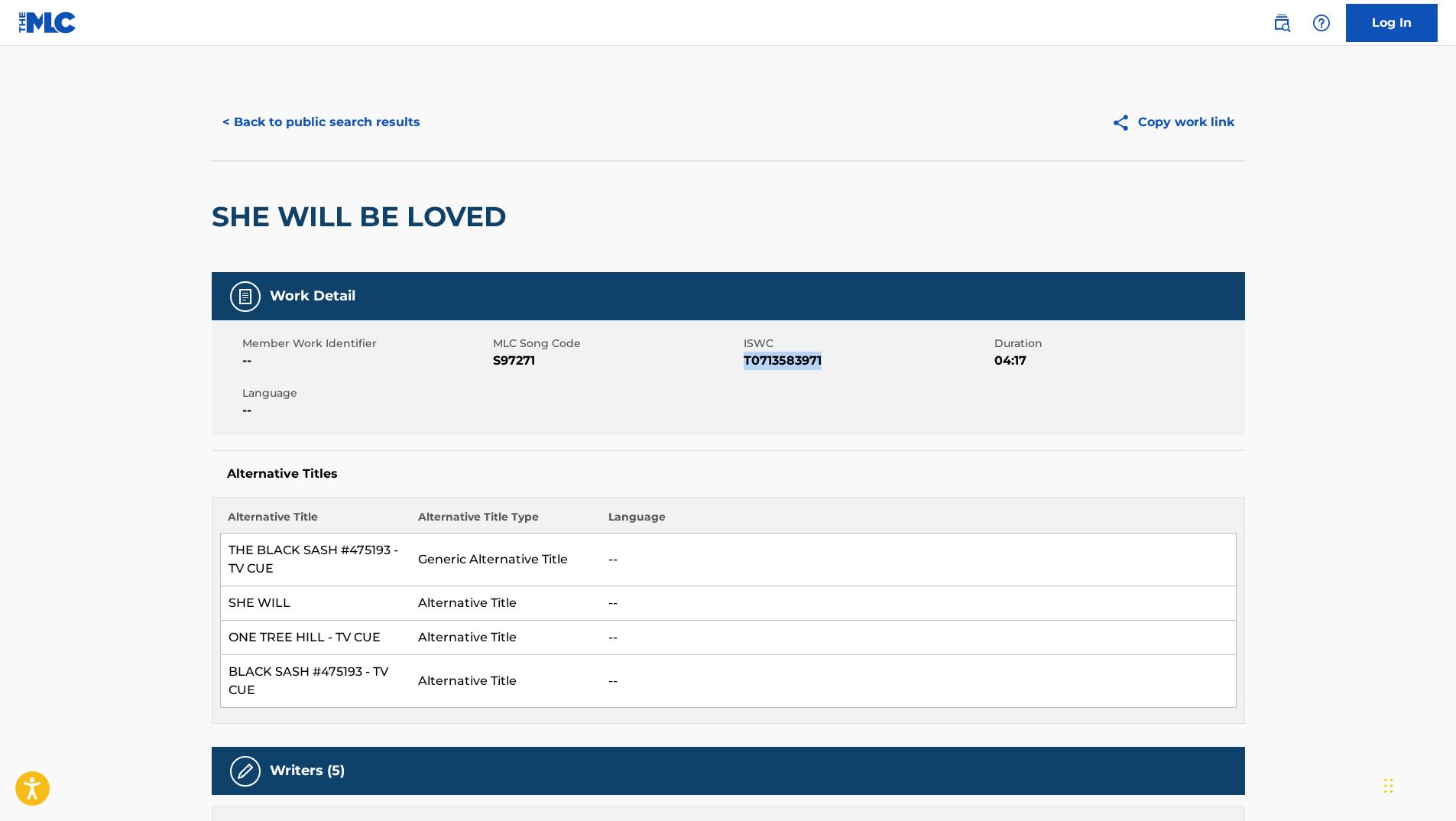
copy span "T0713583971"
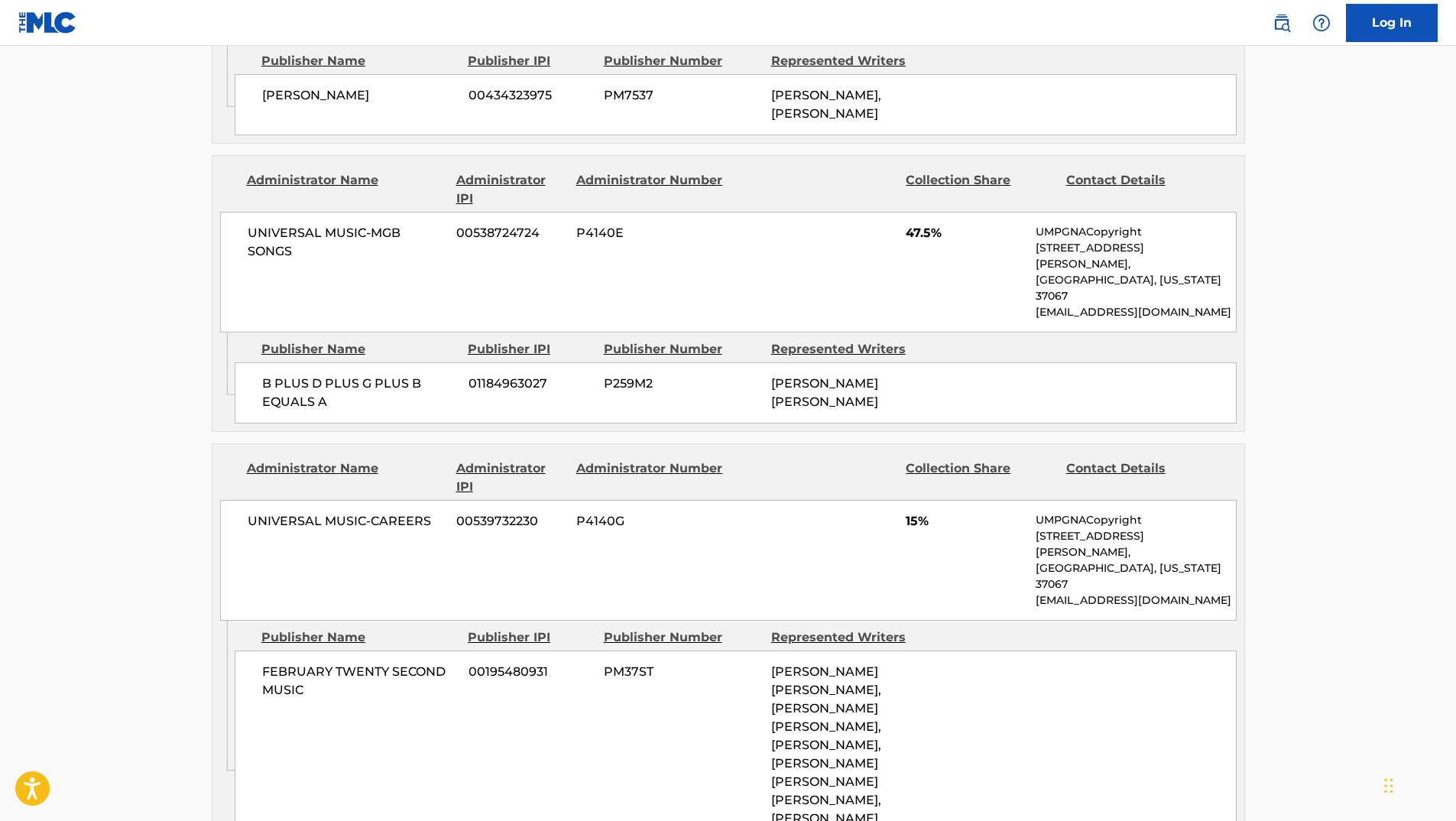
scroll to position [1681, 0]
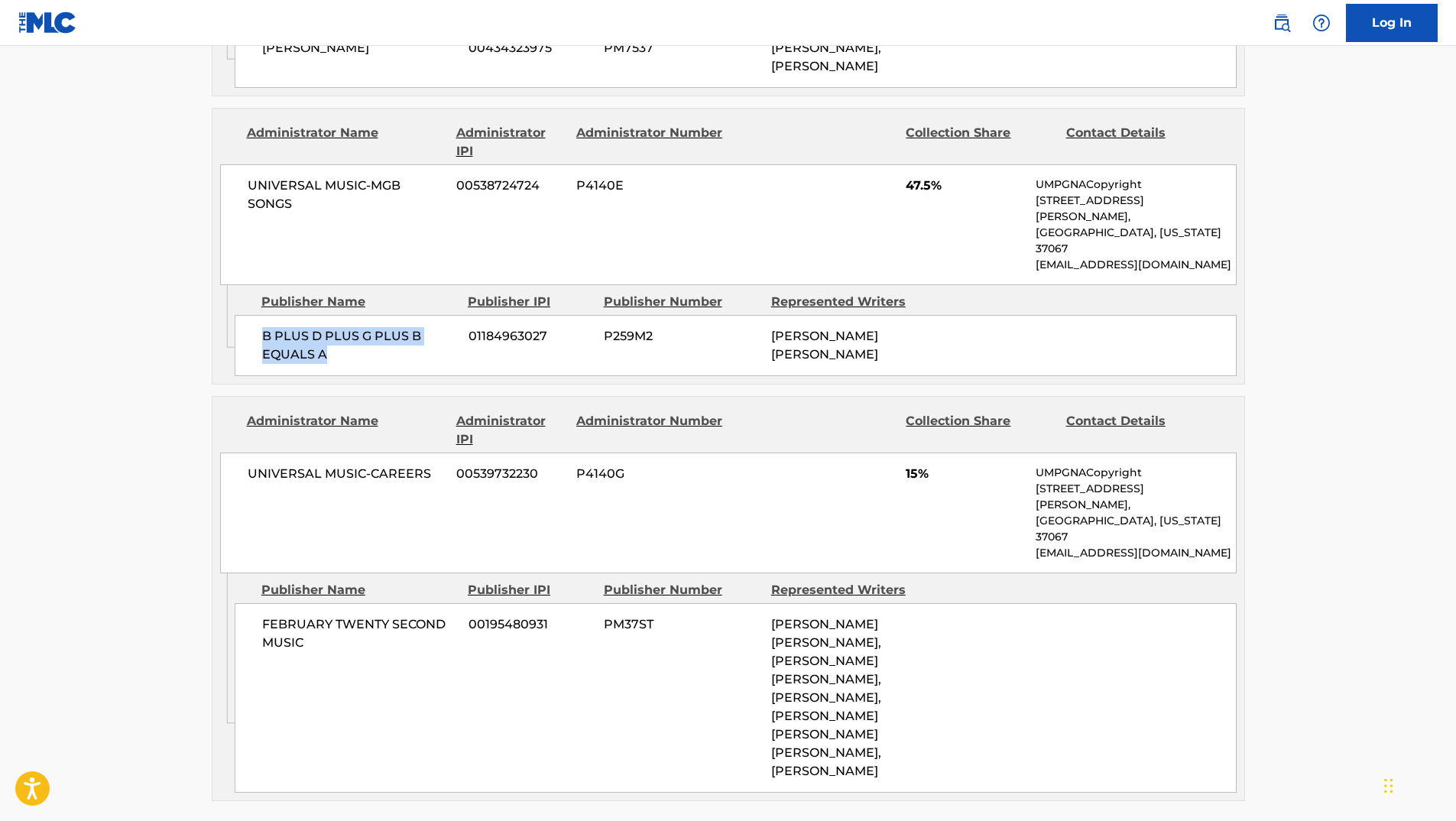
drag, startPoint x: 261, startPoint y: 220, endPoint x: 421, endPoint y: 233, distance: 160.5
click at [421, 315] on div "B PLUS D PLUS G PLUS B EQUALS A 01184963027 P259M2 [PERSON_NAME] [PERSON_NAME]" at bounding box center [735, 345] width 1001 height 61
copy span "B PLUS D PLUS G PLUS B EQUALS A"
